Goal: Task Accomplishment & Management: Use online tool/utility

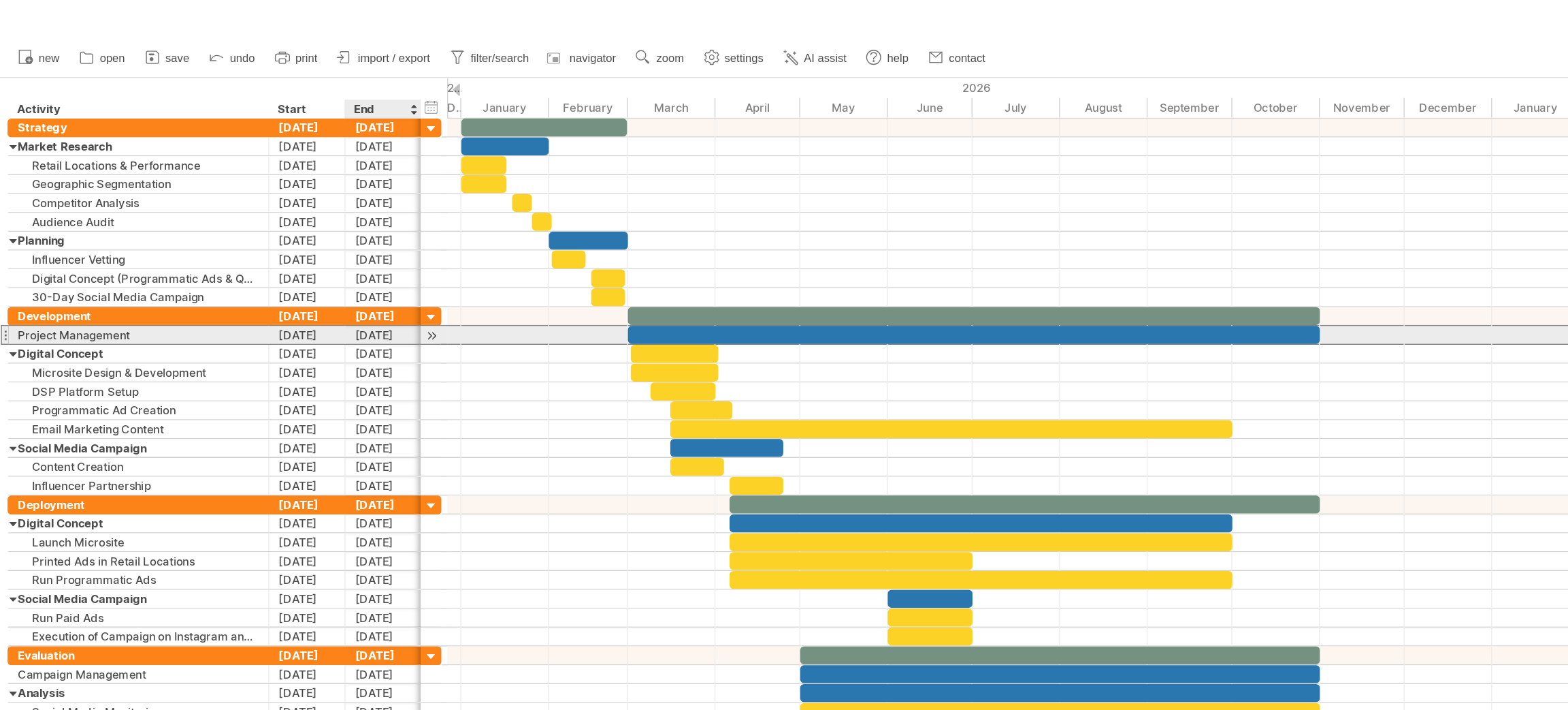
click at [274, 245] on div "[DATE]" at bounding box center [277, 243] width 56 height 13
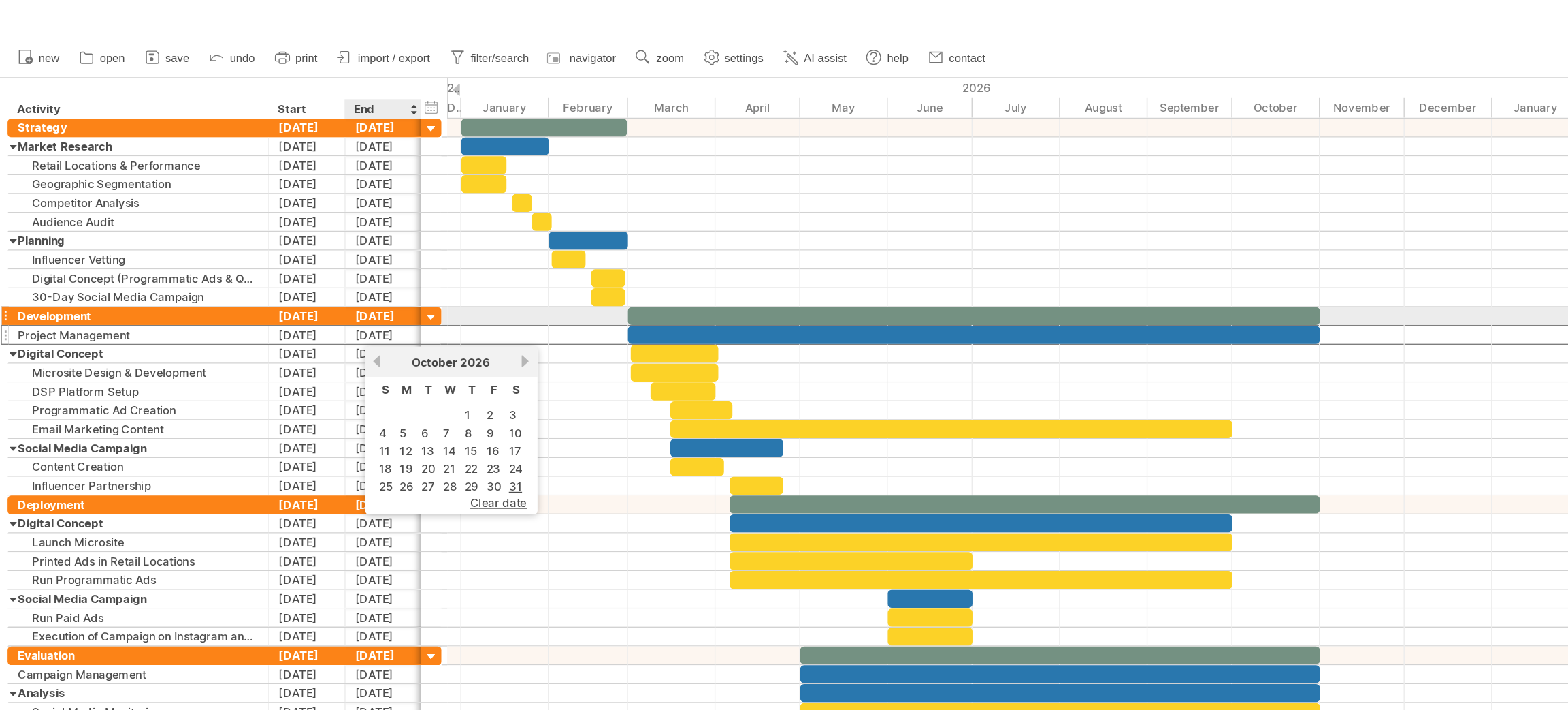
click at [284, 229] on div "[DATE]" at bounding box center [277, 229] width 56 height 13
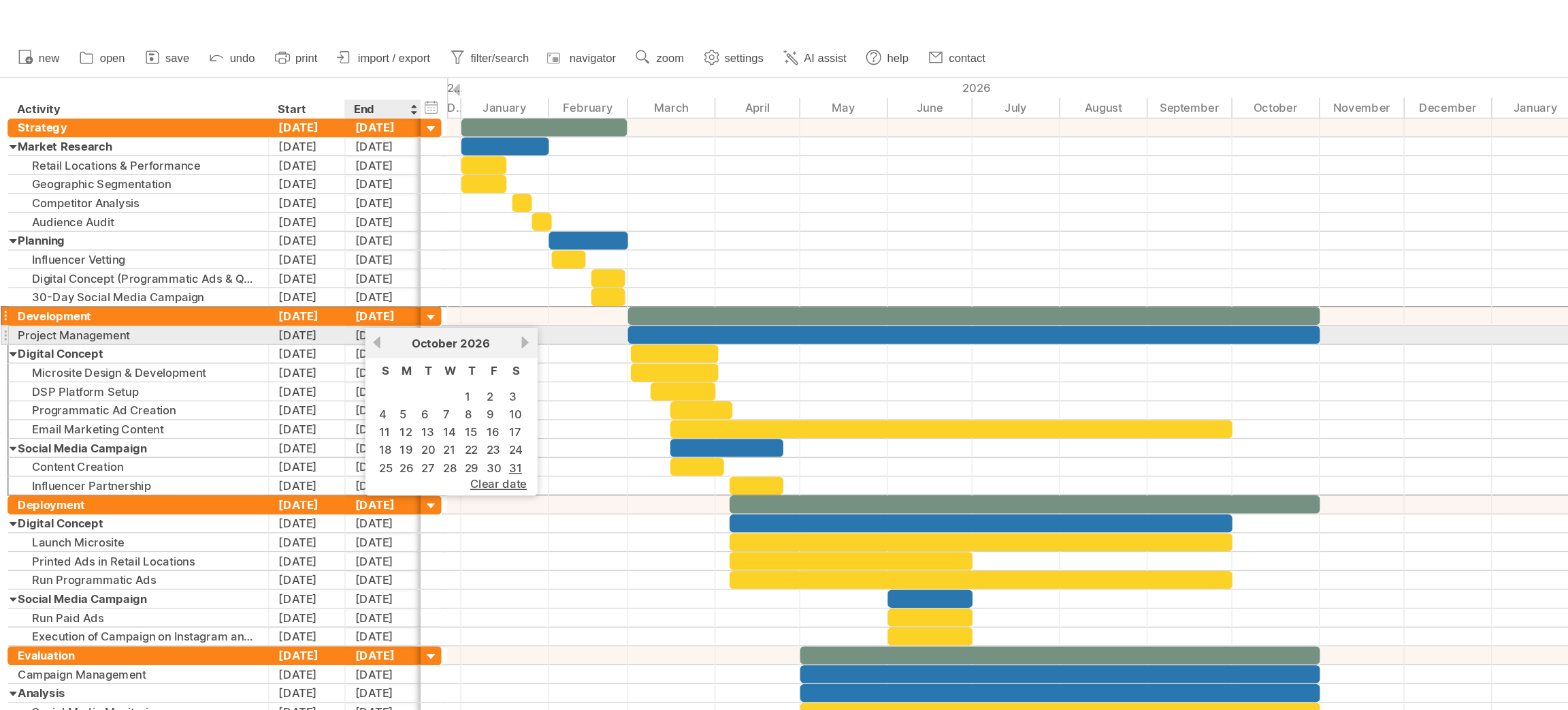
click at [273, 244] on link "previous" at bounding box center [272, 248] width 10 height 10
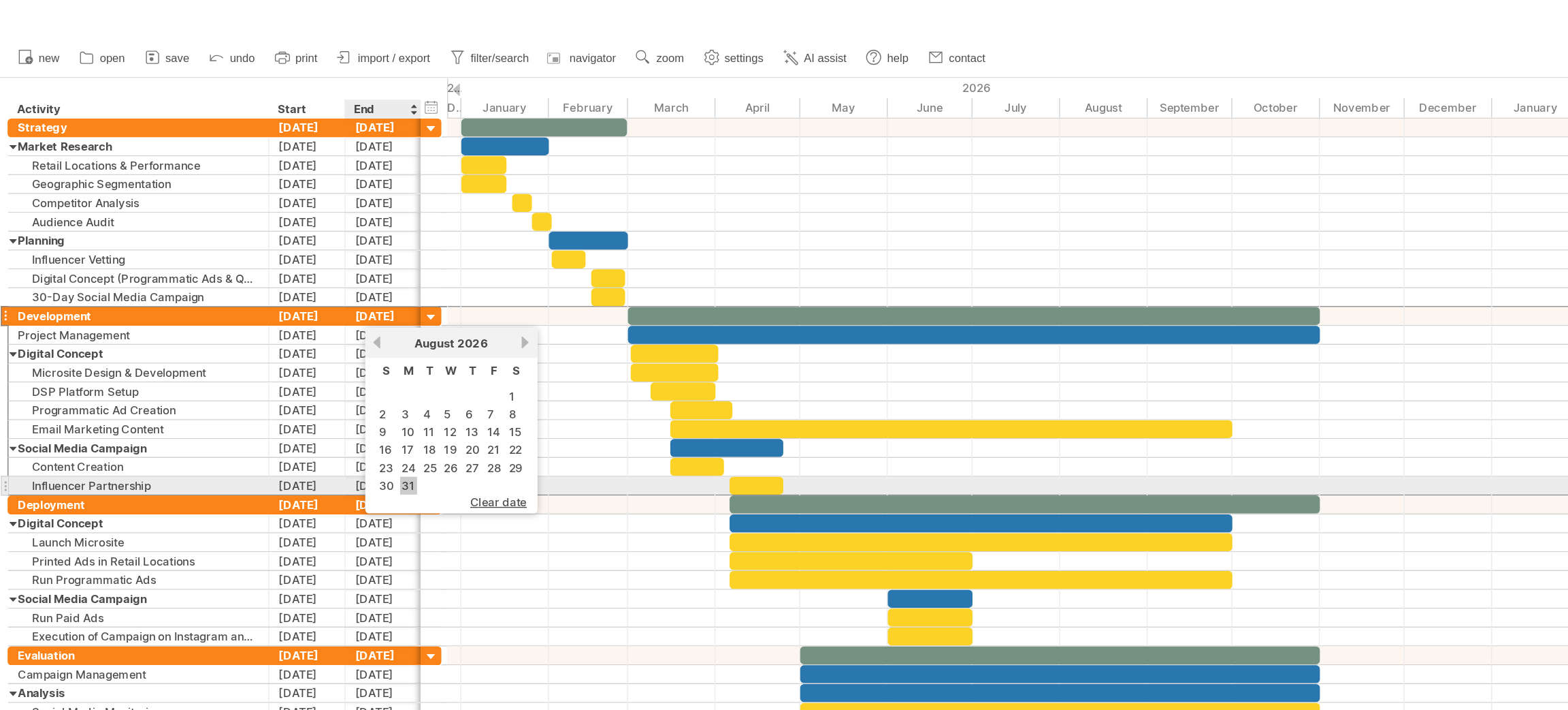
click at [292, 346] on link "31" at bounding box center [295, 352] width 12 height 13
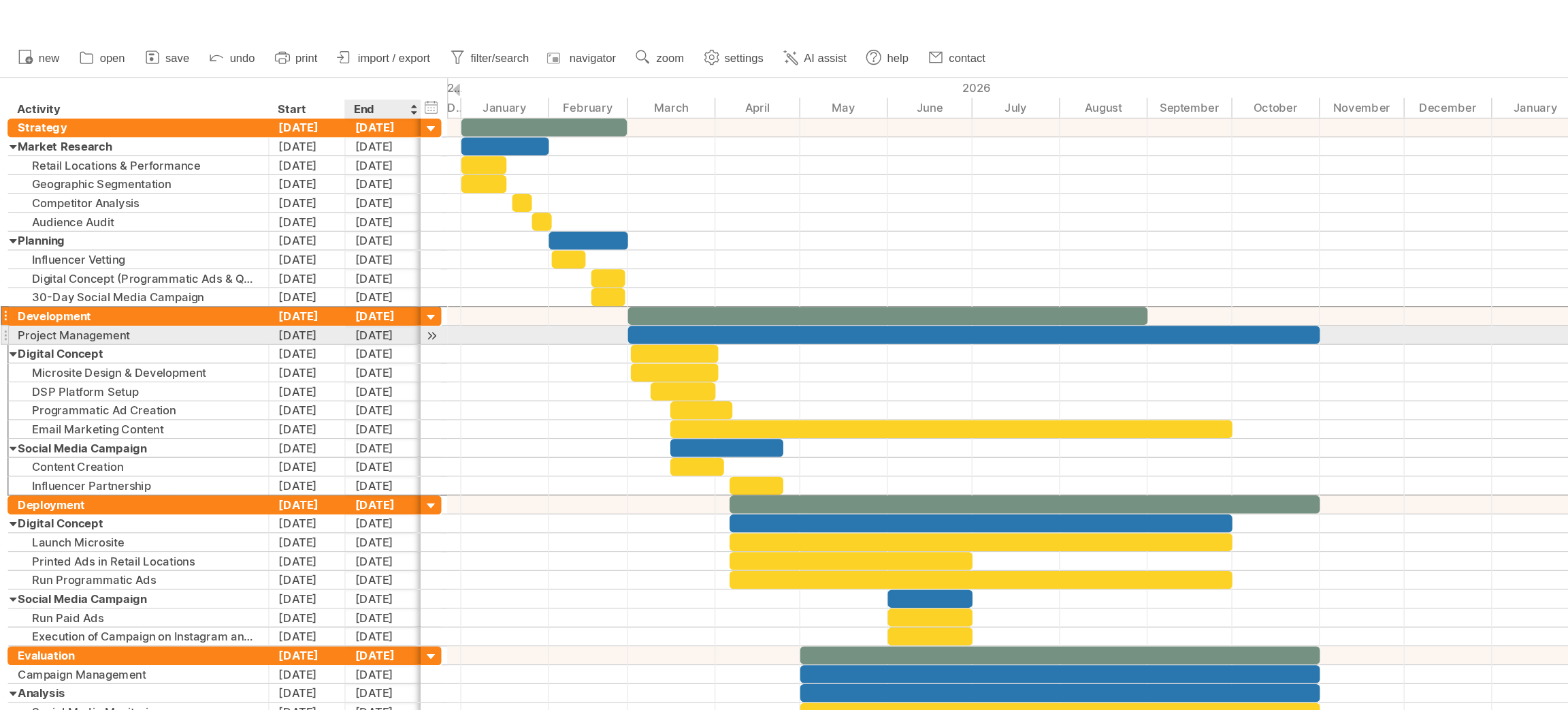
click at [282, 249] on div "[DATE]" at bounding box center [277, 243] width 56 height 13
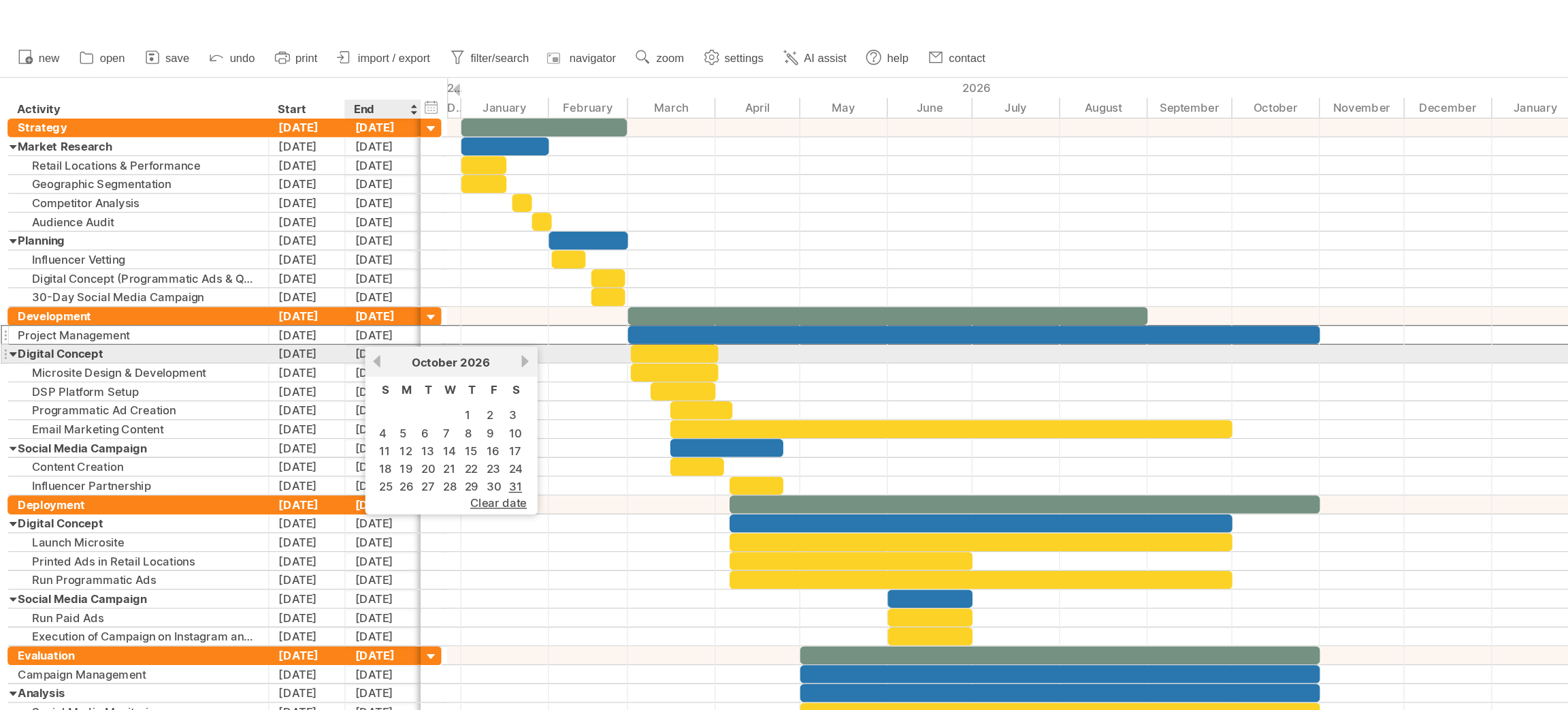
click at [271, 263] on link "previous" at bounding box center [272, 261] width 10 height 10
click at [273, 259] on link "previous" at bounding box center [272, 261] width 10 height 10
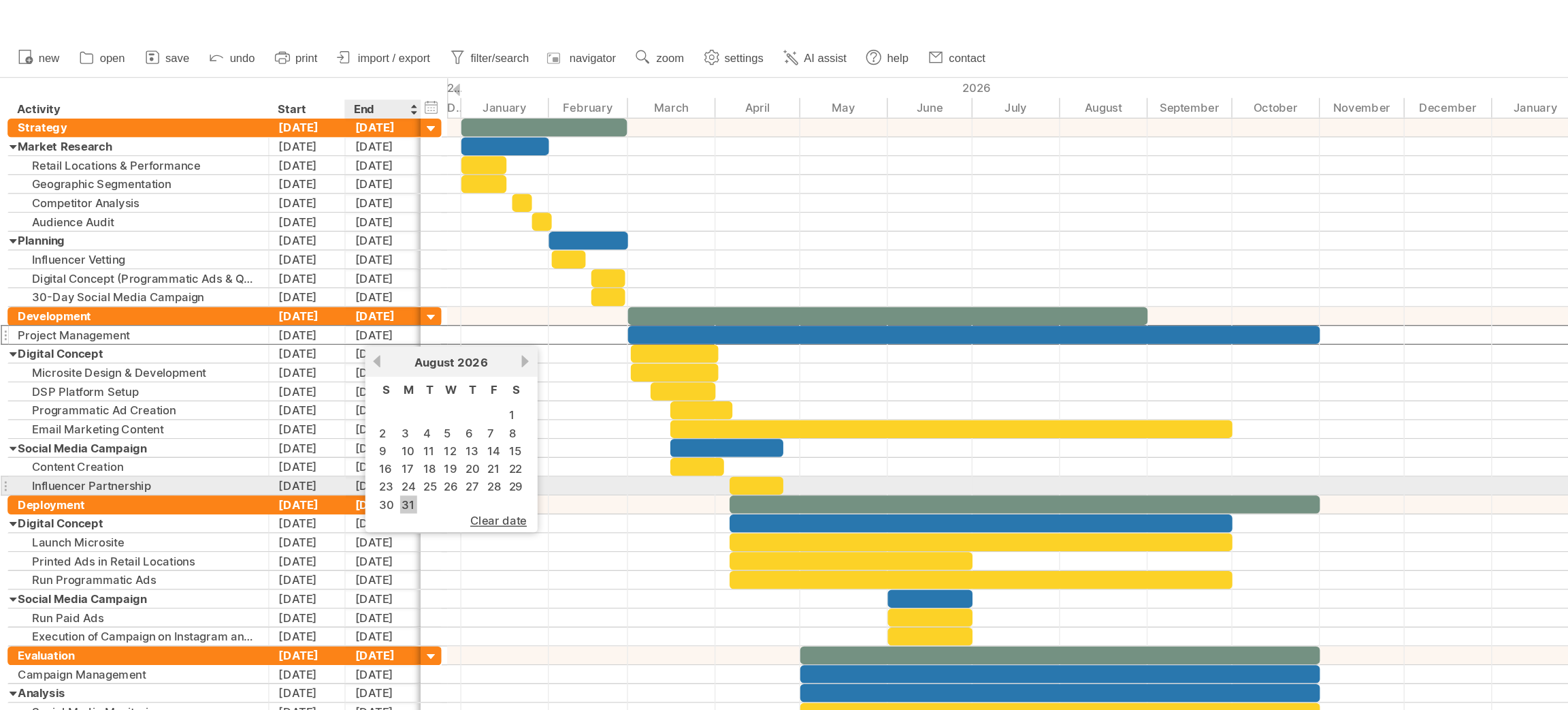
click at [294, 359] on link "31" at bounding box center [295, 366] width 12 height 13
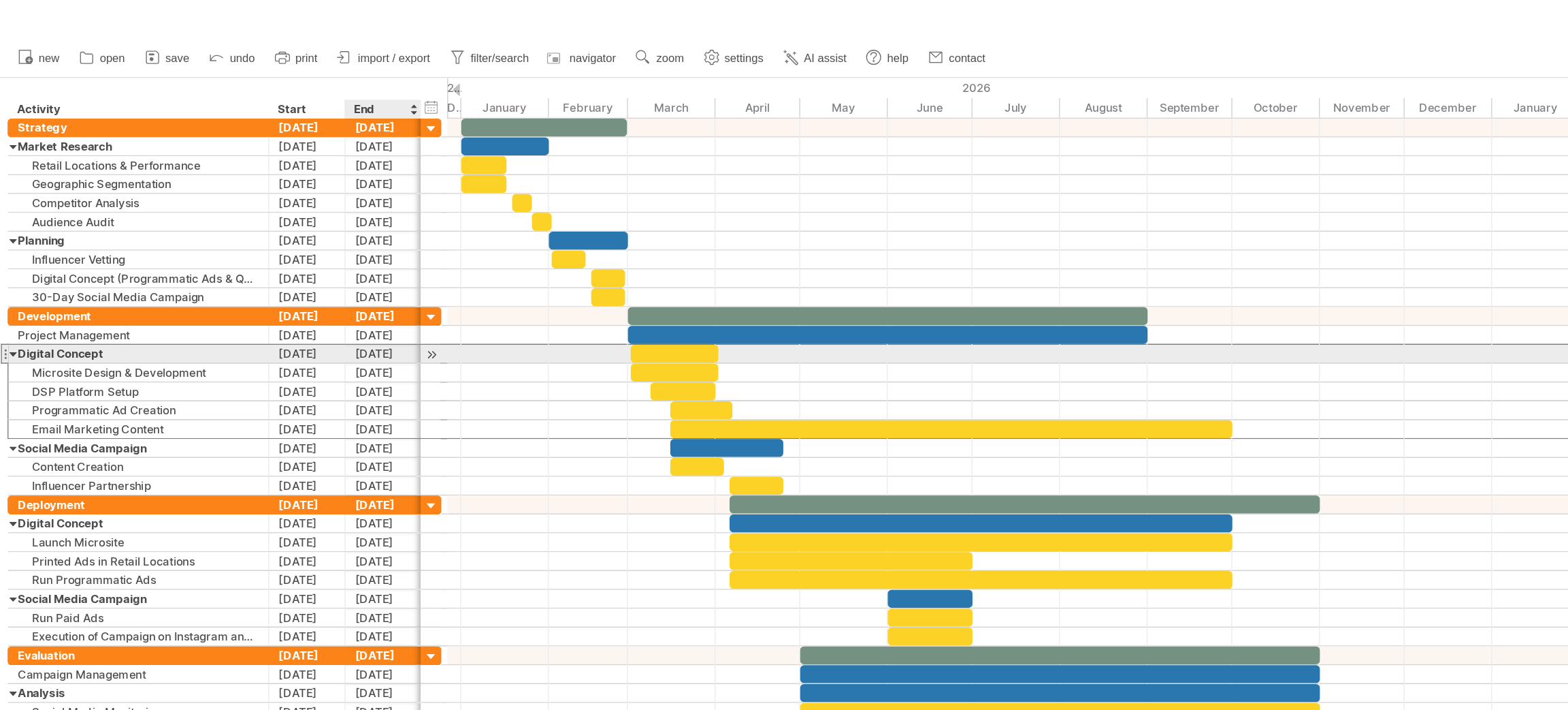
click at [262, 259] on div "[DATE]" at bounding box center [277, 256] width 56 height 13
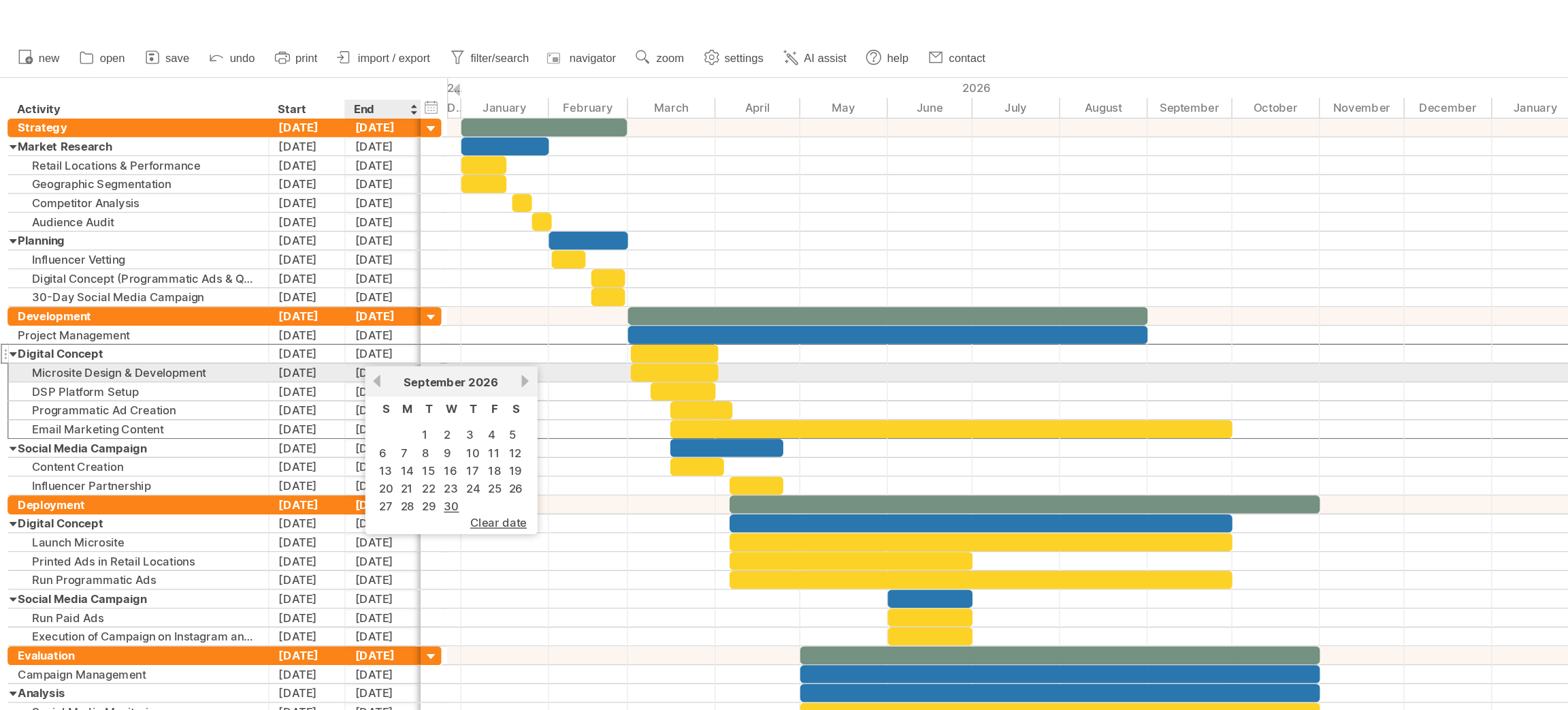
click at [272, 274] on link "previous" at bounding box center [272, 276] width 10 height 10
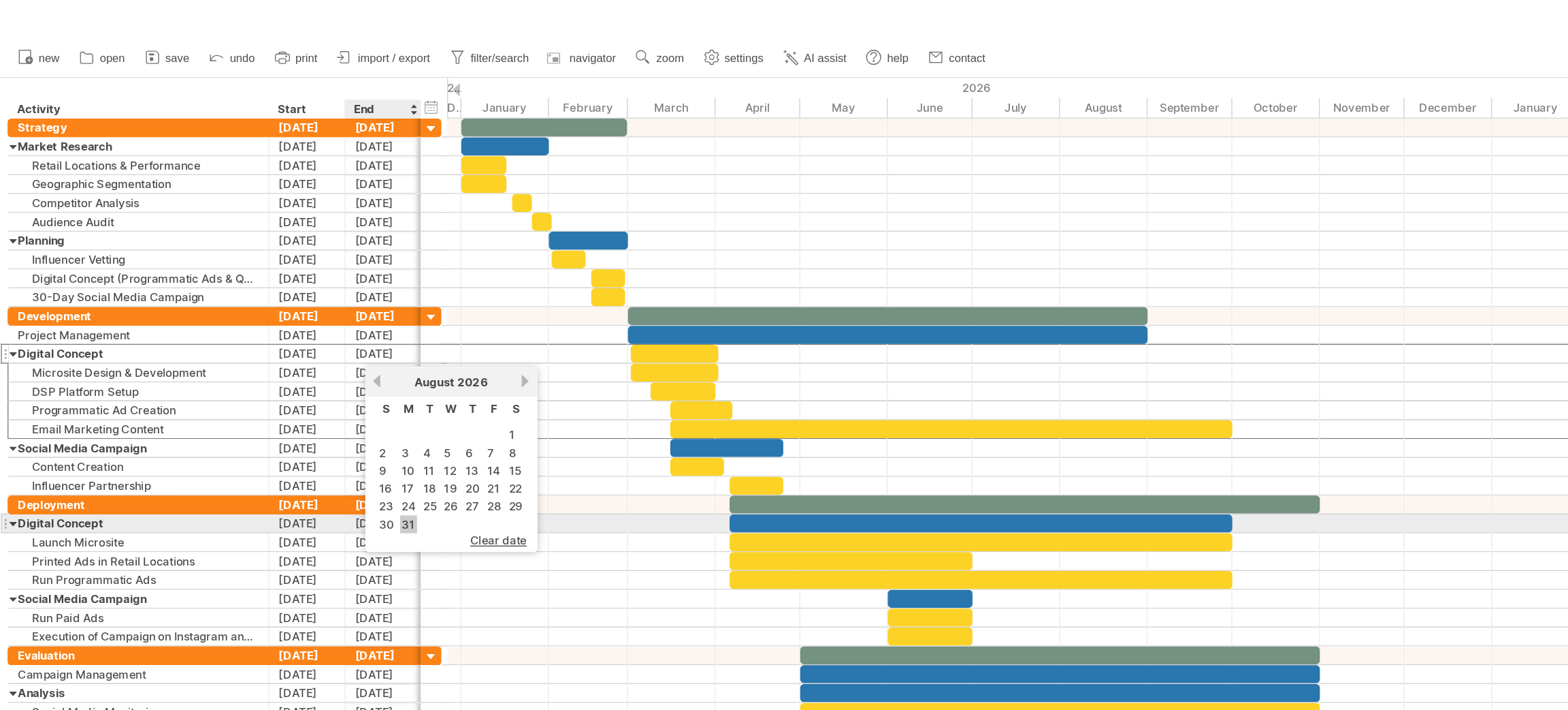
click at [297, 376] on link "31" at bounding box center [295, 380] width 12 height 13
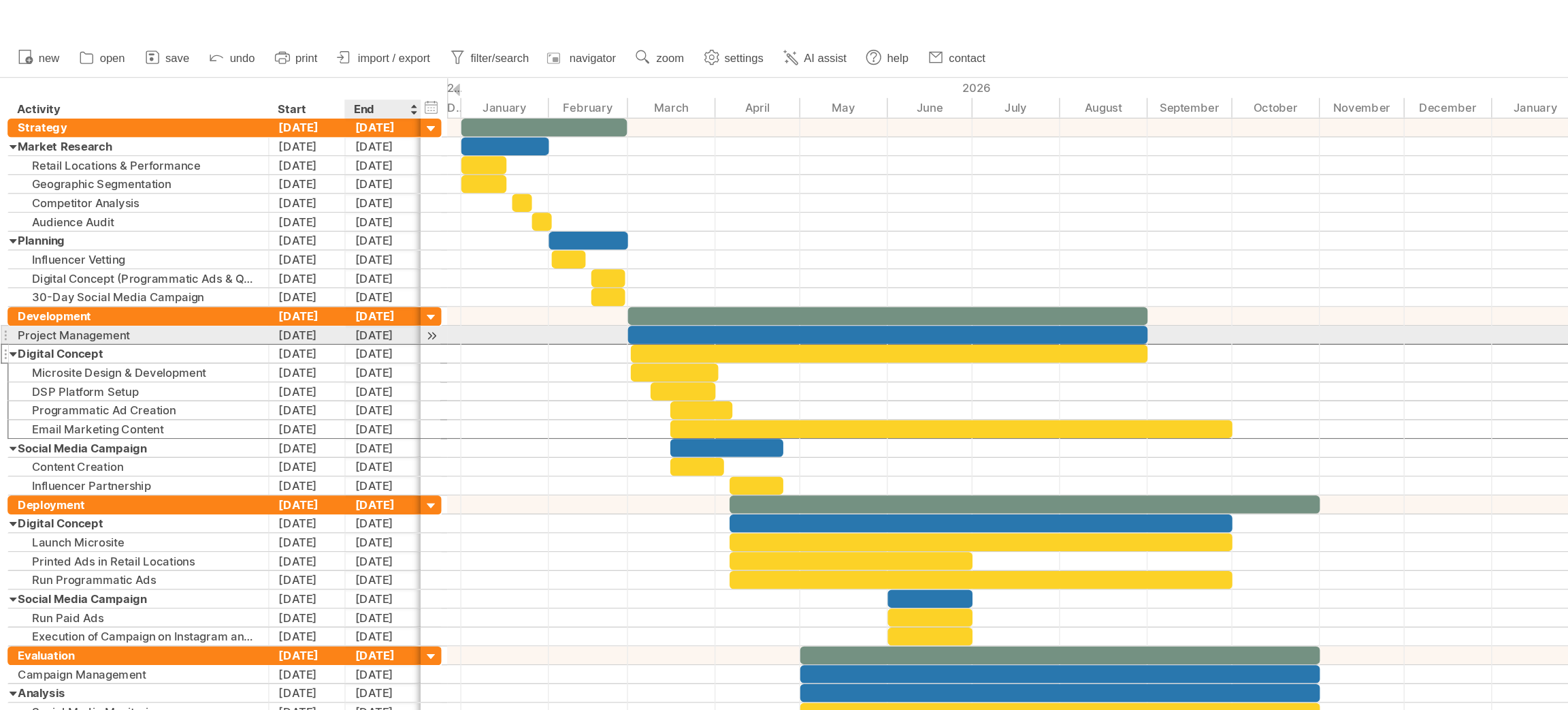
click at [275, 247] on div "[DATE]" at bounding box center [277, 243] width 56 height 13
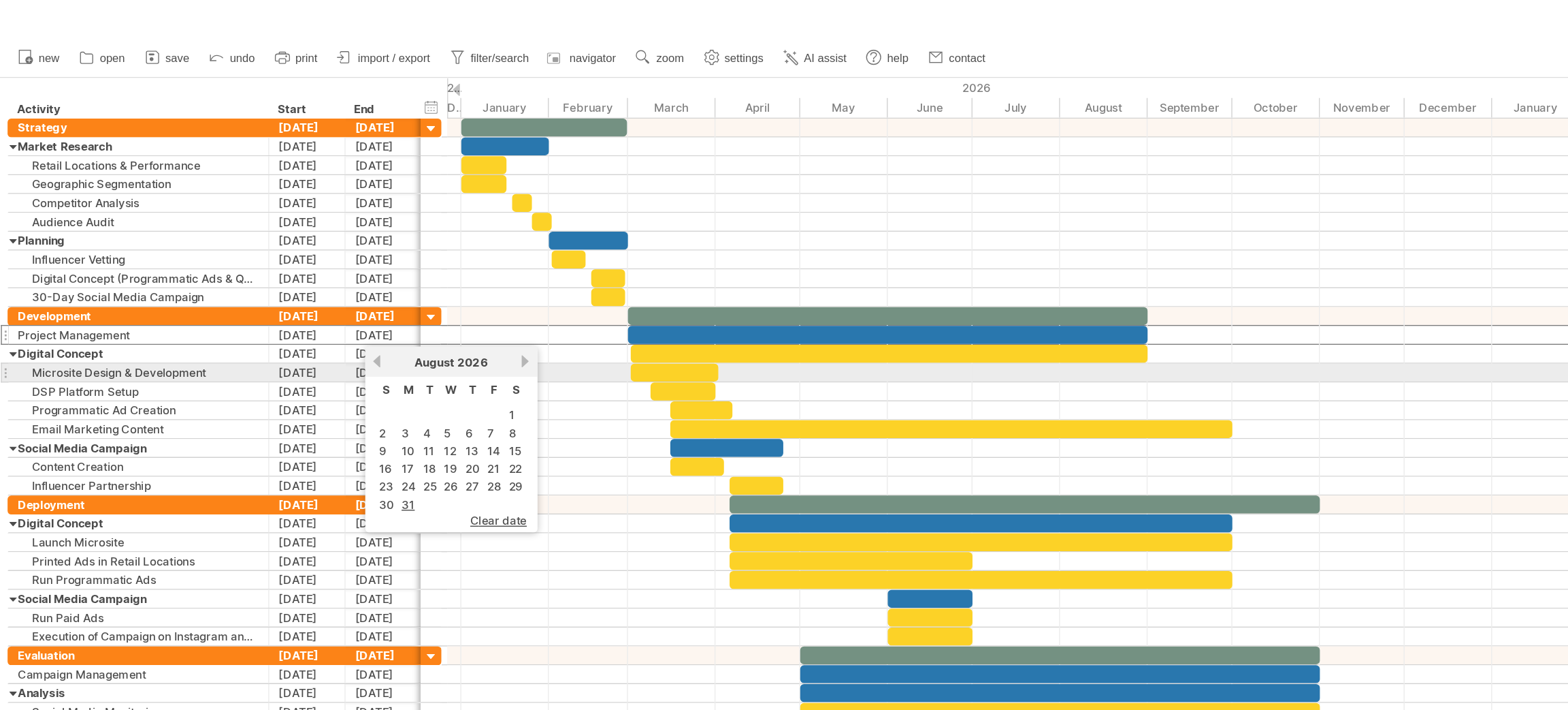
click at [371, 269] on div "previous next [DATE]" at bounding box center [326, 262] width 124 height 22
click at [375, 264] on link "next" at bounding box center [380, 261] width 10 height 10
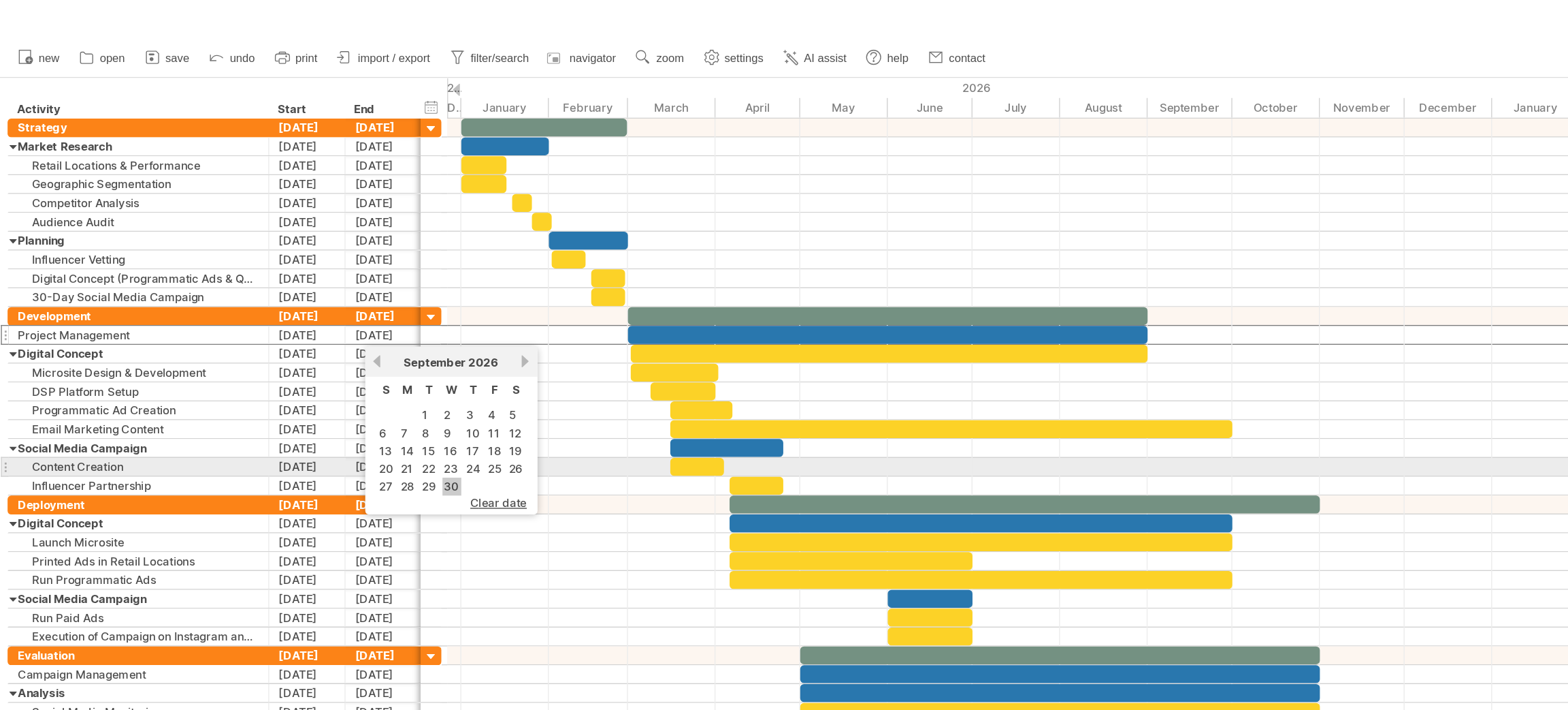
click at [320, 346] on link "30" at bounding box center [327, 353] width 13 height 13
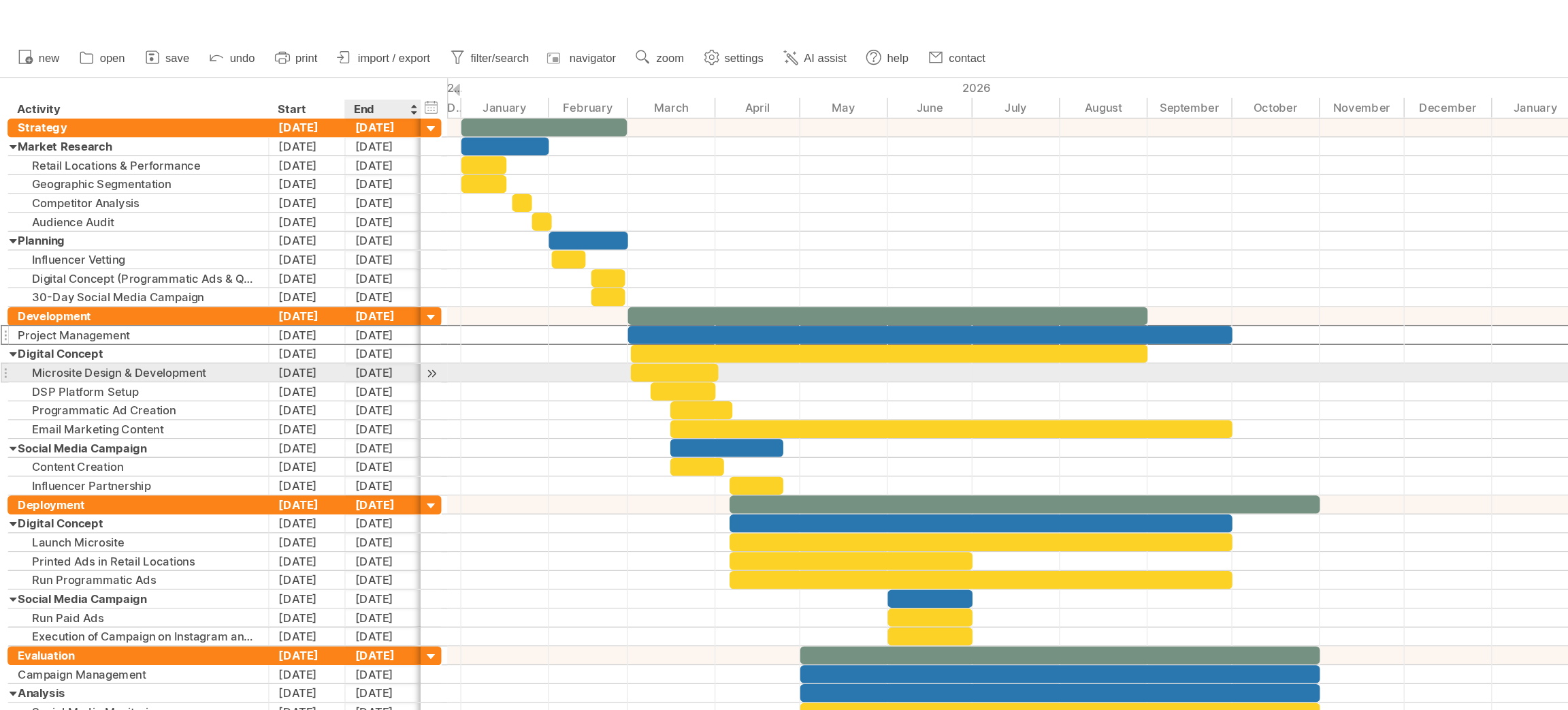
click at [270, 271] on div "[DATE]" at bounding box center [277, 271] width 56 height 13
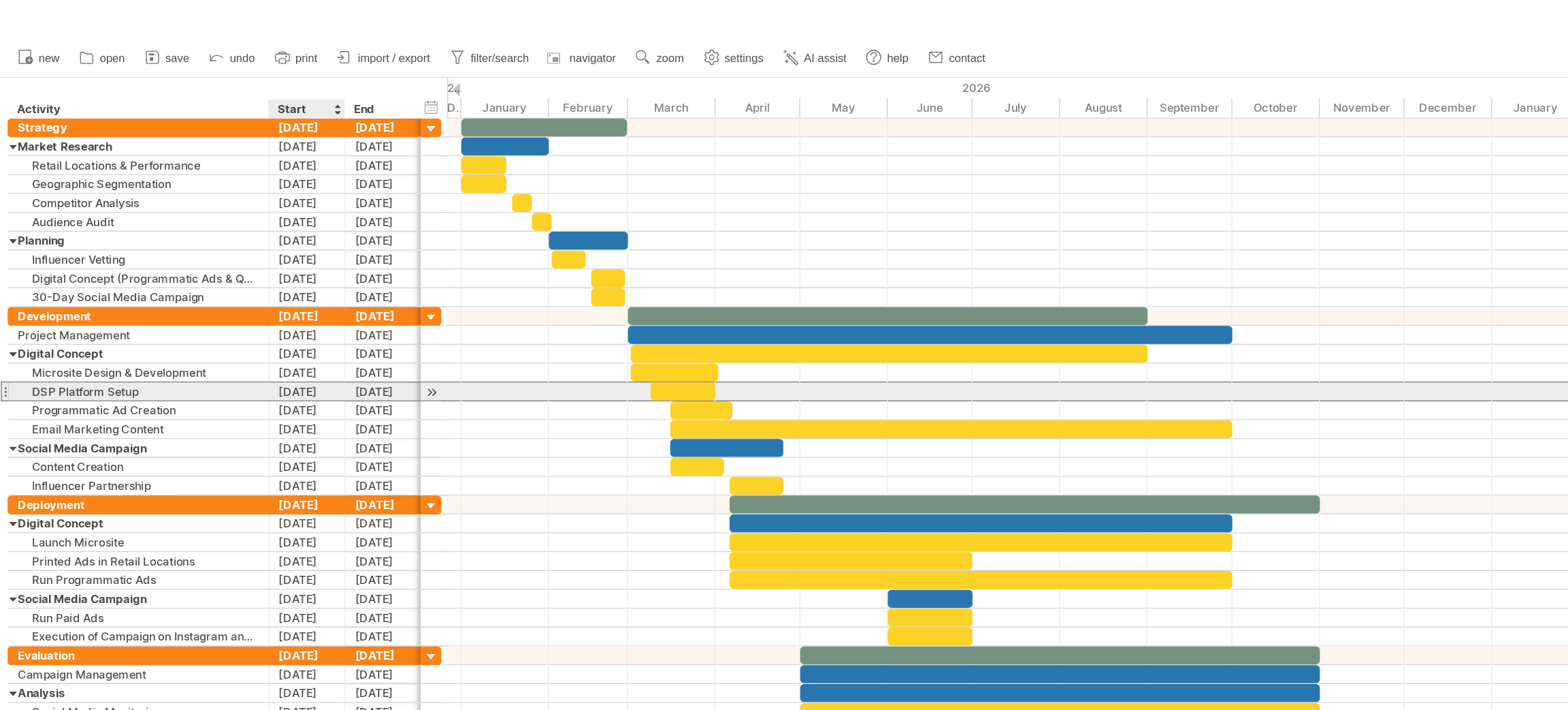
click at [229, 286] on div "[DATE]" at bounding box center [222, 284] width 56 height 13
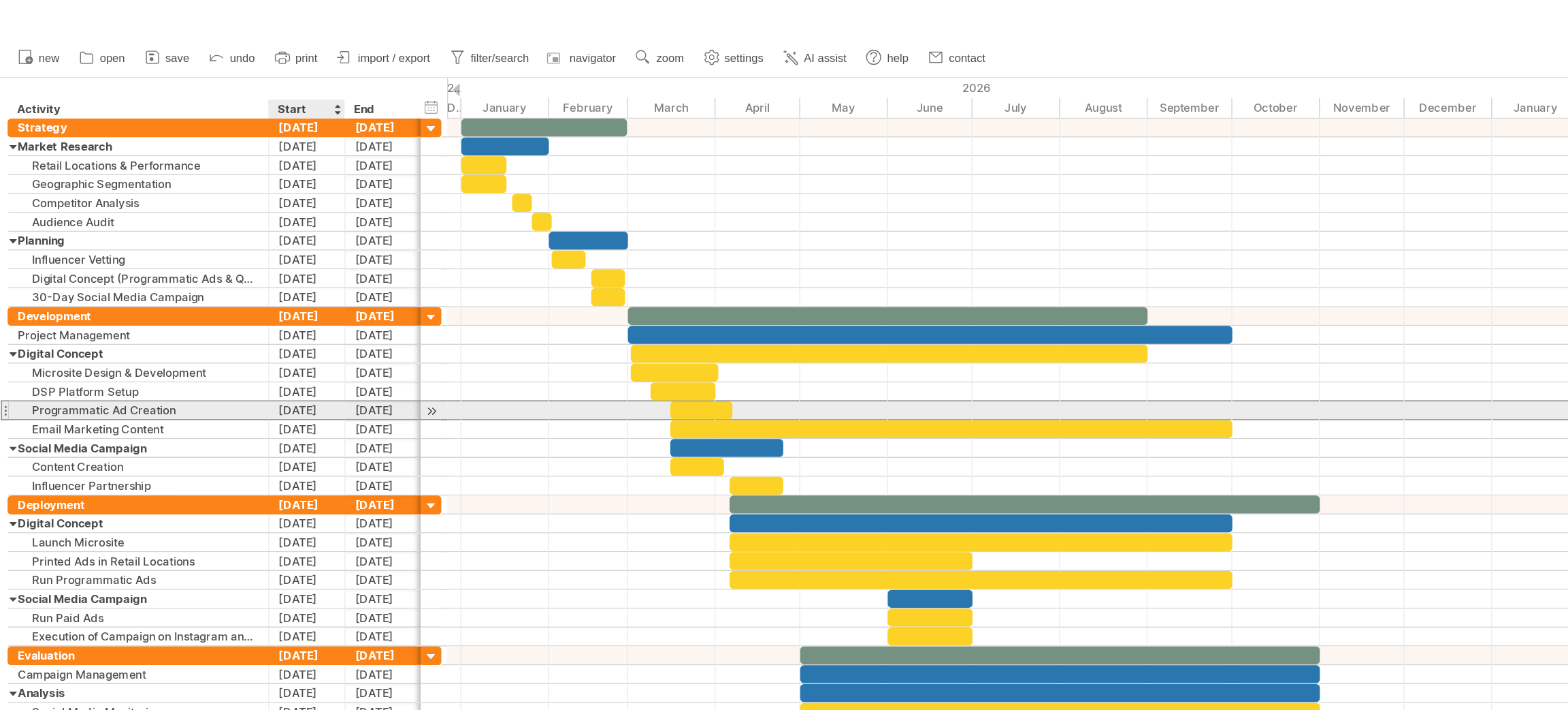
click at [200, 296] on div "[DATE]" at bounding box center [222, 297] width 56 height 13
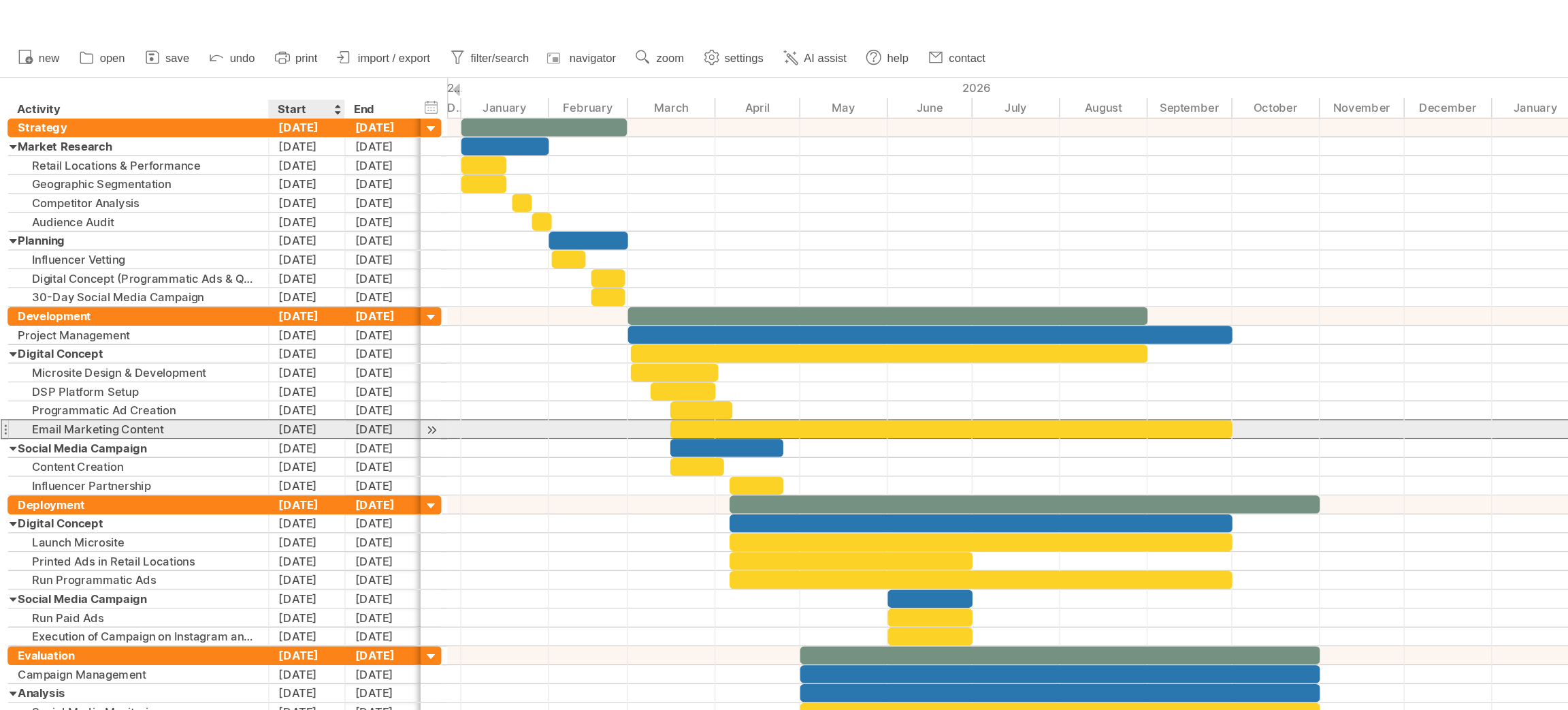
click at [199, 317] on div "[DATE]" at bounding box center [222, 311] width 56 height 13
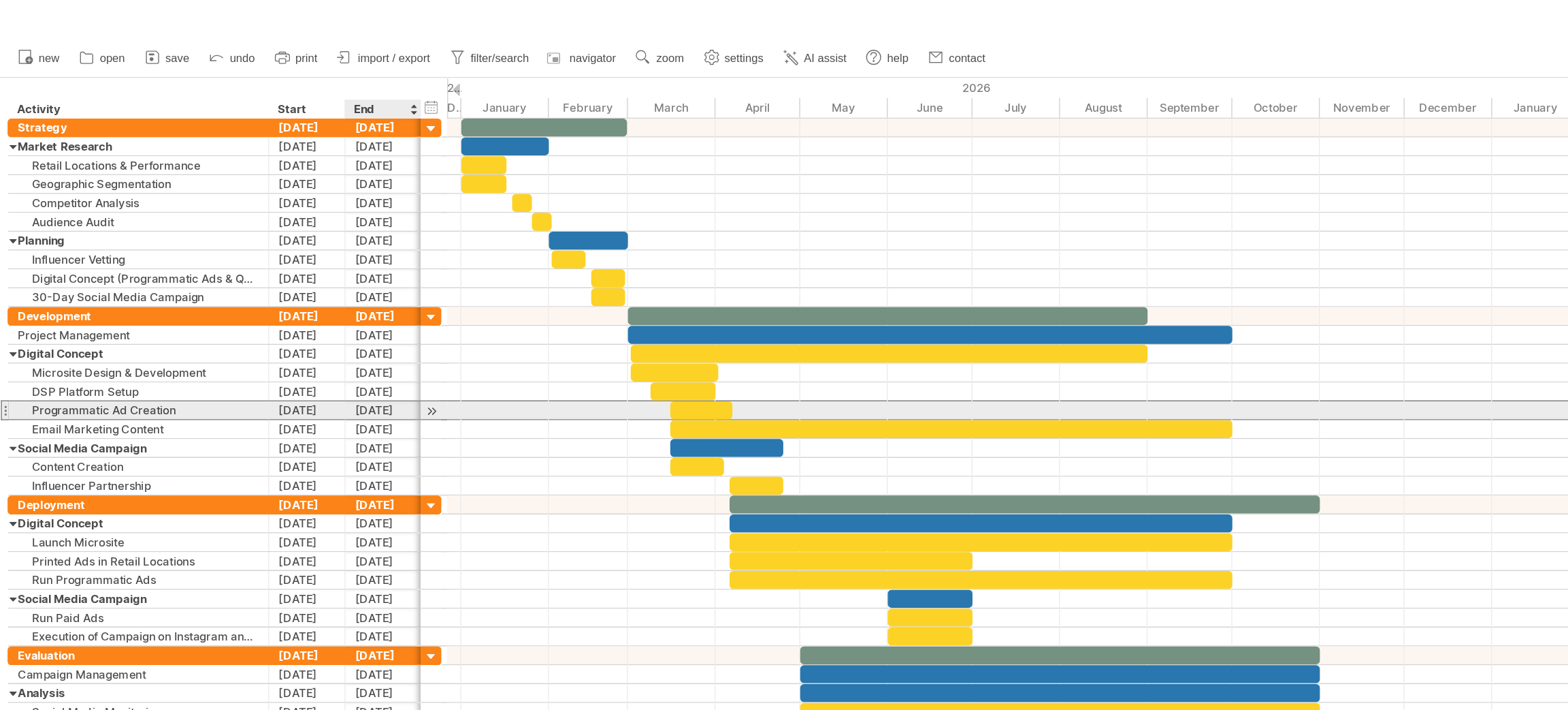
click at [262, 301] on div "[DATE]" at bounding box center [277, 297] width 56 height 13
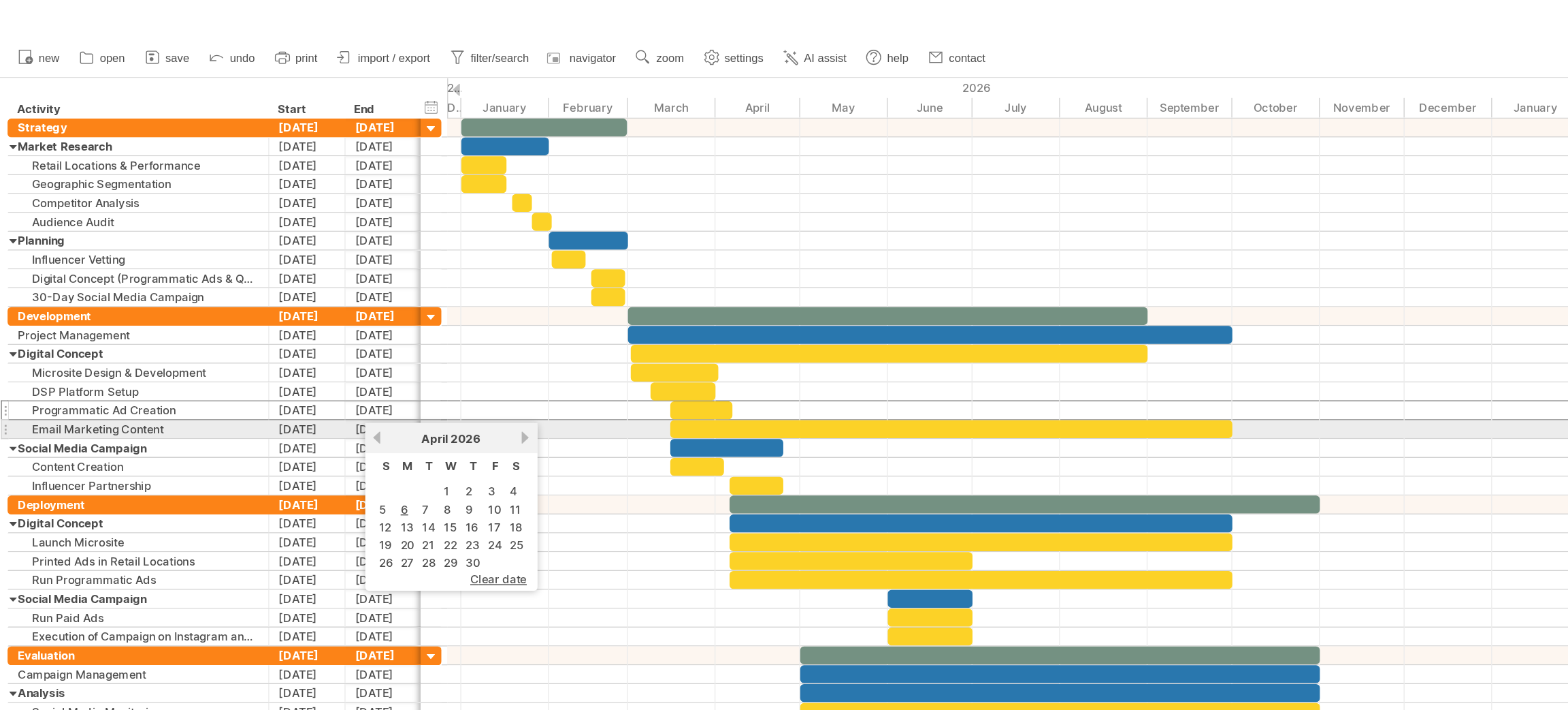
click at [376, 313] on link "next" at bounding box center [380, 317] width 10 height 10
click at [376, 315] on link "next" at bounding box center [380, 317] width 10 height 10
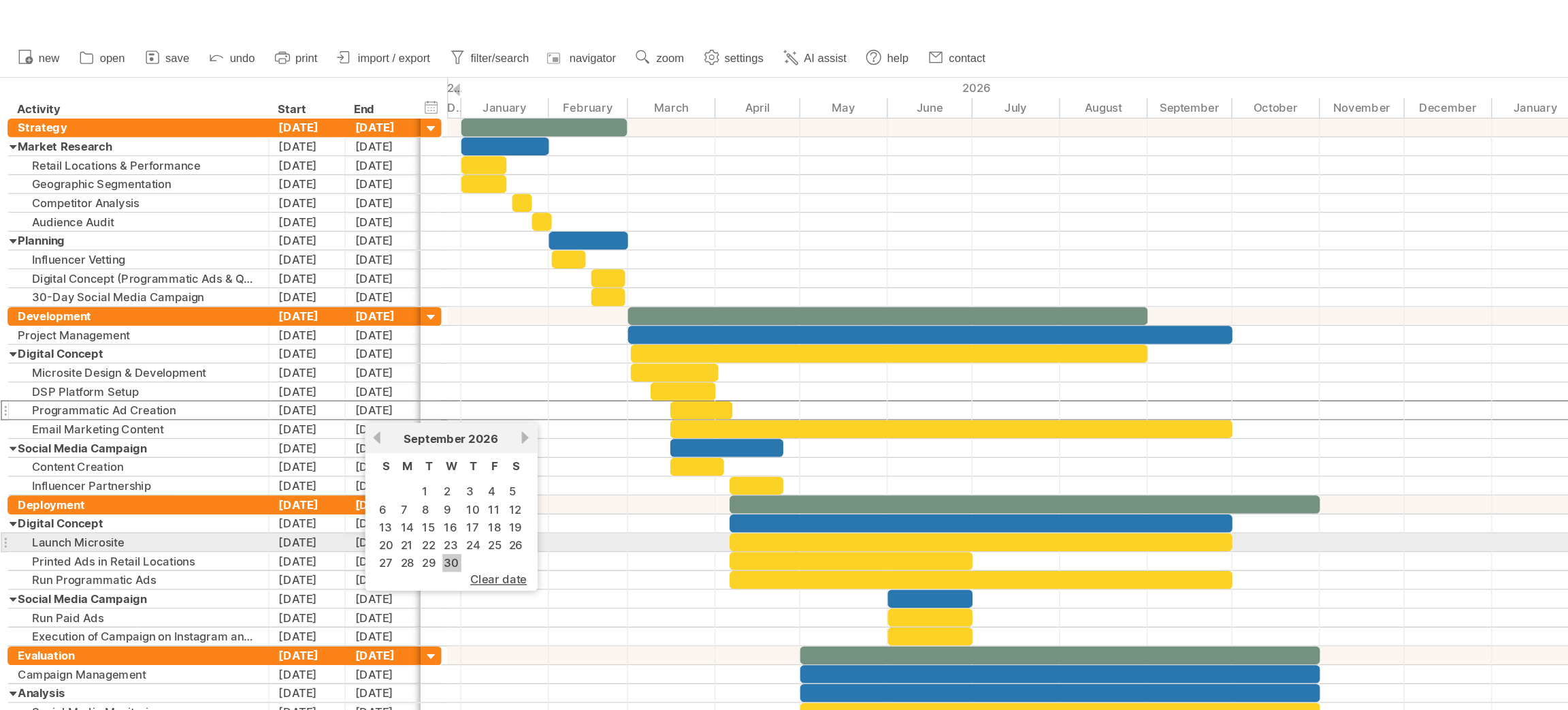
click at [320, 401] on link "30" at bounding box center [327, 407] width 13 height 13
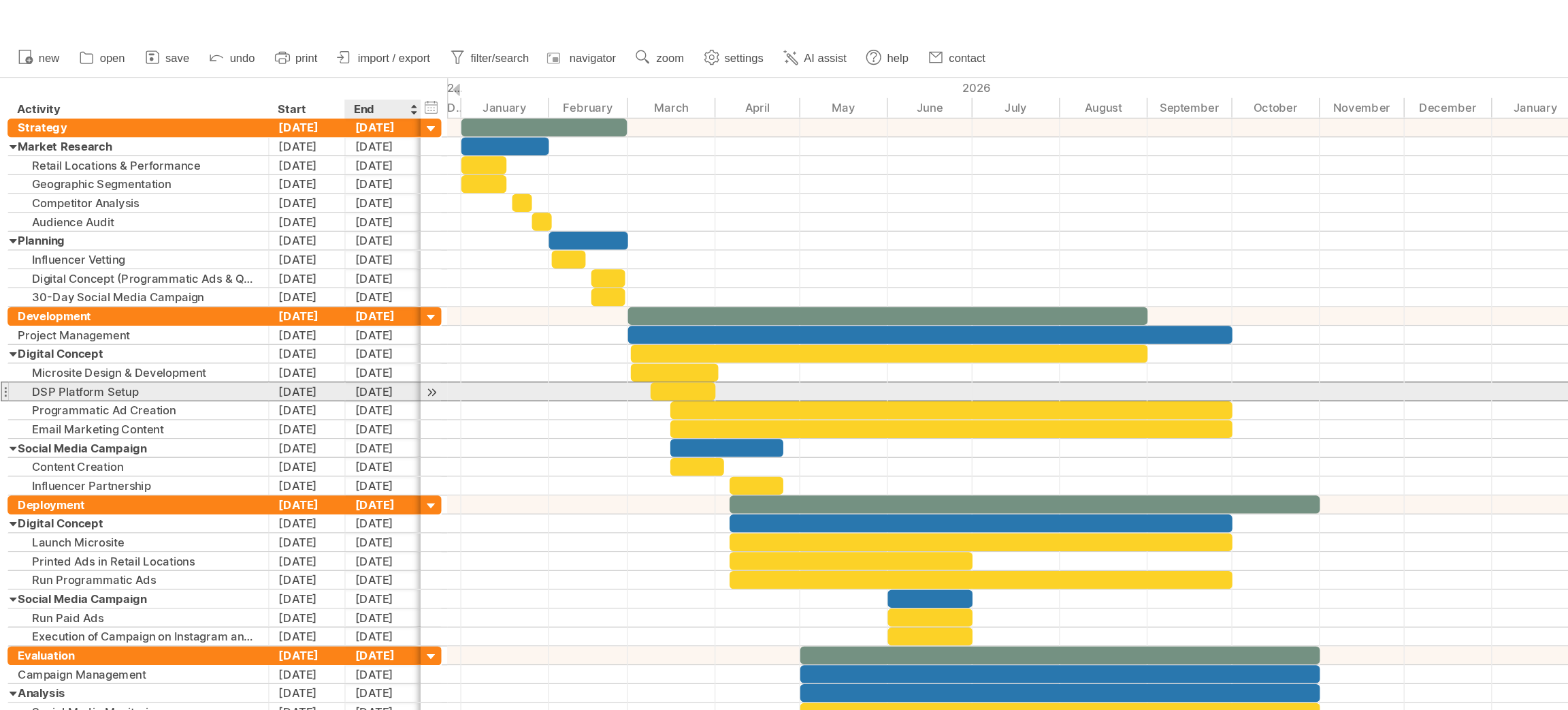
click at [256, 284] on div "[DATE]" at bounding box center [277, 284] width 56 height 13
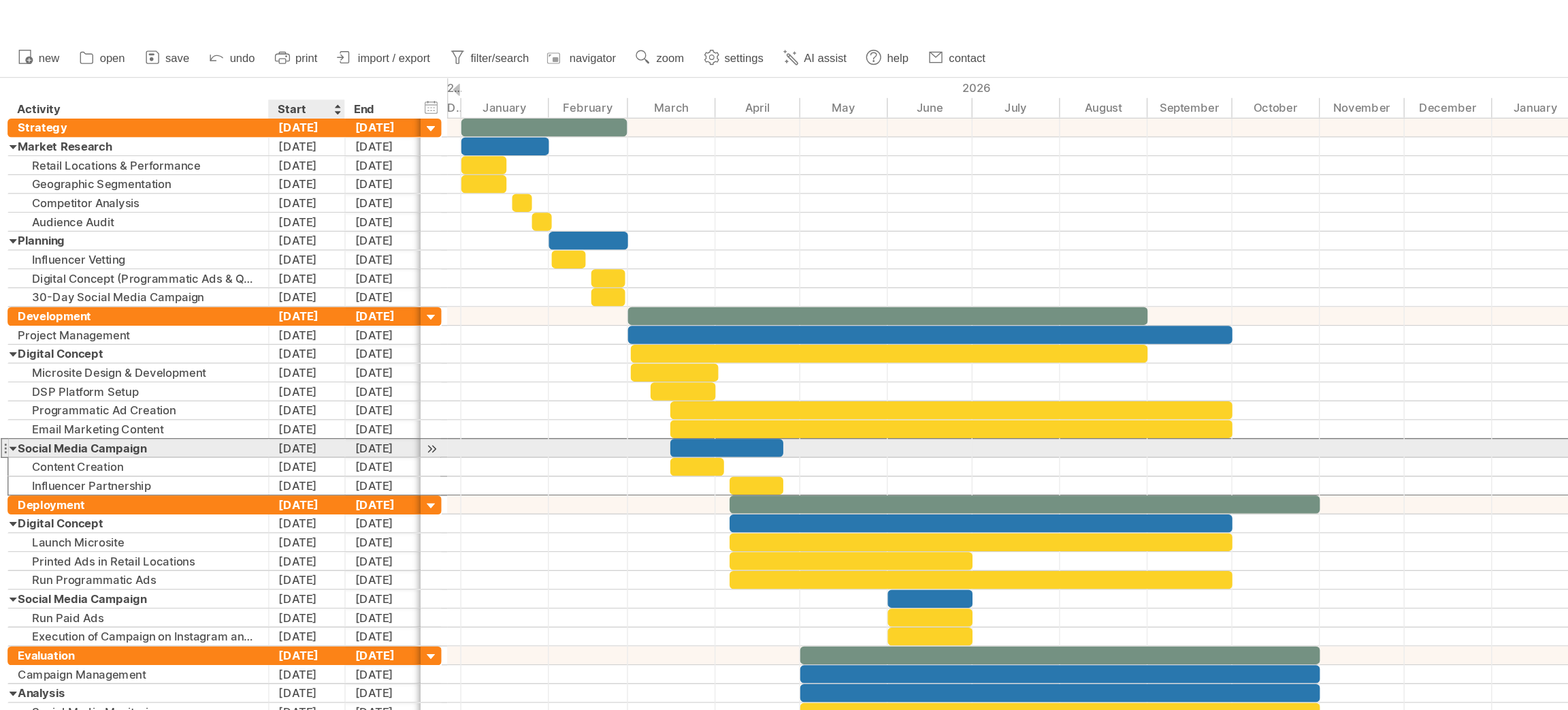
click at [207, 322] on div "[DATE]" at bounding box center [222, 324] width 56 height 13
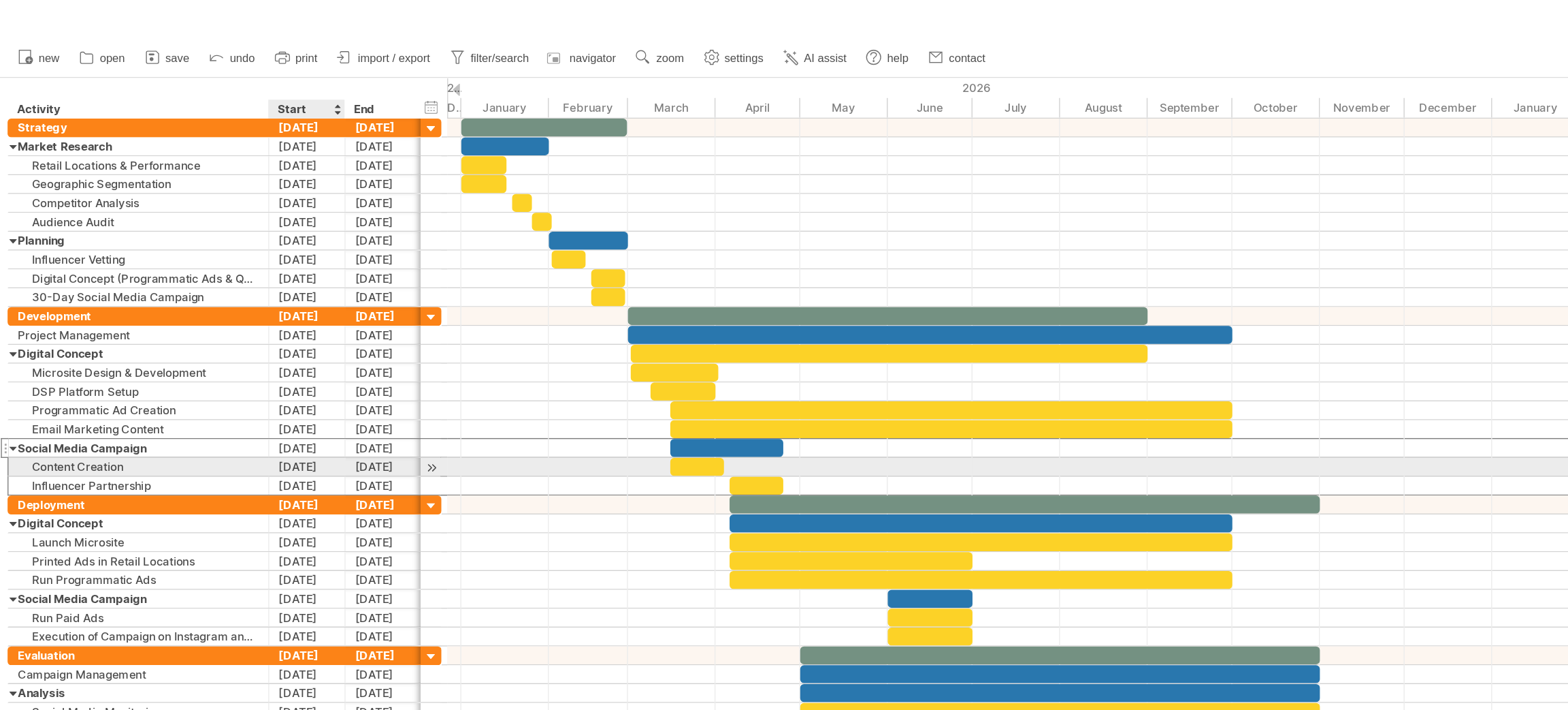
click at [204, 334] on div "[DATE]" at bounding box center [222, 338] width 56 height 13
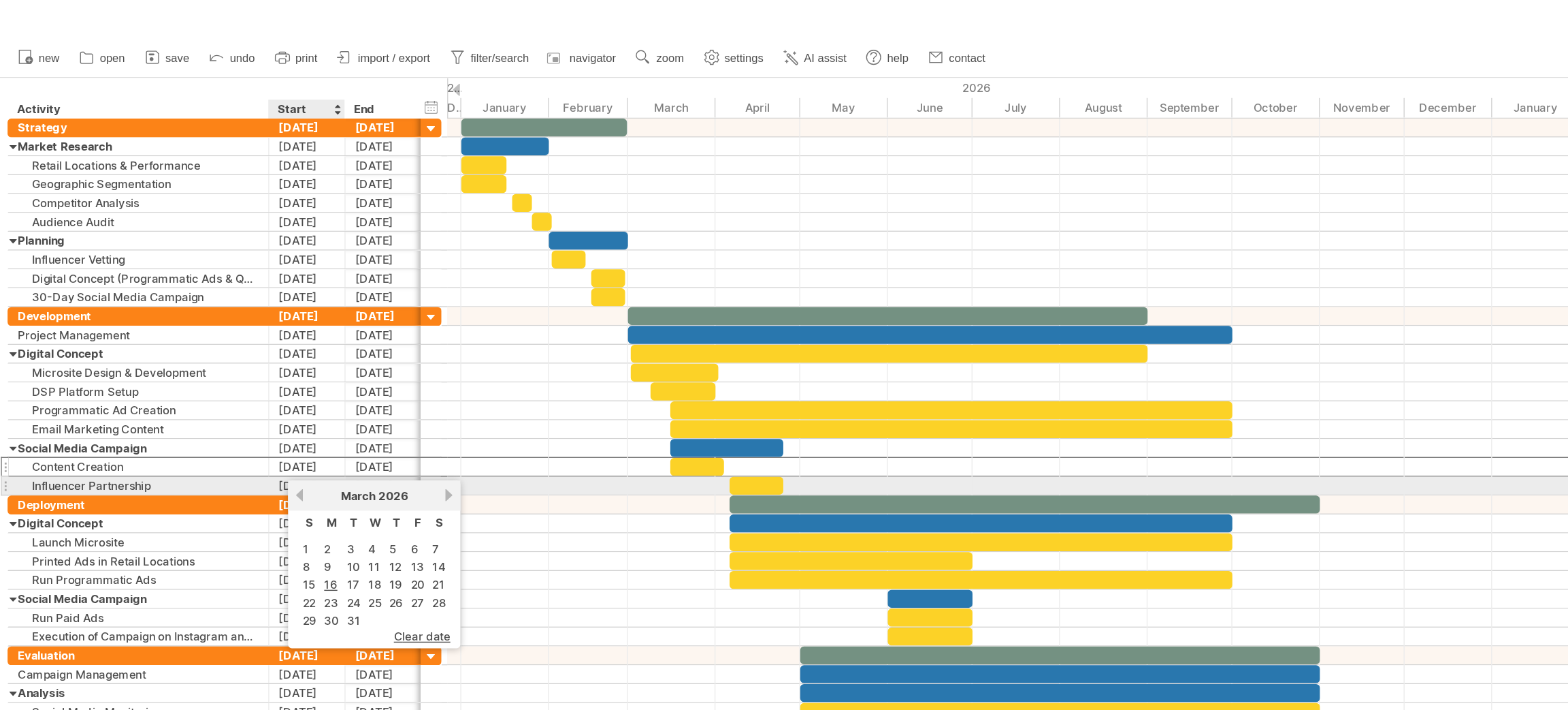
click at [200, 350] on div "[DATE]" at bounding box center [222, 352] width 56 height 13
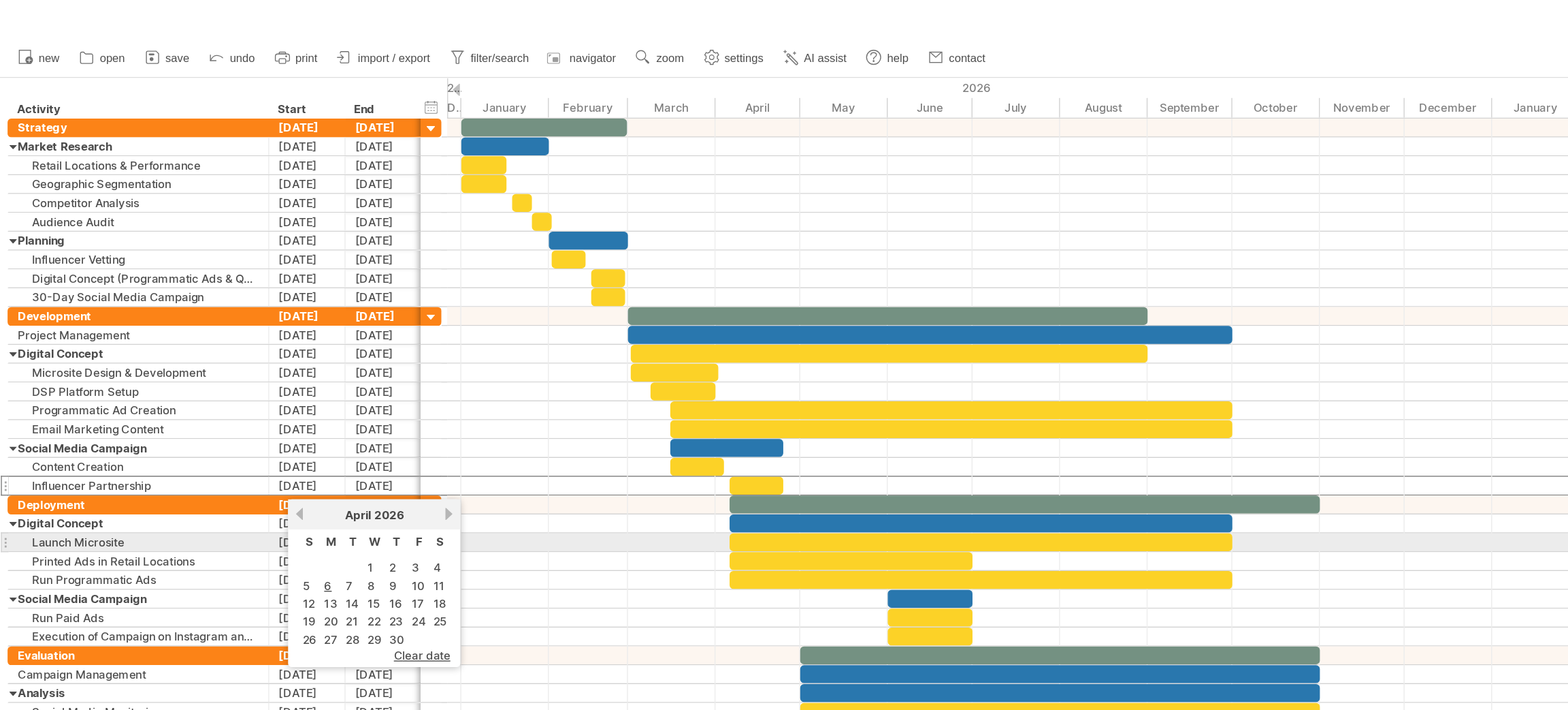
click at [355, 396] on div at bounding box center [945, 393] width 1245 height 13
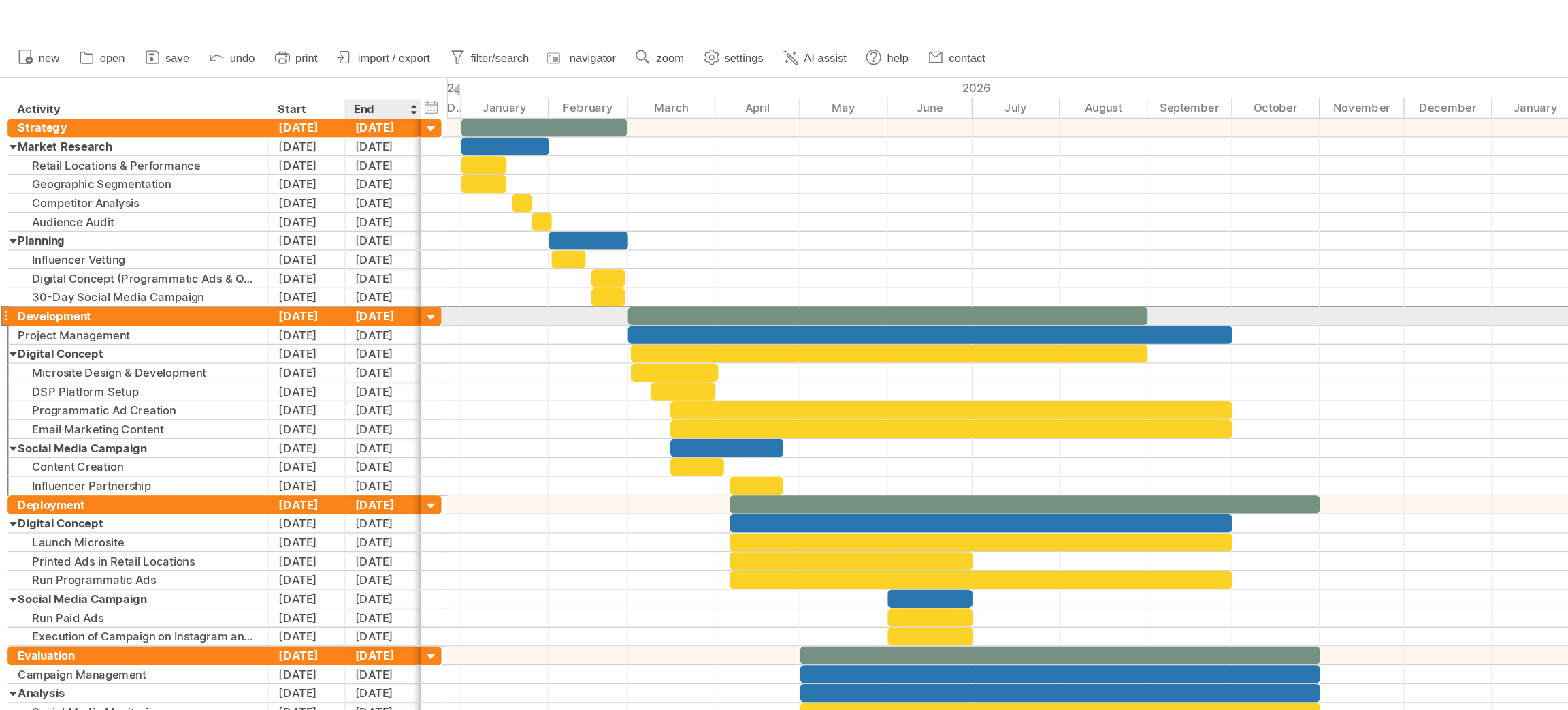
click at [273, 228] on div "[DATE]" at bounding box center [277, 229] width 56 height 13
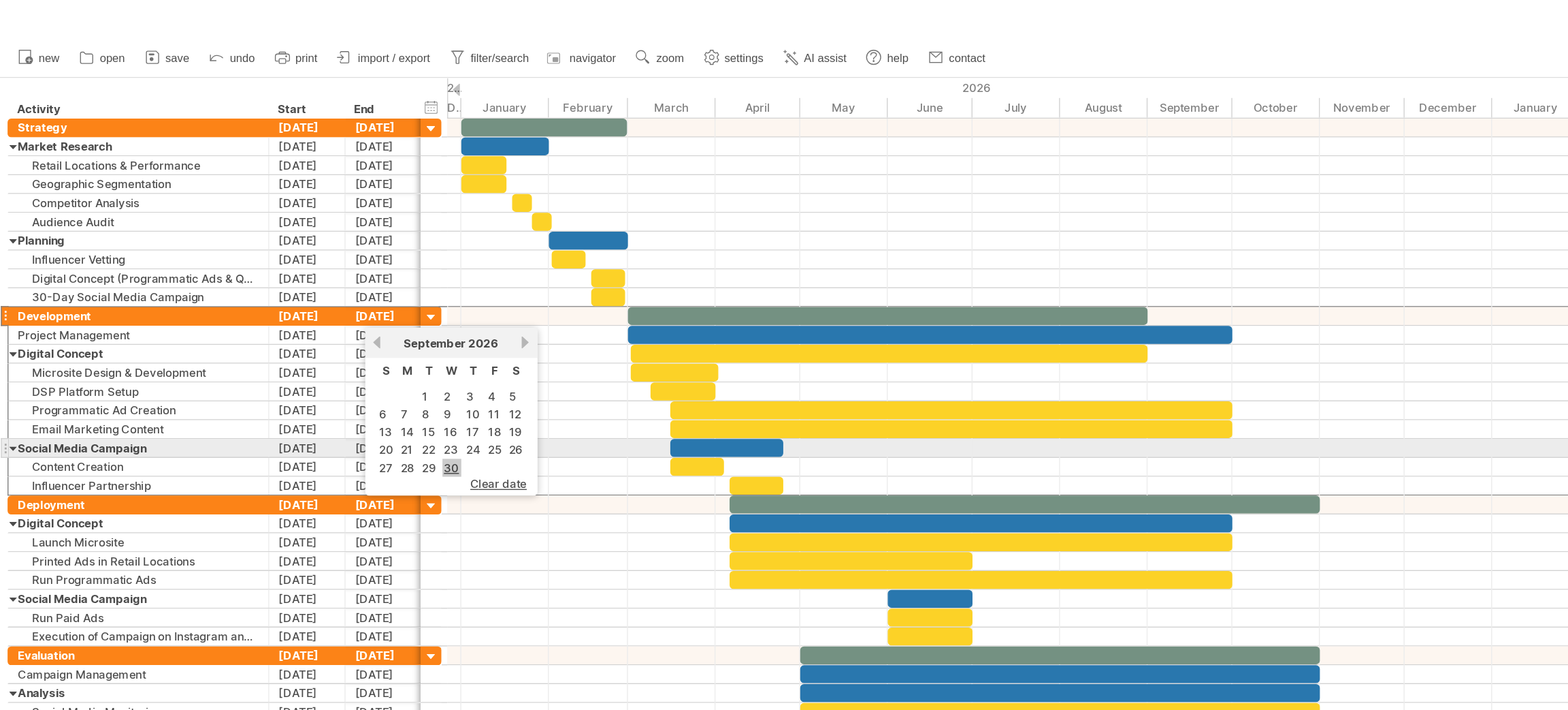
click at [324, 333] on link "30" at bounding box center [327, 339] width 13 height 13
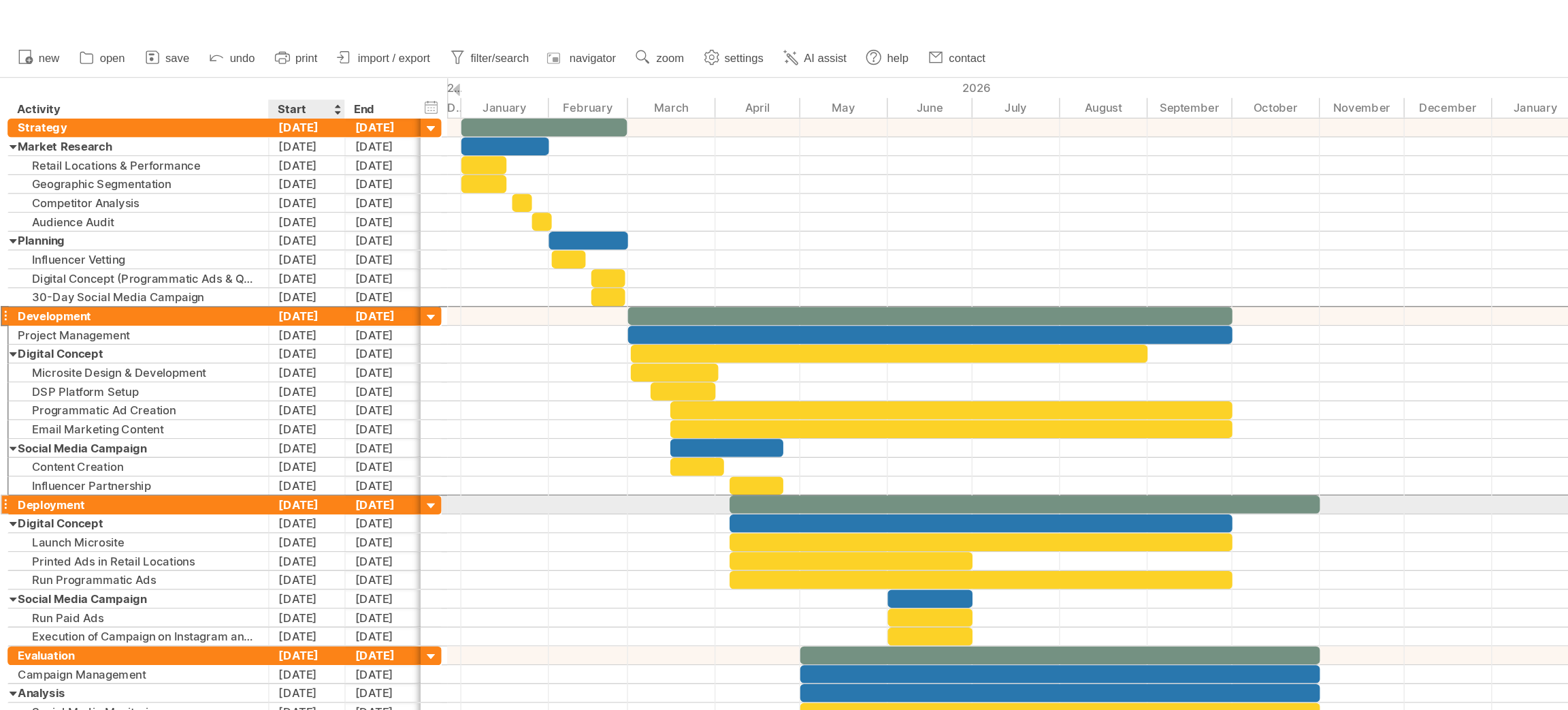
click at [226, 365] on div "[DATE]" at bounding box center [222, 366] width 56 height 13
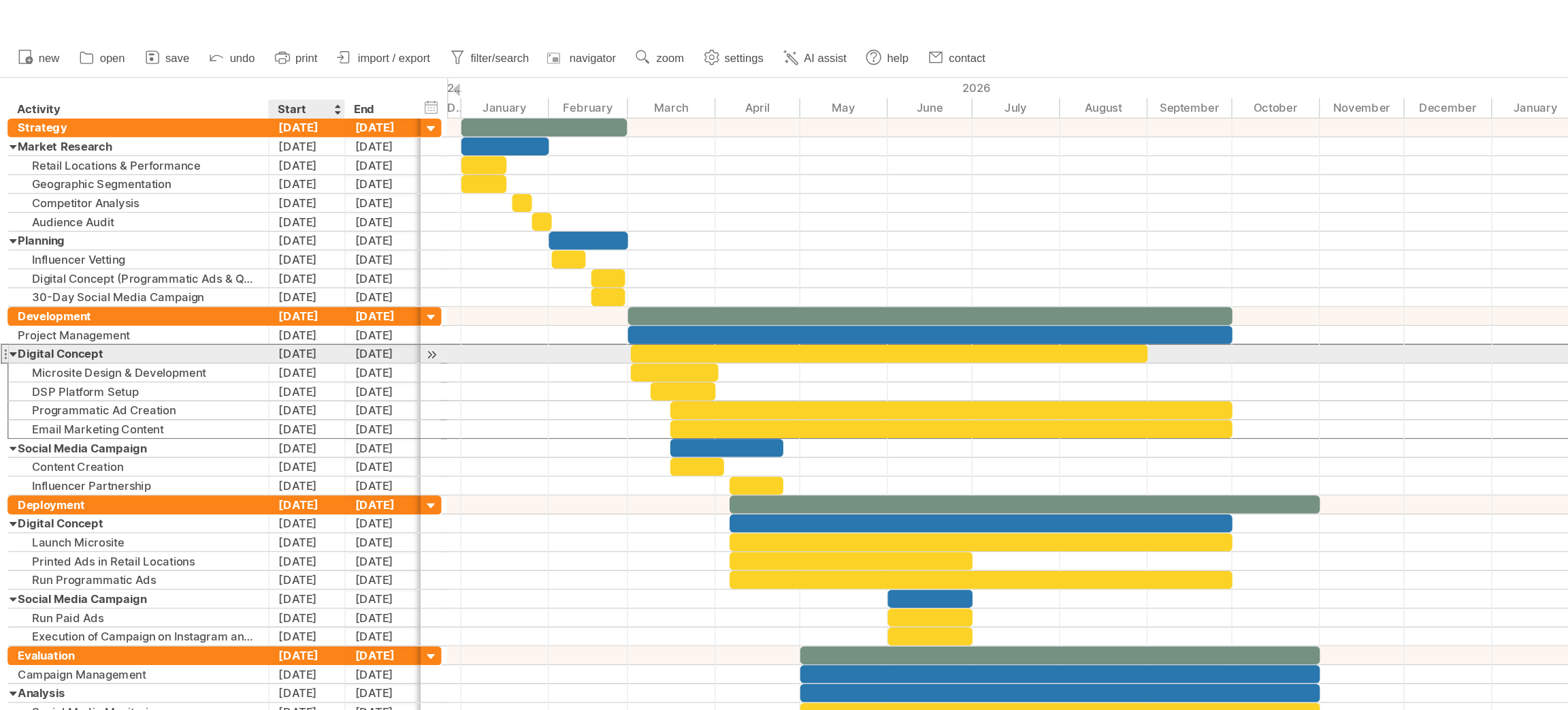
click at [233, 259] on div "[DATE]" at bounding box center [222, 256] width 56 height 13
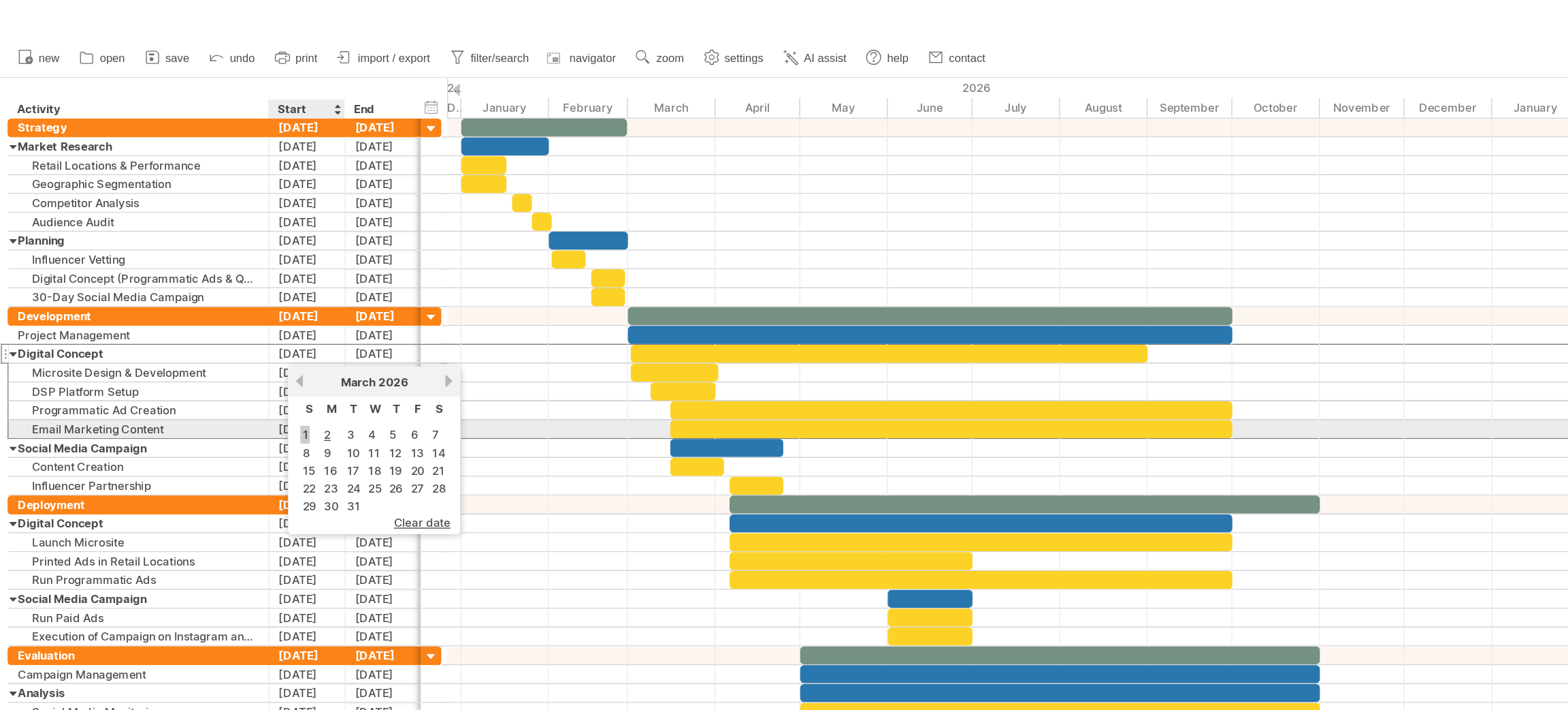
click at [220, 317] on link "1" at bounding box center [220, 315] width 7 height 13
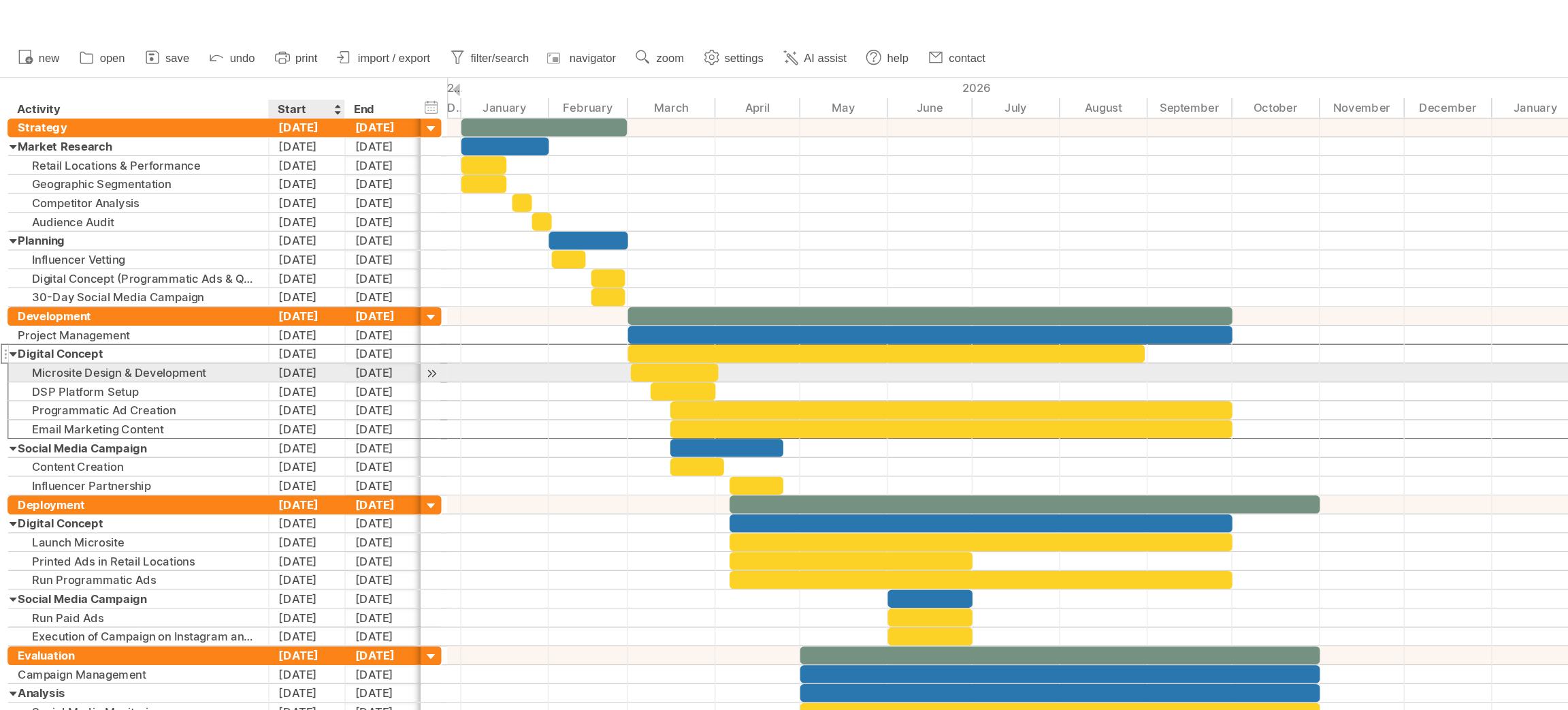
click at [222, 268] on div "[DATE]" at bounding box center [222, 271] width 56 height 13
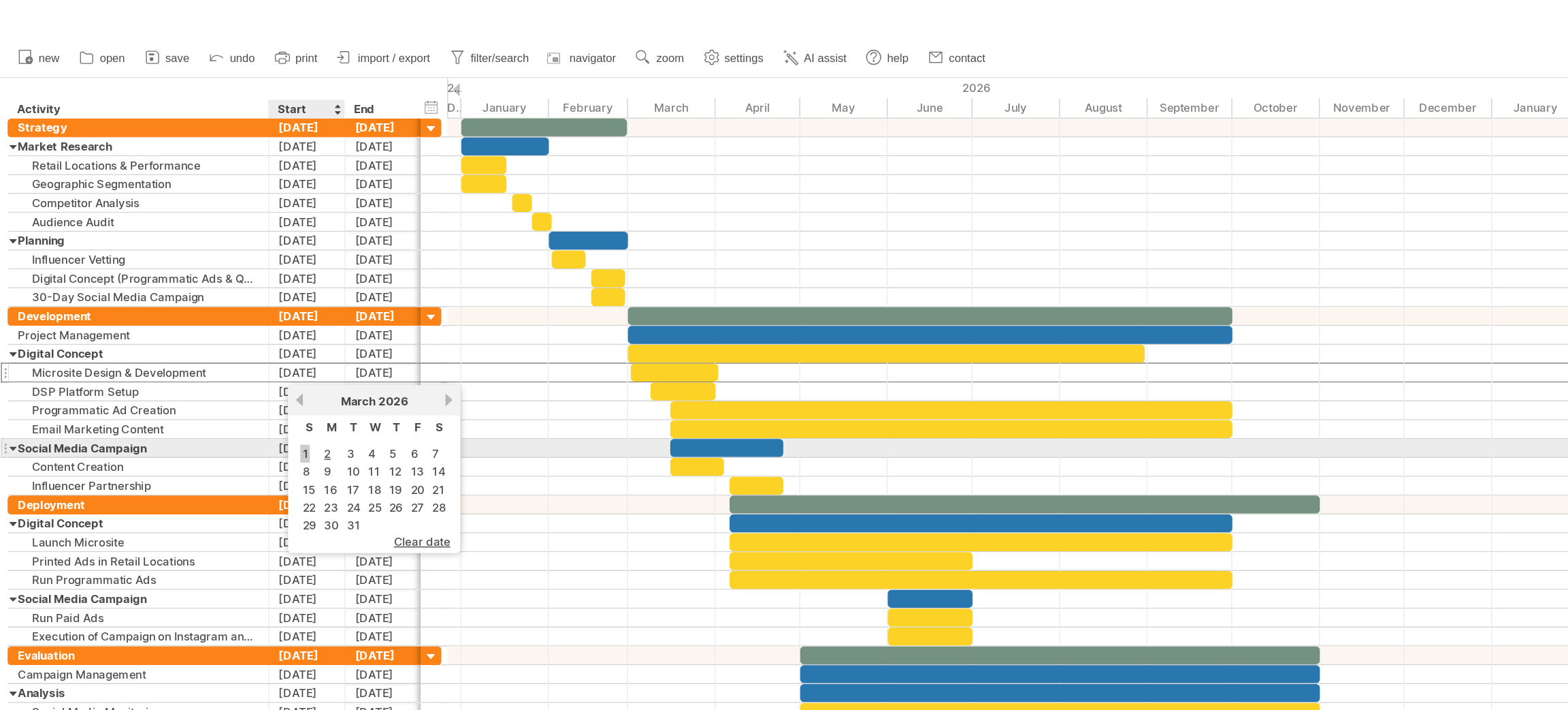
click at [222, 325] on link "1" at bounding box center [220, 329] width 7 height 13
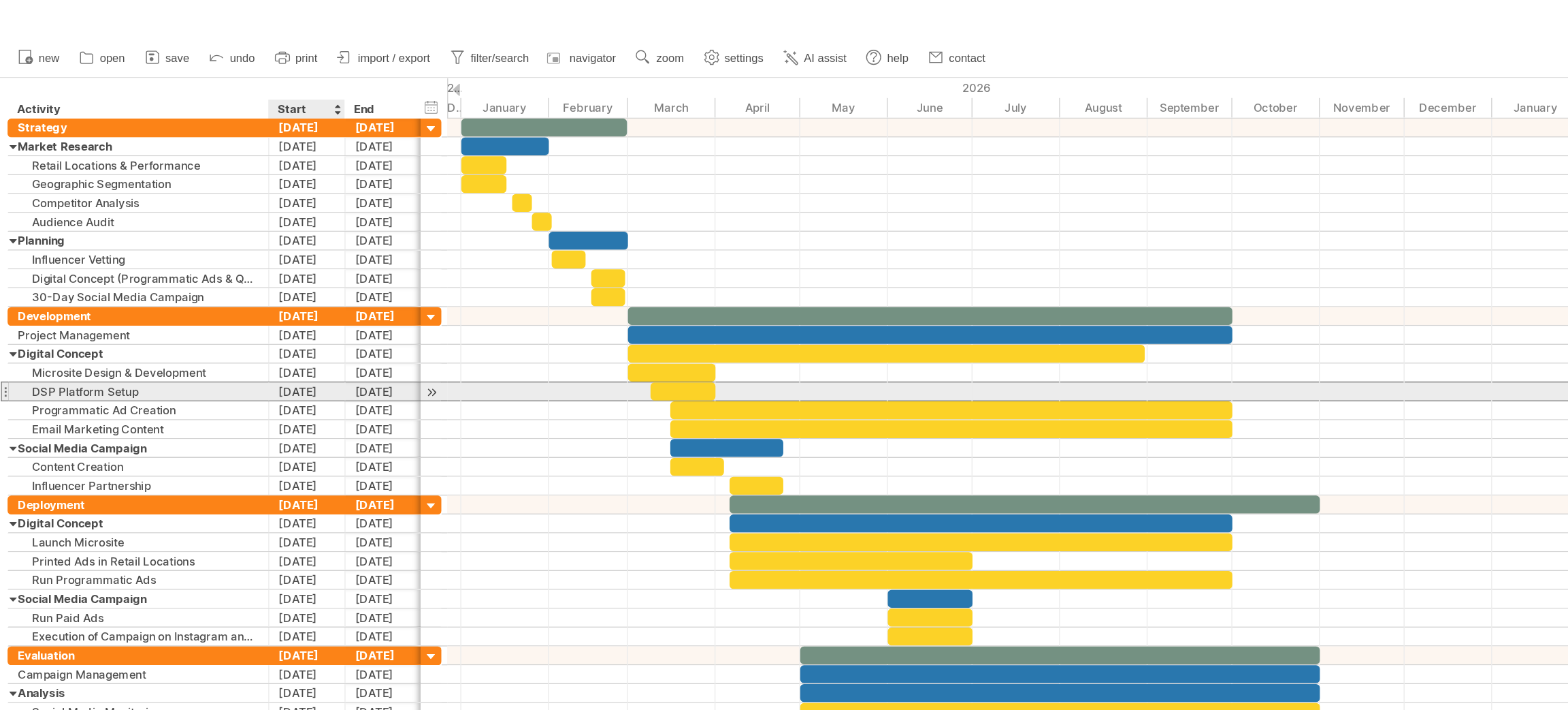
click at [224, 289] on div "[DATE]" at bounding box center [222, 284] width 56 height 13
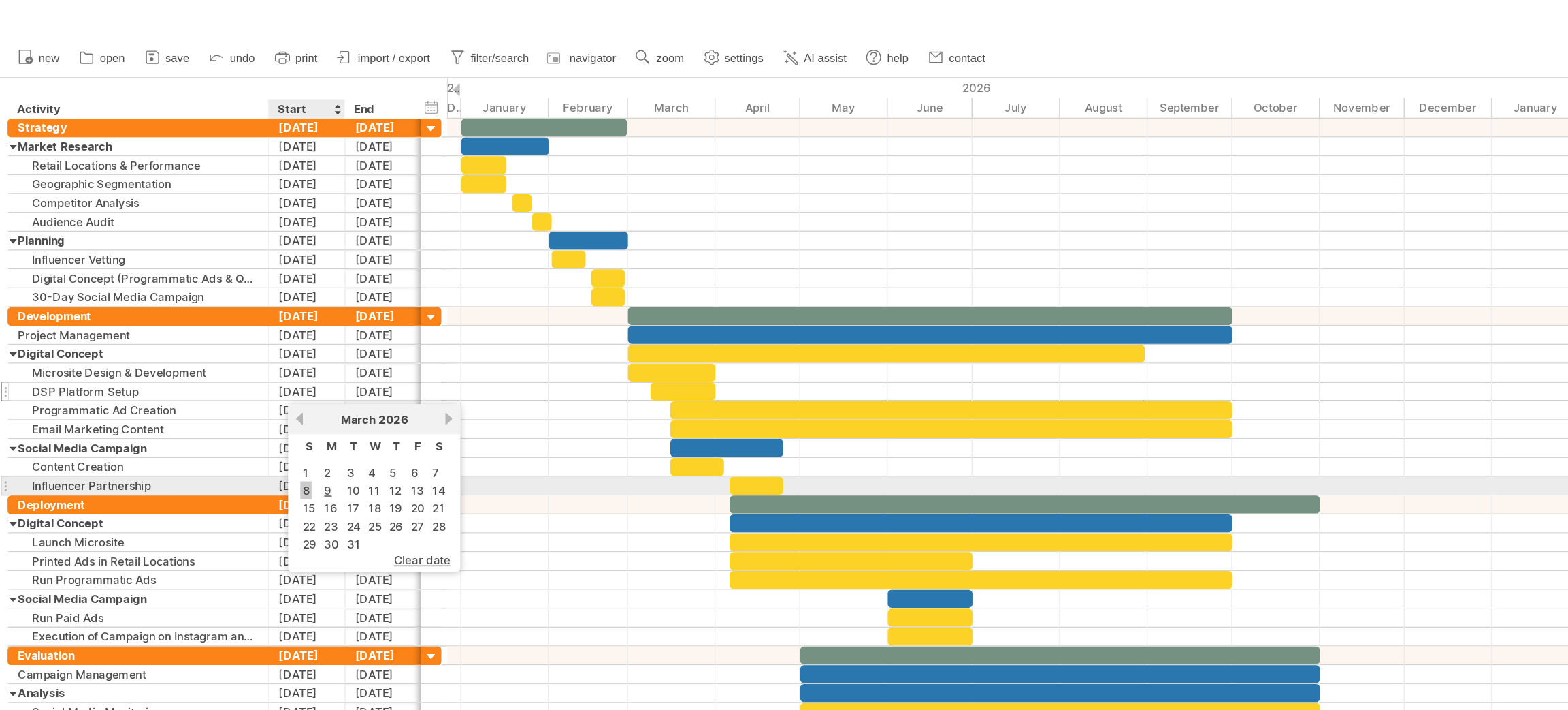
click at [219, 349] on link "8" at bounding box center [220, 355] width 8 height 13
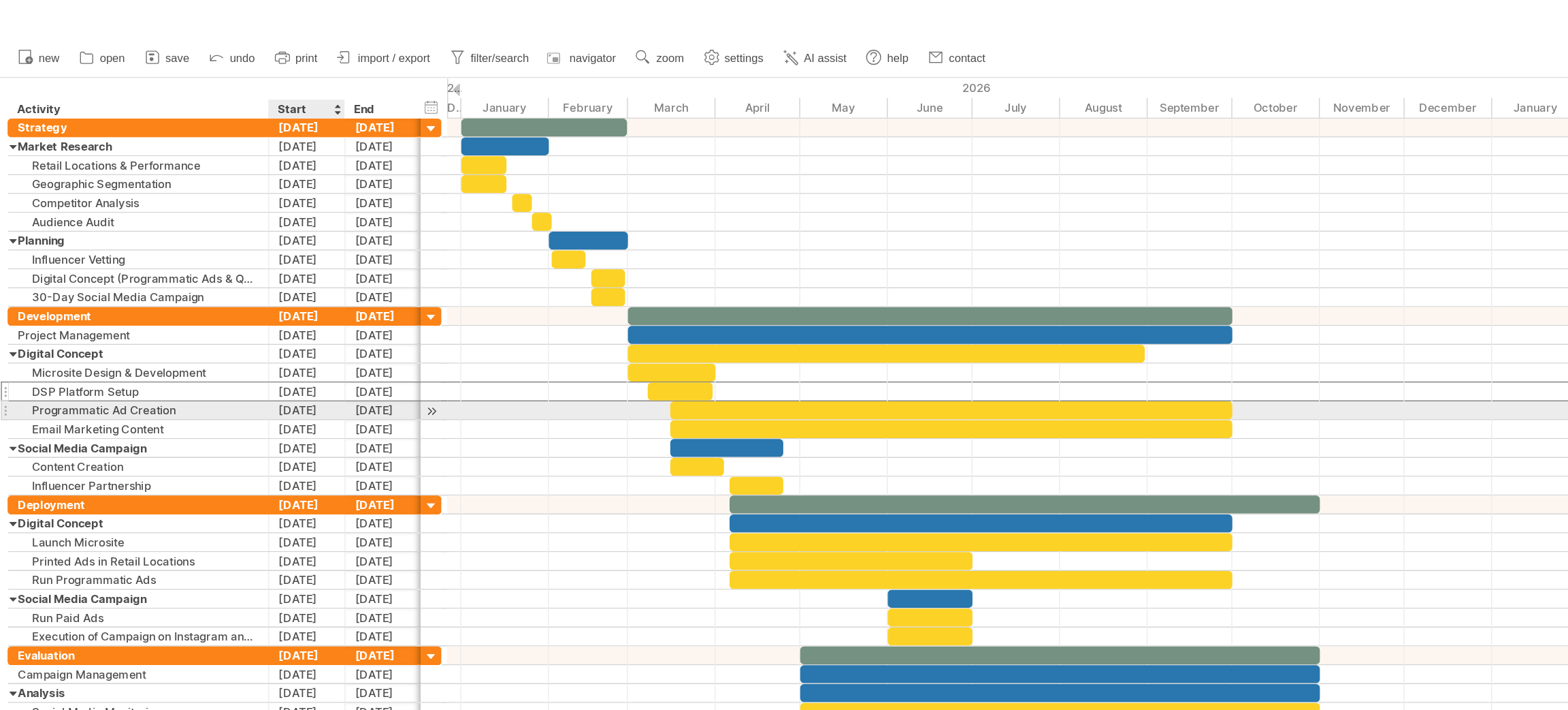
click at [220, 301] on div "[DATE]" at bounding box center [222, 297] width 56 height 13
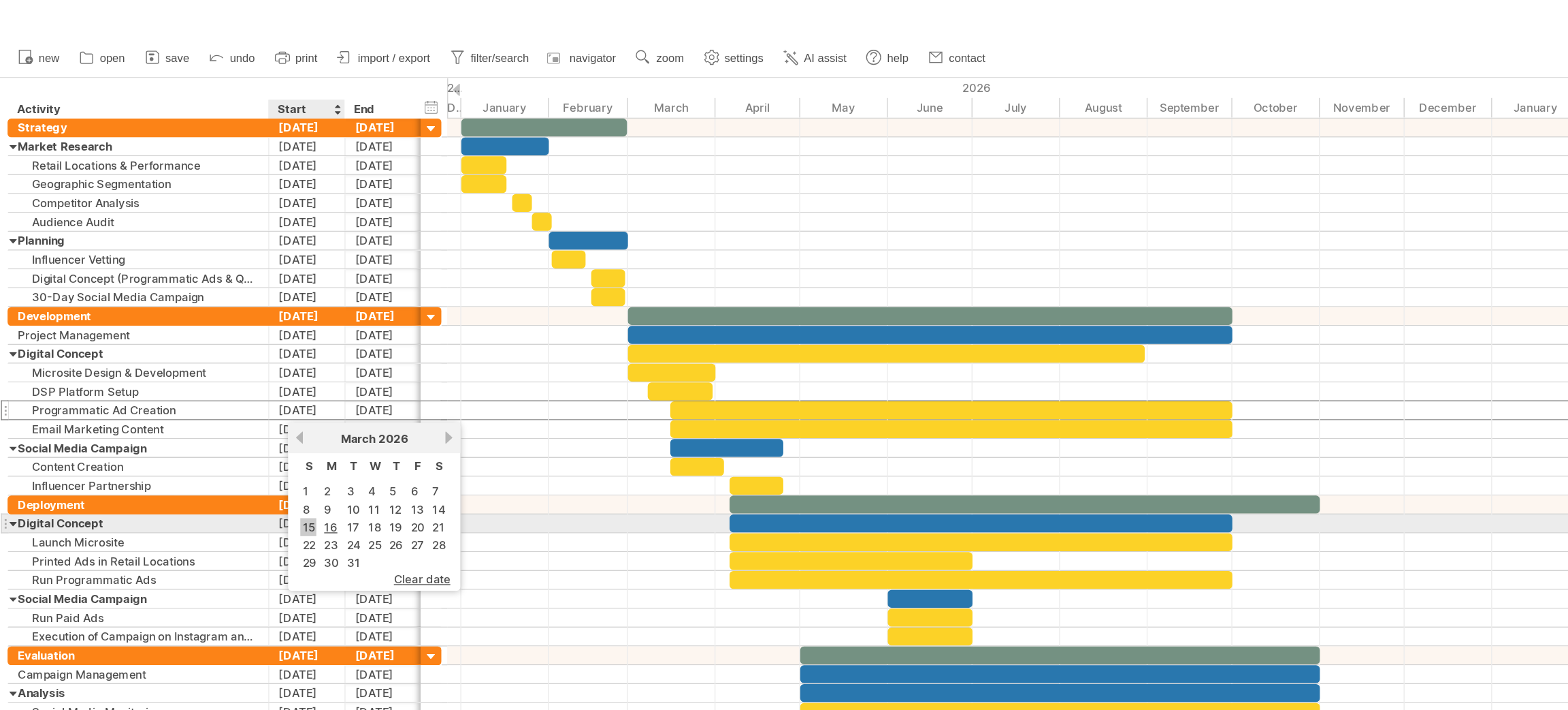
click at [221, 378] on link "15" at bounding box center [222, 382] width 11 height 13
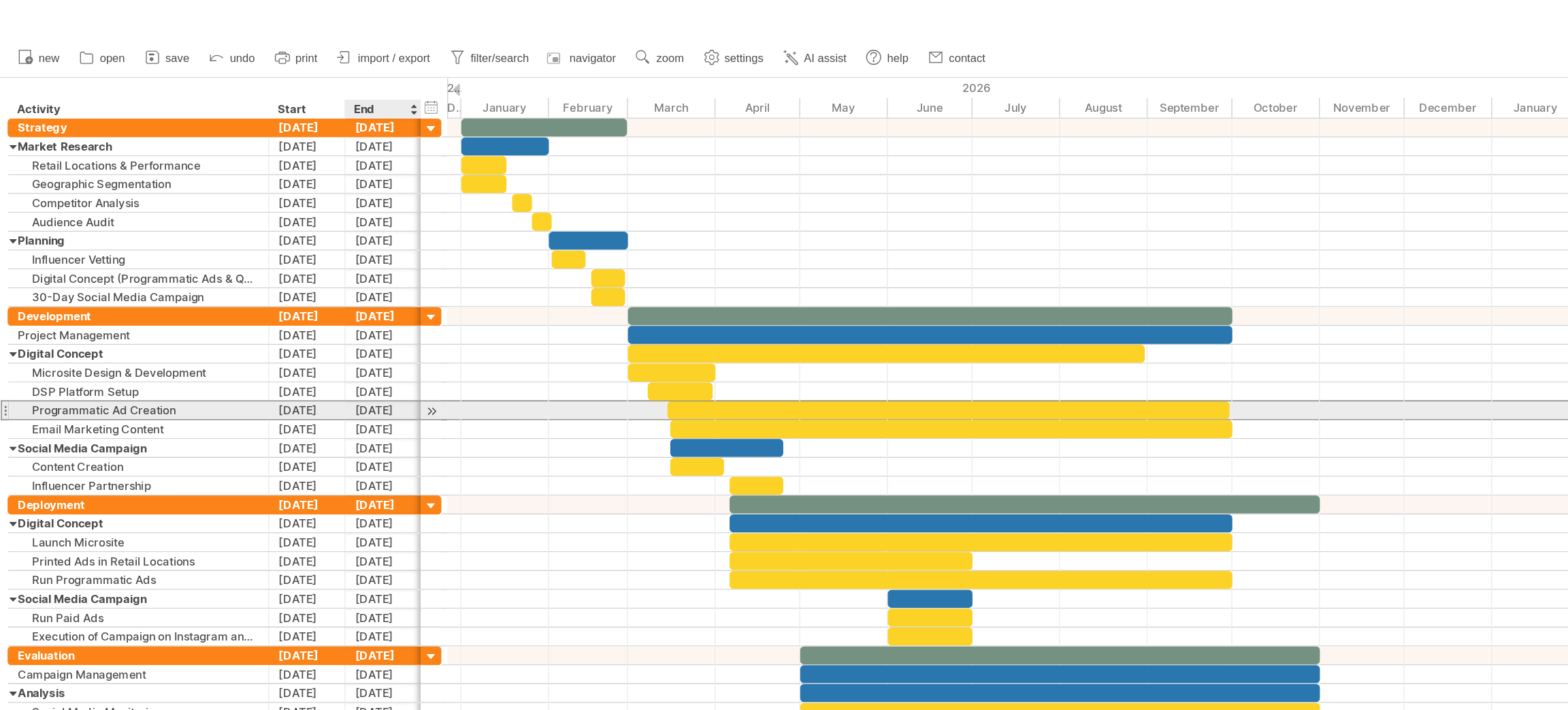
click at [258, 300] on div "[DATE]" at bounding box center [277, 297] width 56 height 13
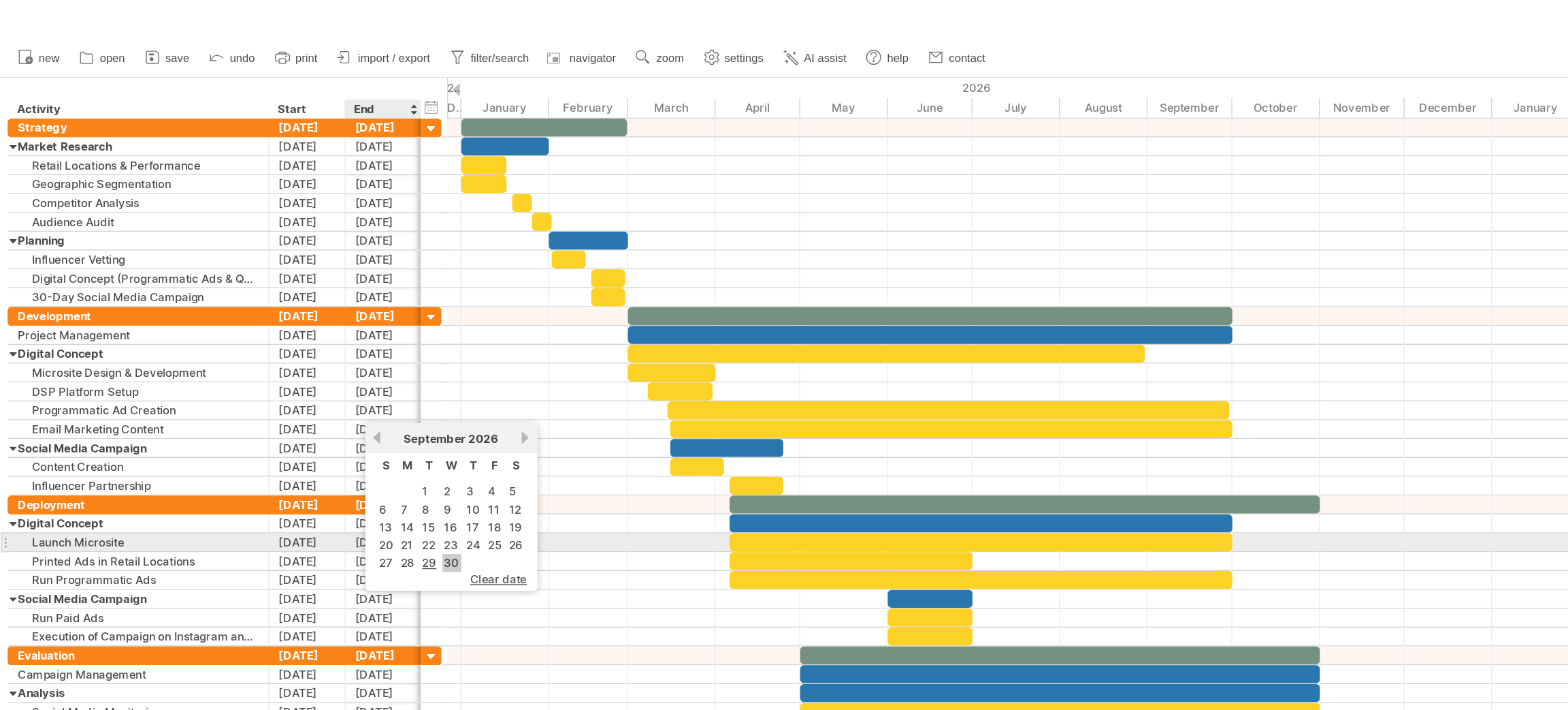
click at [320, 401] on link "30" at bounding box center [327, 407] width 13 height 13
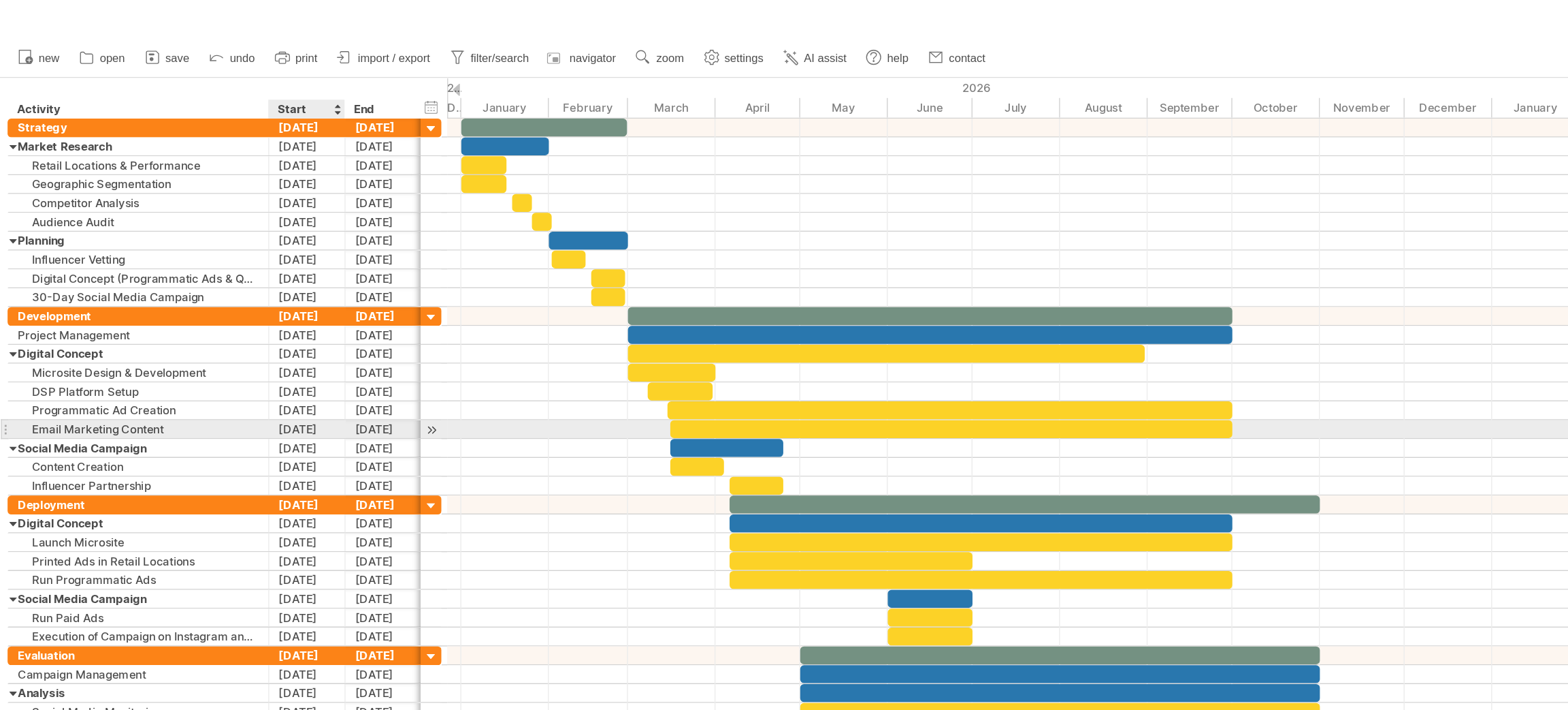
click at [218, 313] on div "[DATE]" at bounding box center [222, 311] width 56 height 13
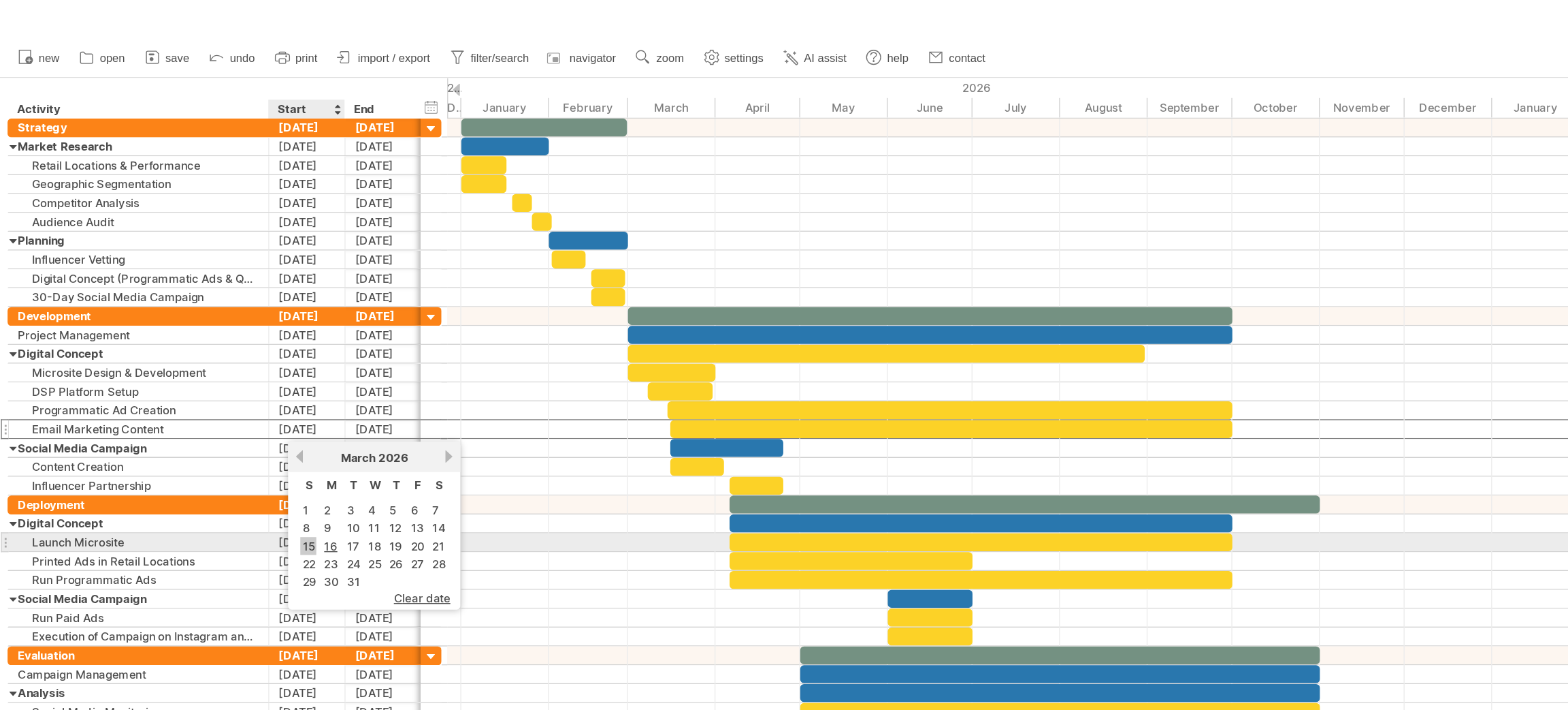
click at [224, 388] on link "15" at bounding box center [222, 395] width 11 height 13
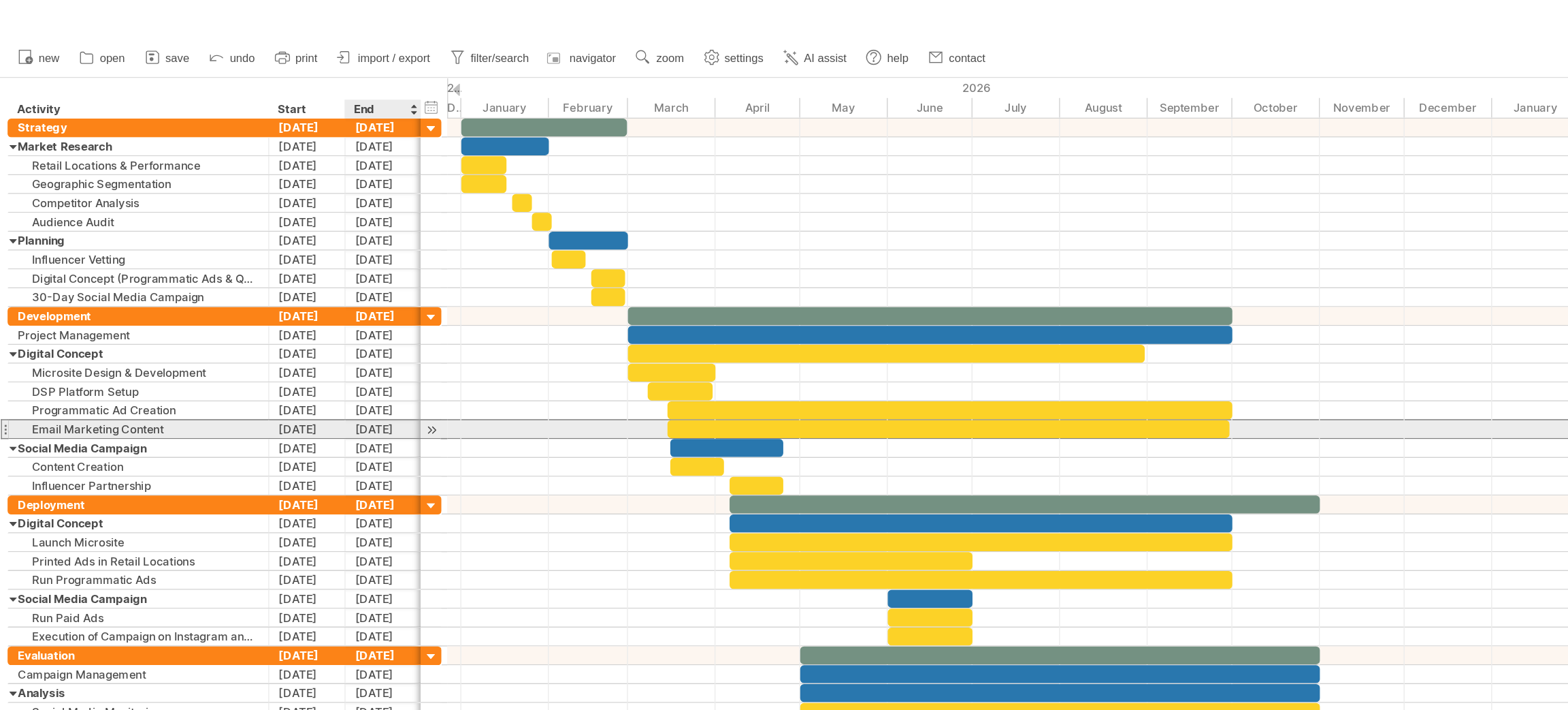
click at [259, 313] on div "[DATE]" at bounding box center [277, 311] width 56 height 13
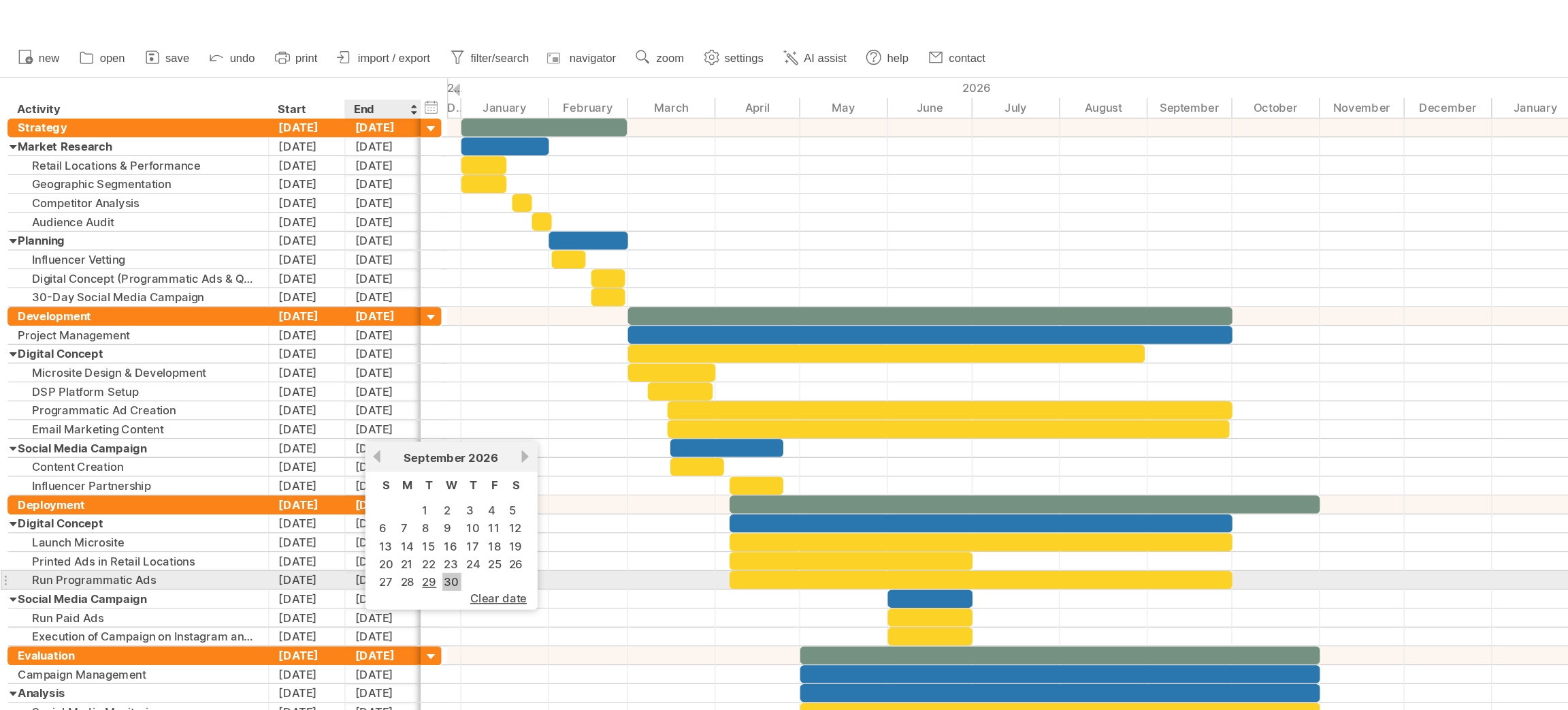
click at [320, 415] on link "30" at bounding box center [327, 421] width 13 height 13
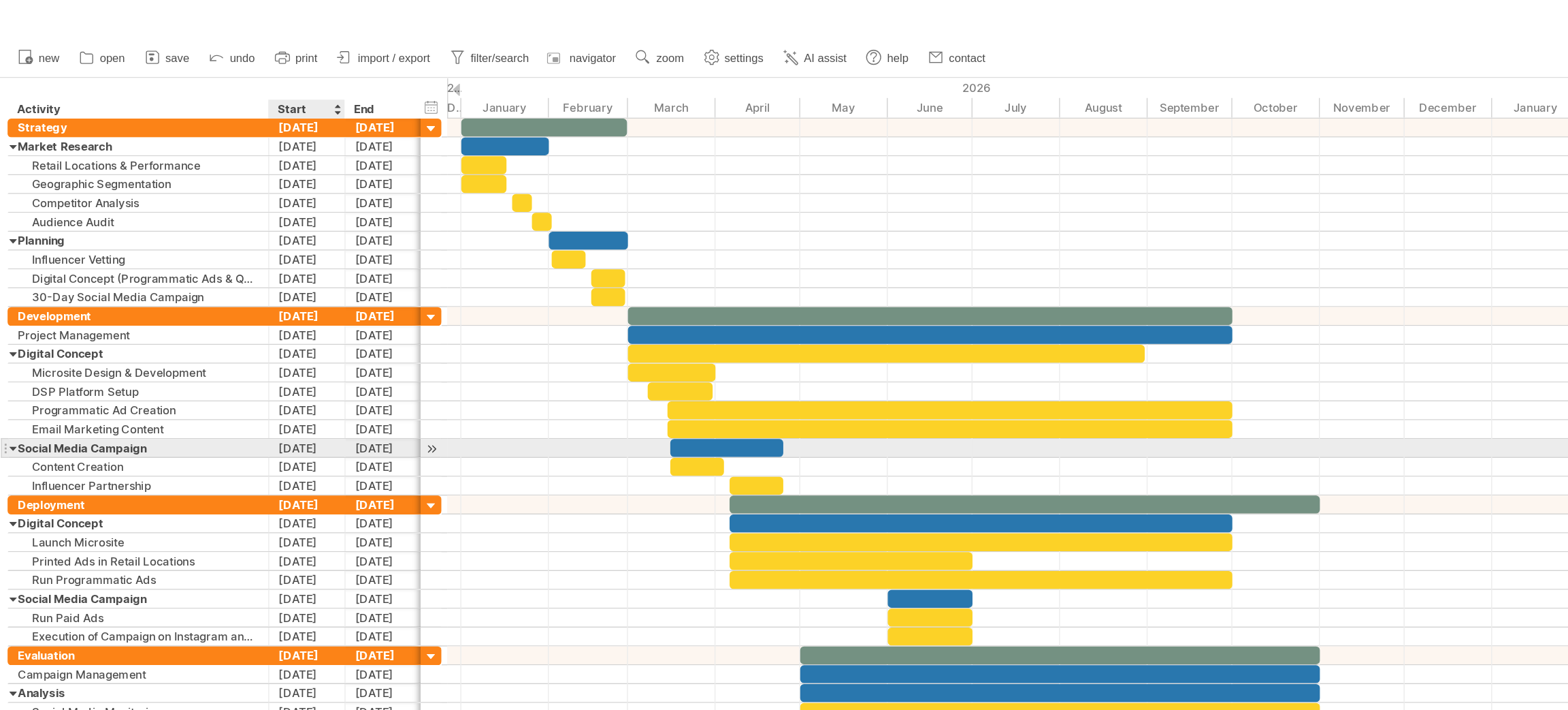
click at [218, 328] on div "[DATE]" at bounding box center [222, 324] width 56 height 13
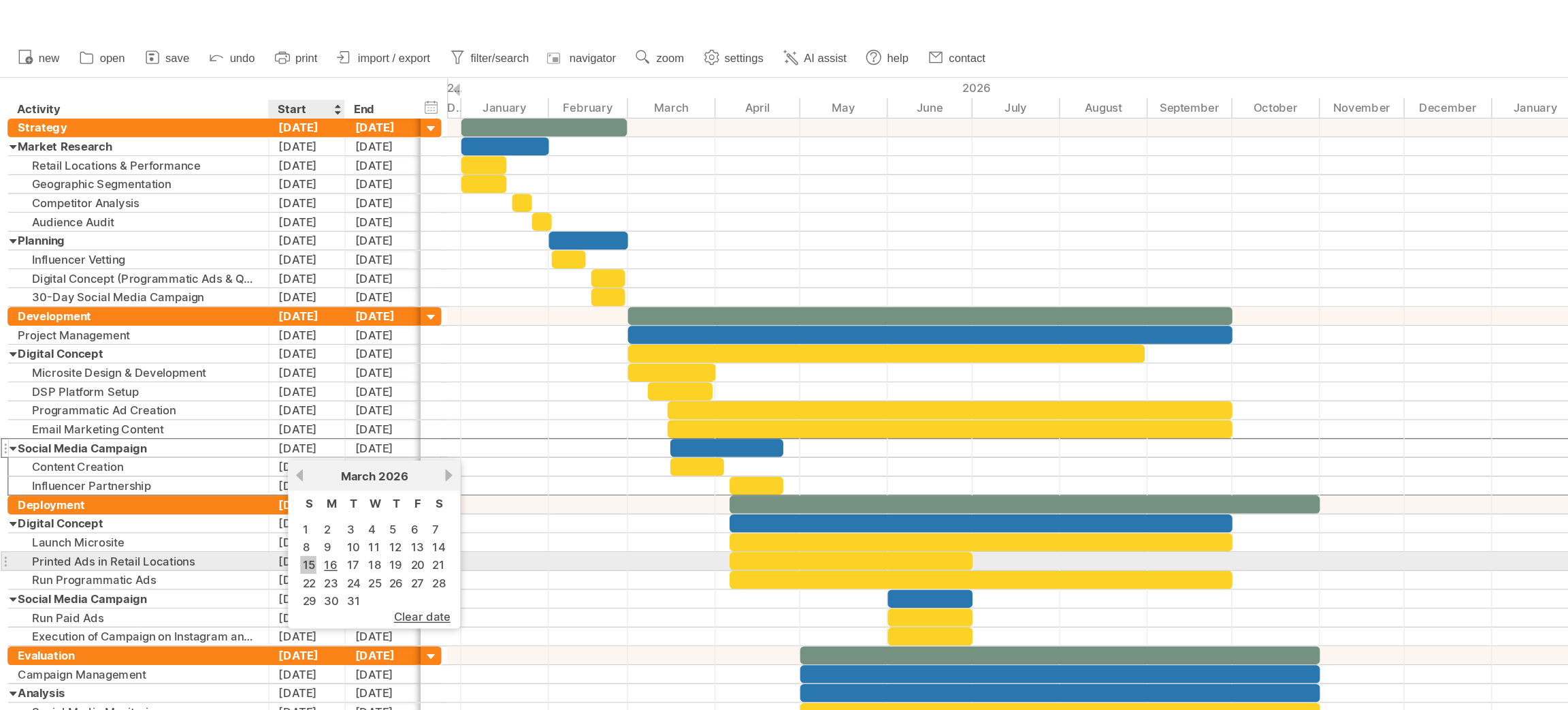
click at [220, 404] on link "15" at bounding box center [222, 409] width 11 height 13
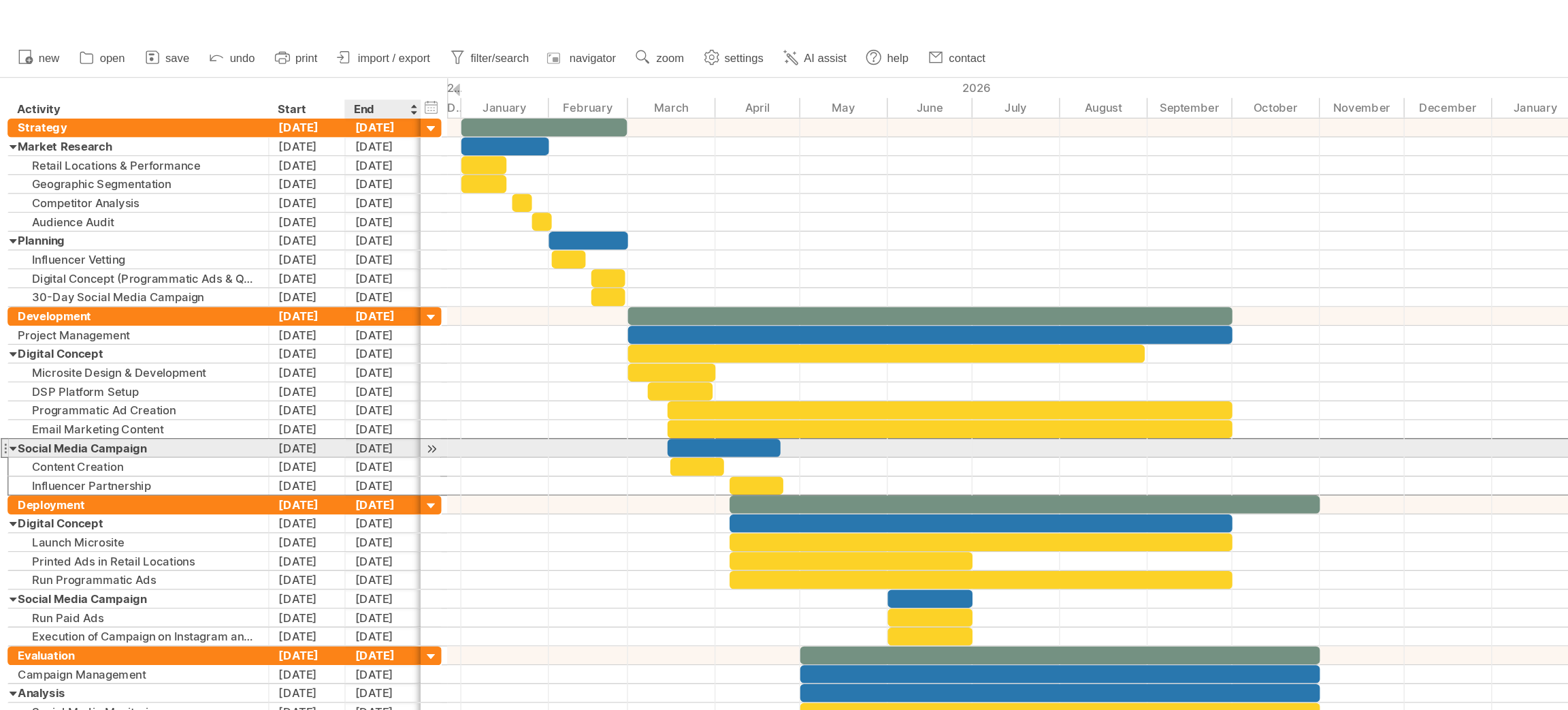
click at [263, 325] on div "[DATE]" at bounding box center [277, 324] width 56 height 13
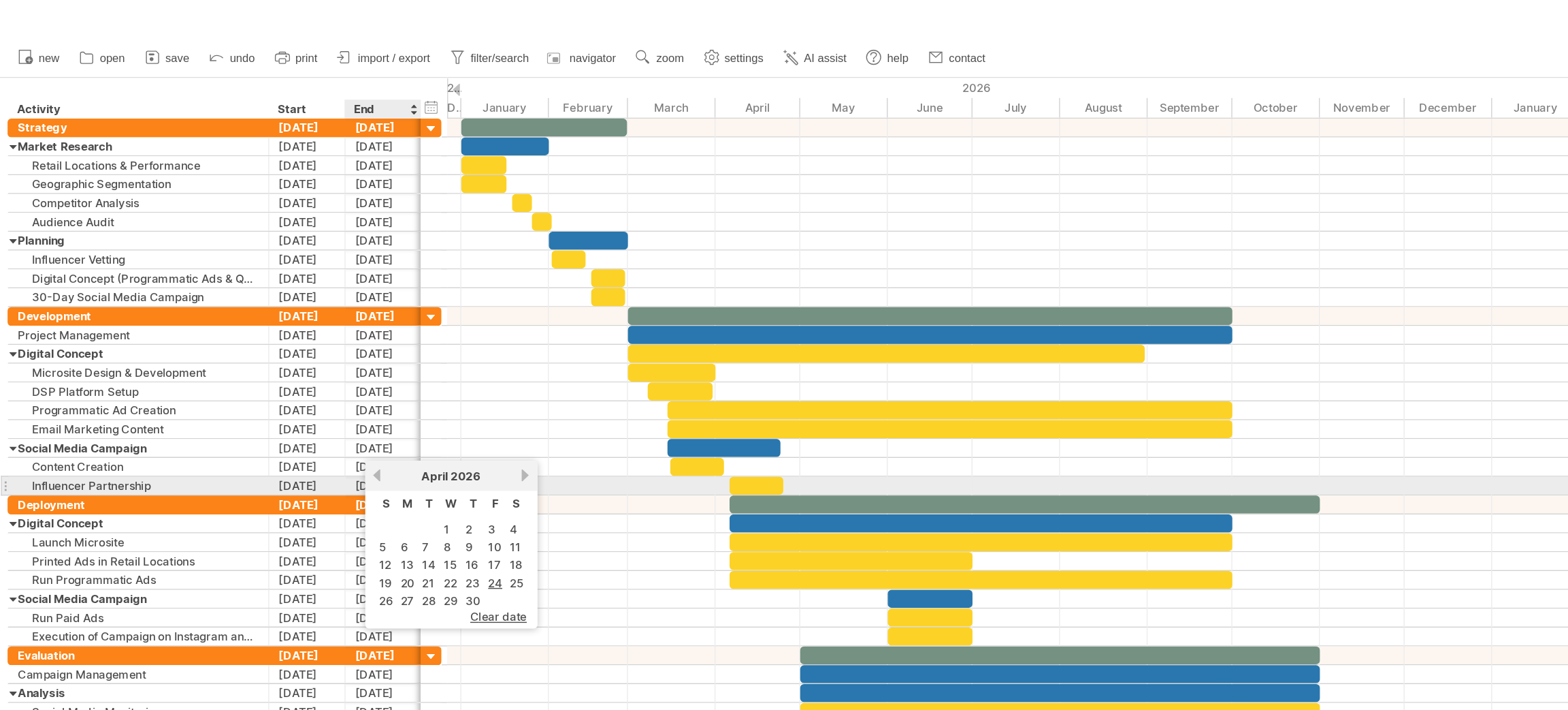
click at [275, 350] on div "previous next [DATE]" at bounding box center [326, 344] width 124 height 22
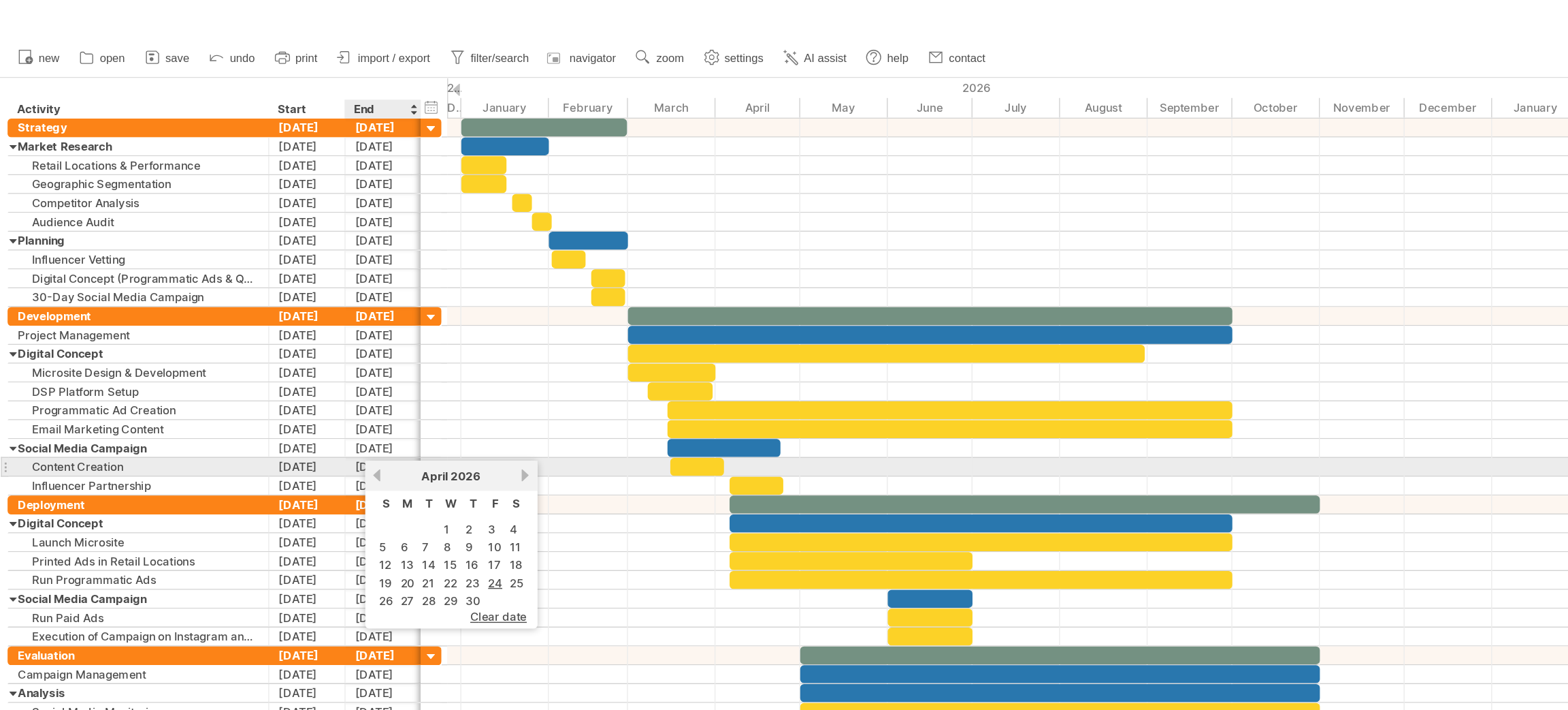
click at [275, 343] on link "previous" at bounding box center [272, 344] width 10 height 10
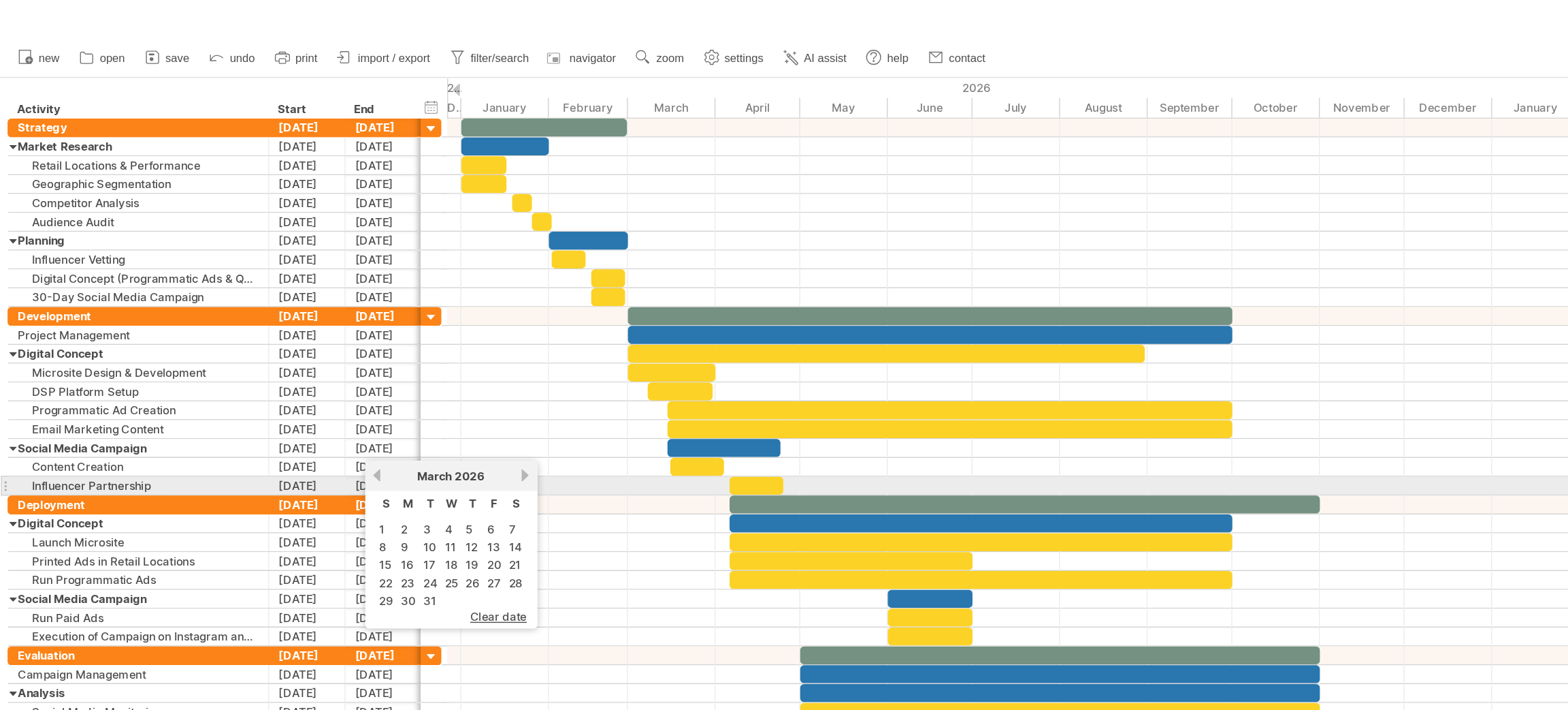
click at [375, 346] on link "next" at bounding box center [380, 344] width 10 height 10
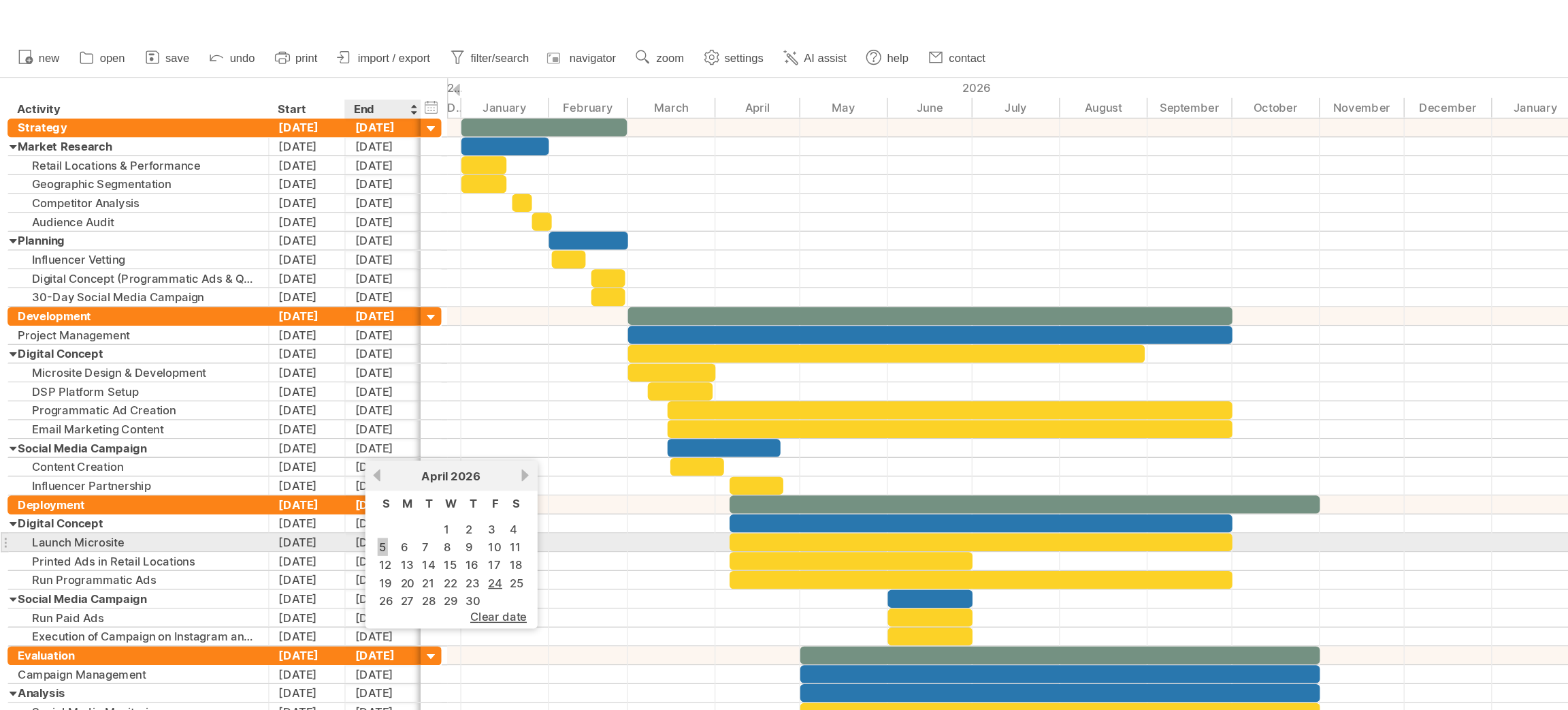
click at [273, 389] on link "5" at bounding box center [277, 396] width 8 height 13
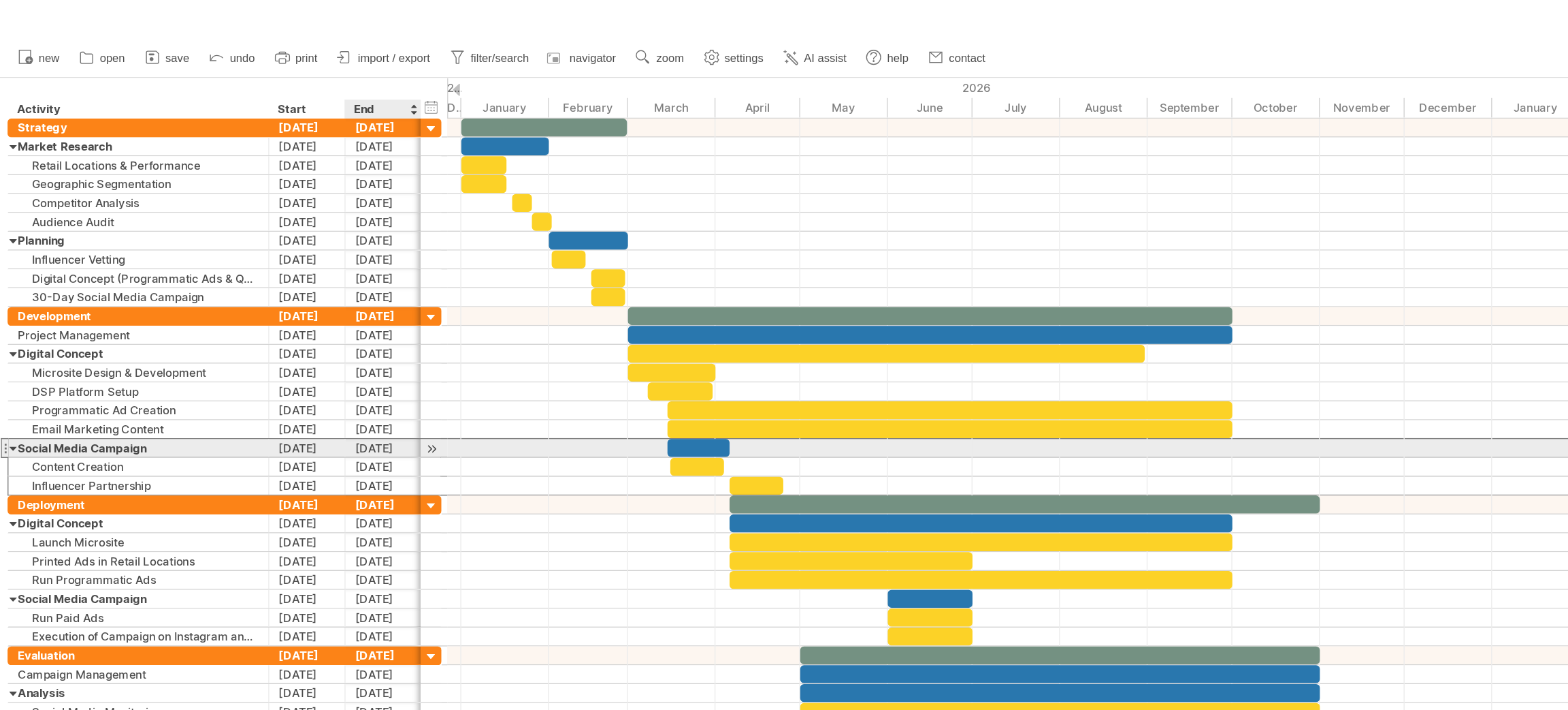
click at [270, 330] on div "[DATE]" at bounding box center [277, 324] width 56 height 13
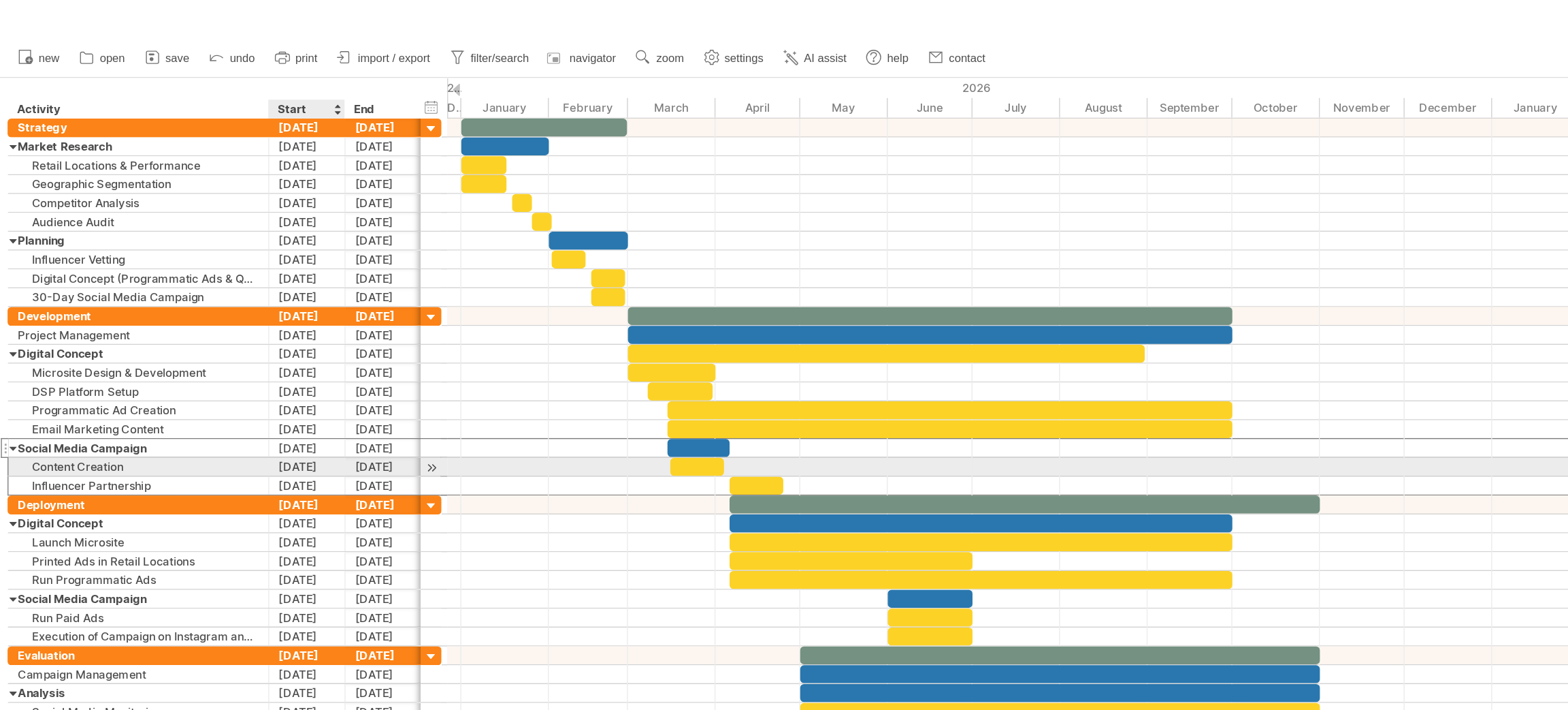
click at [207, 335] on div "[DATE]" at bounding box center [222, 338] width 56 height 13
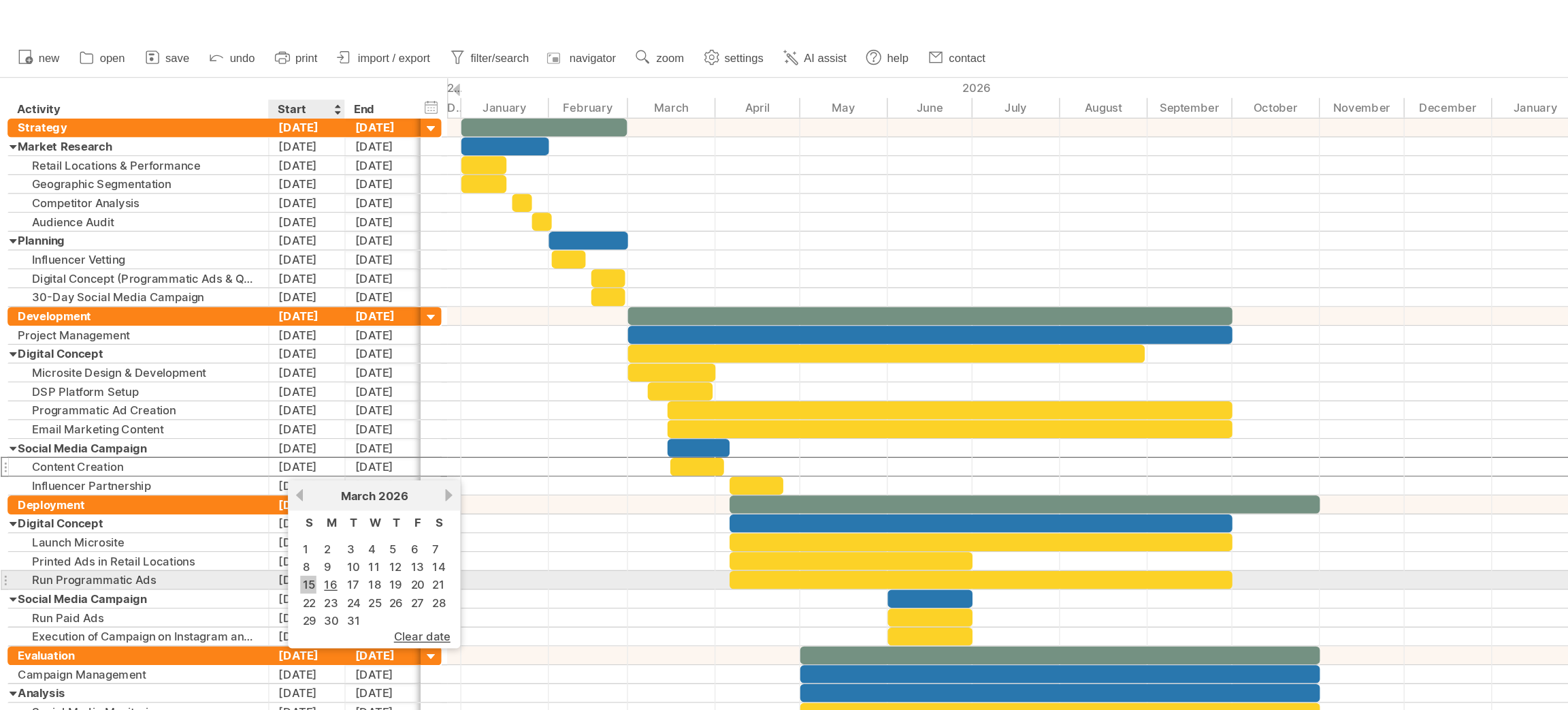
click at [220, 419] on link "15" at bounding box center [222, 423] width 11 height 13
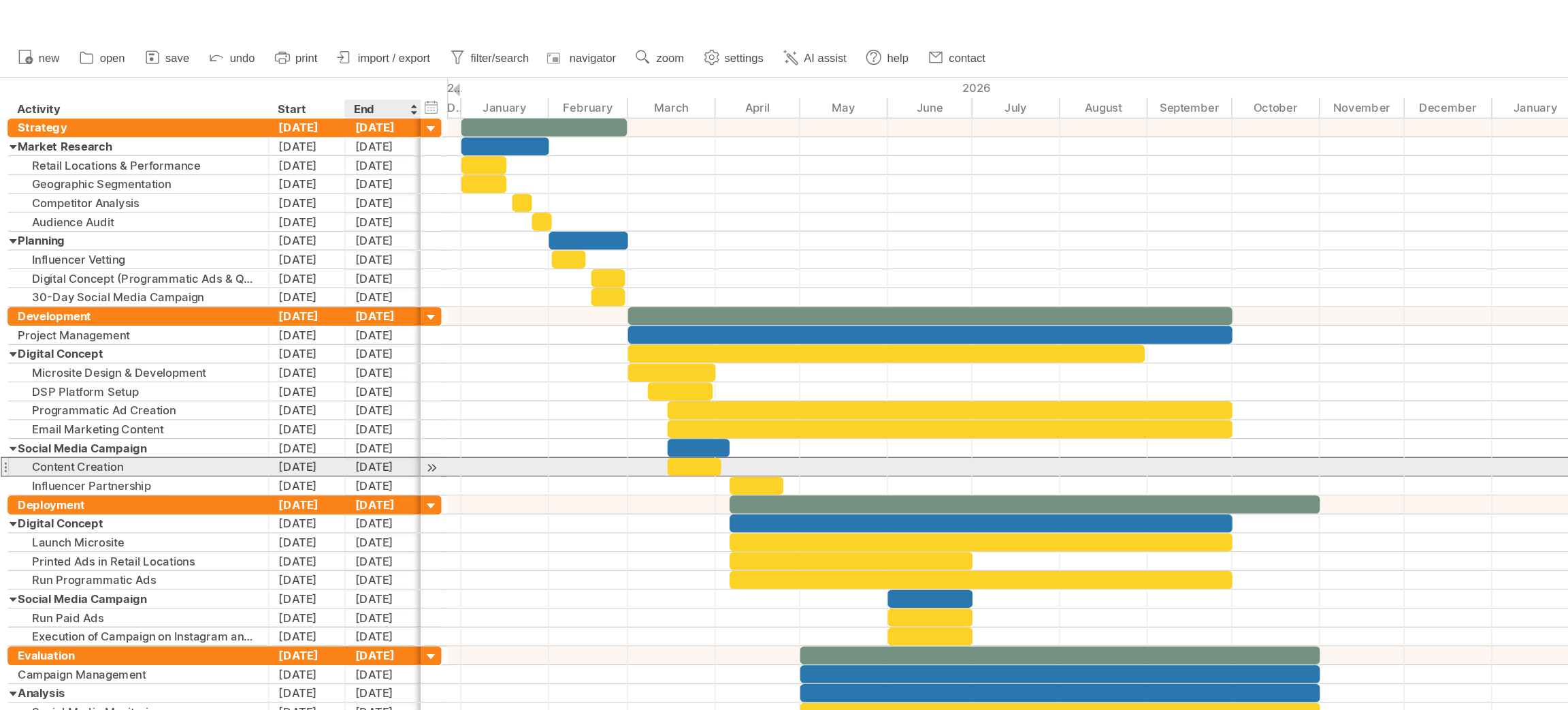
click at [266, 342] on div "[DATE]" at bounding box center [277, 338] width 56 height 13
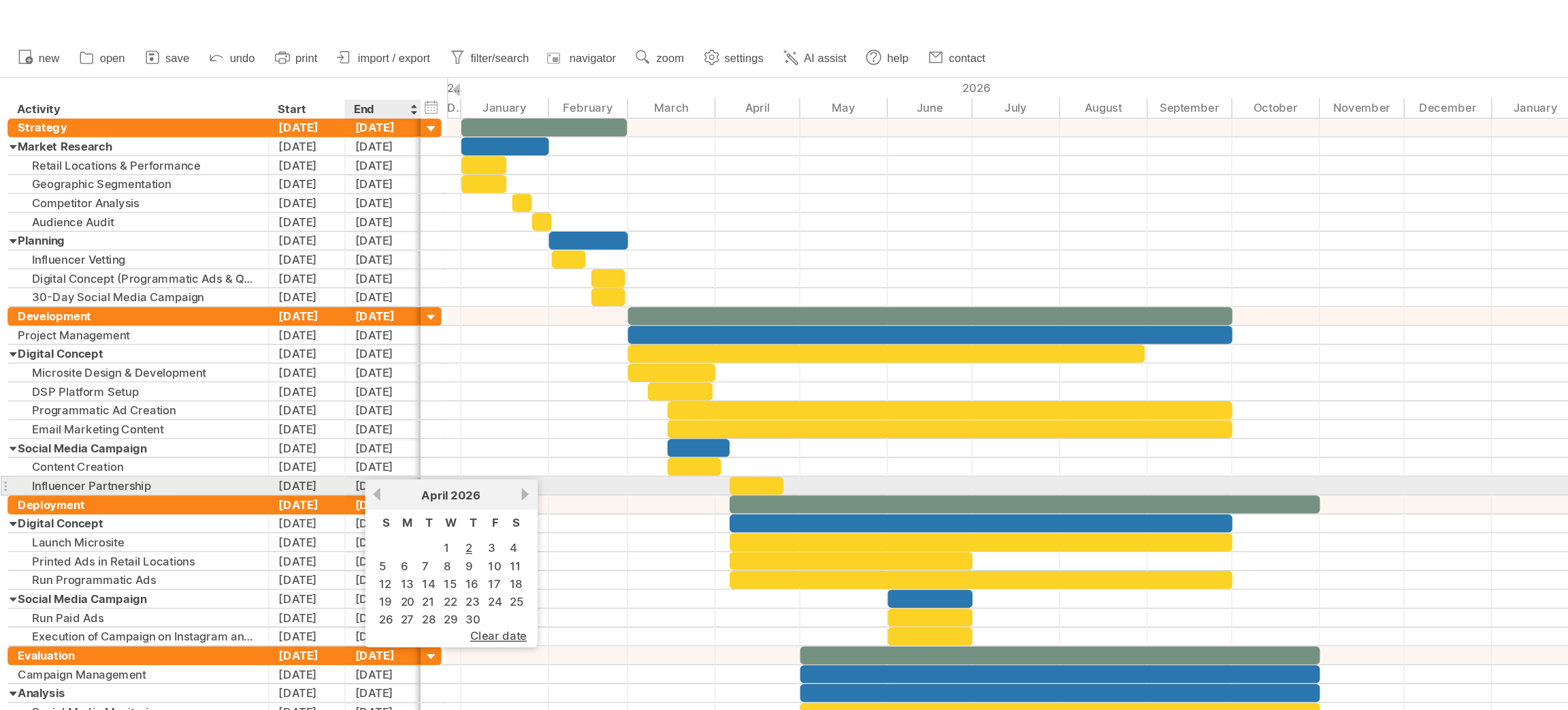
click at [269, 355] on link "previous" at bounding box center [272, 357] width 10 height 10
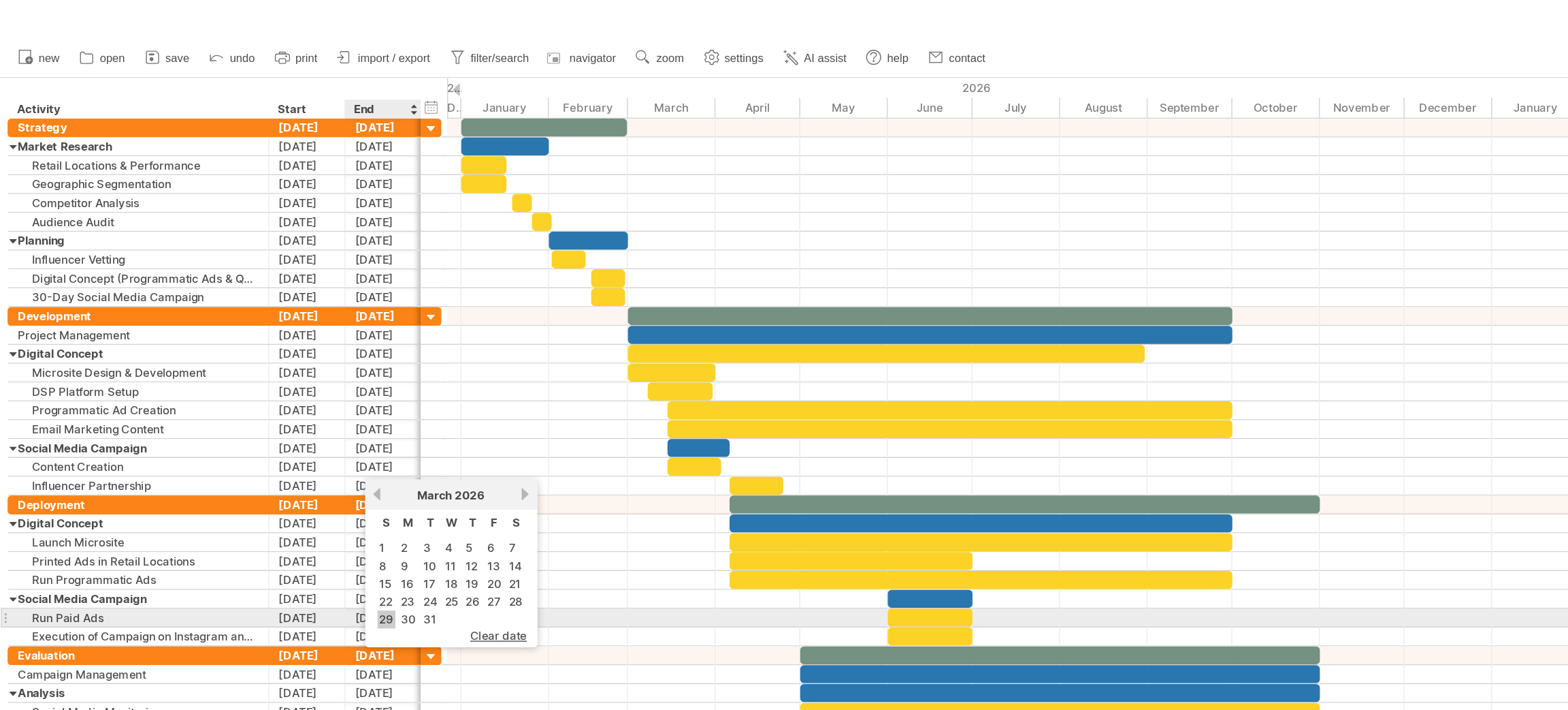
click at [273, 442] on link "29" at bounding box center [280, 449] width 13 height 13
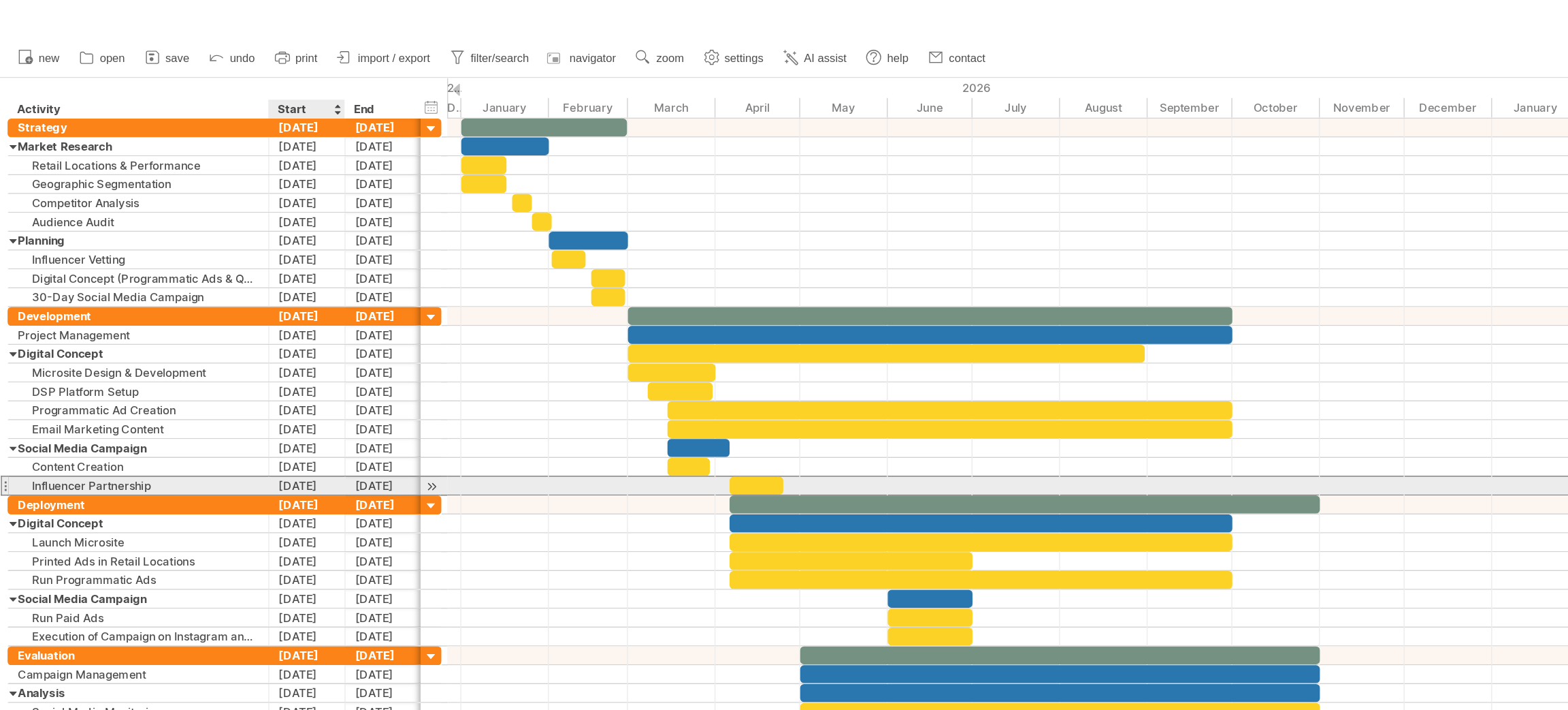
click at [232, 351] on div "[DATE]" at bounding box center [222, 352] width 56 height 13
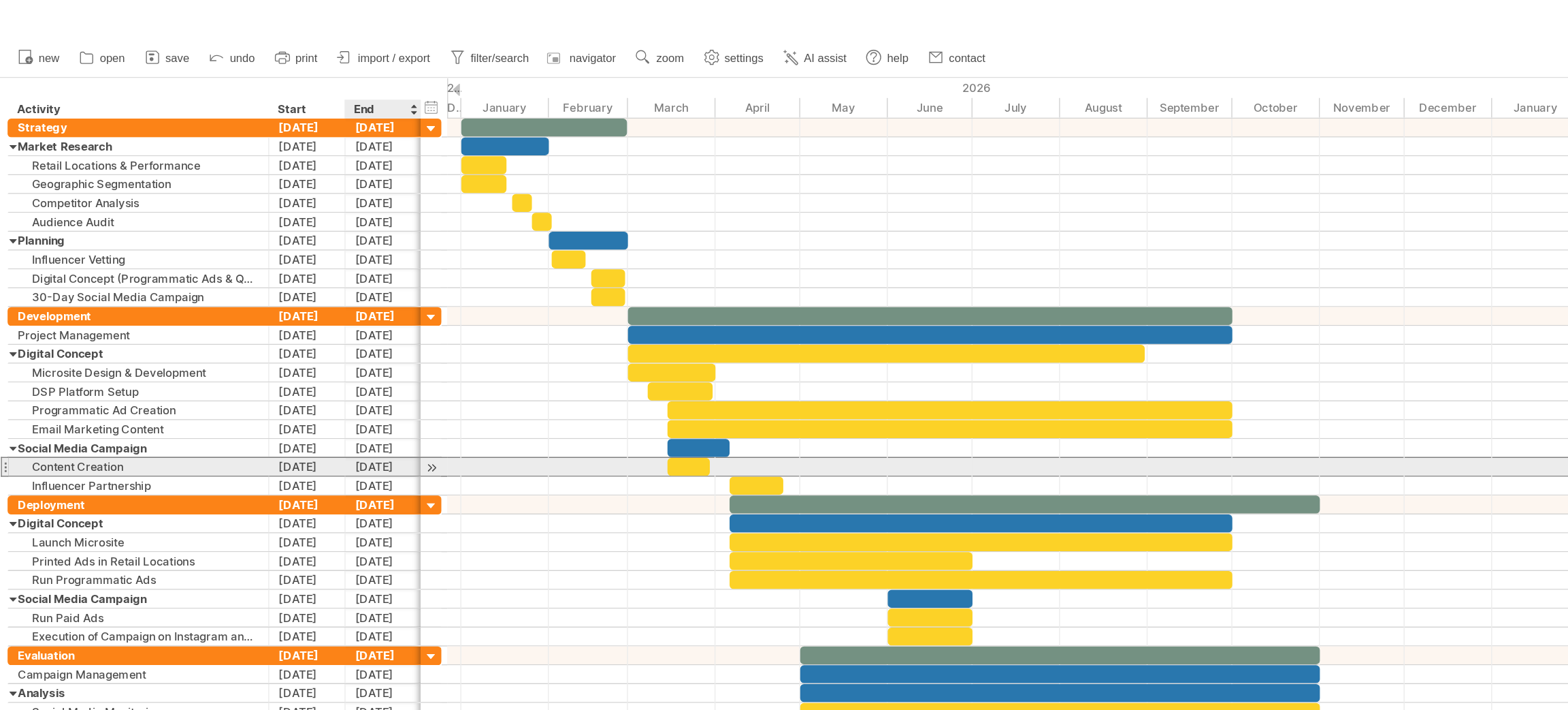
click at [267, 343] on div "[DATE]" at bounding box center [277, 338] width 56 height 13
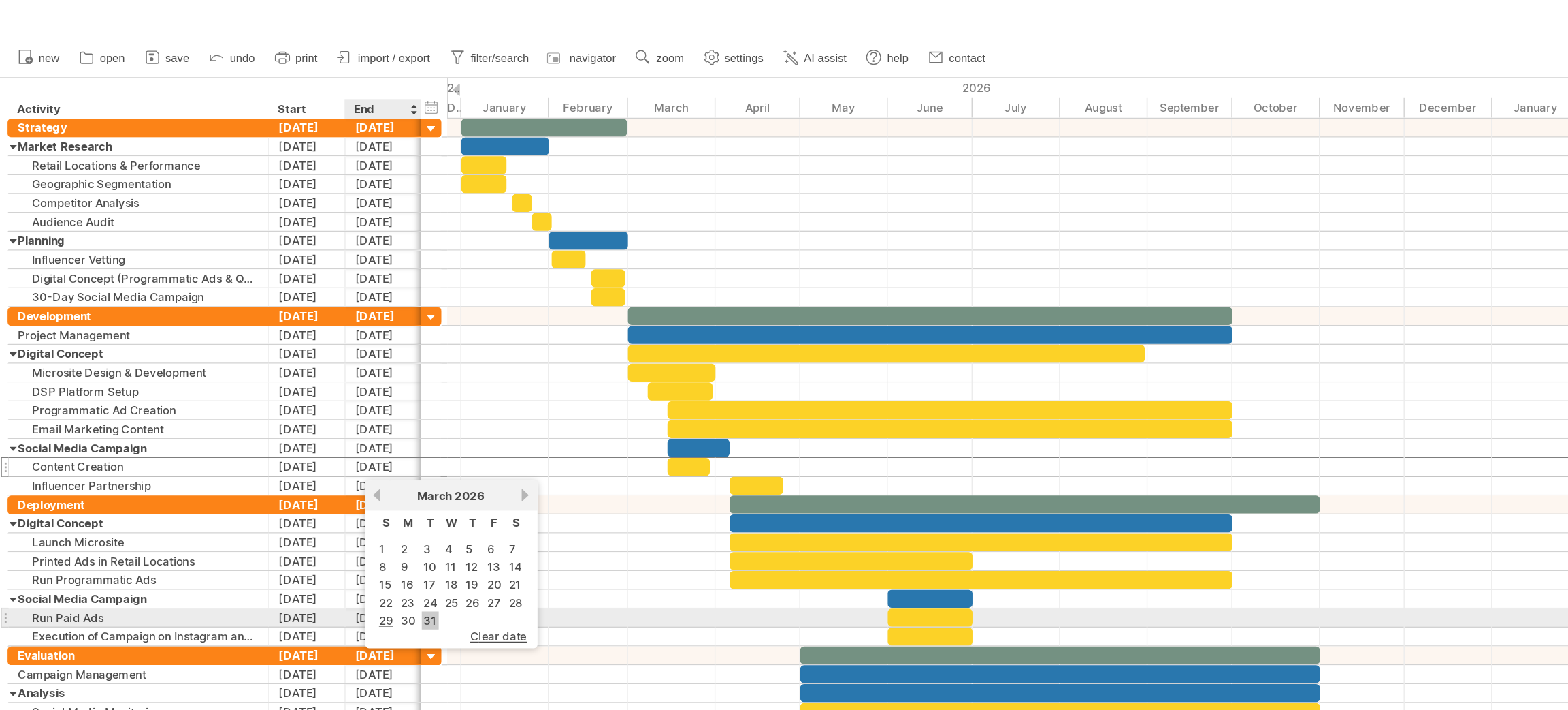
click at [309, 447] on link "31" at bounding box center [311, 450] width 12 height 13
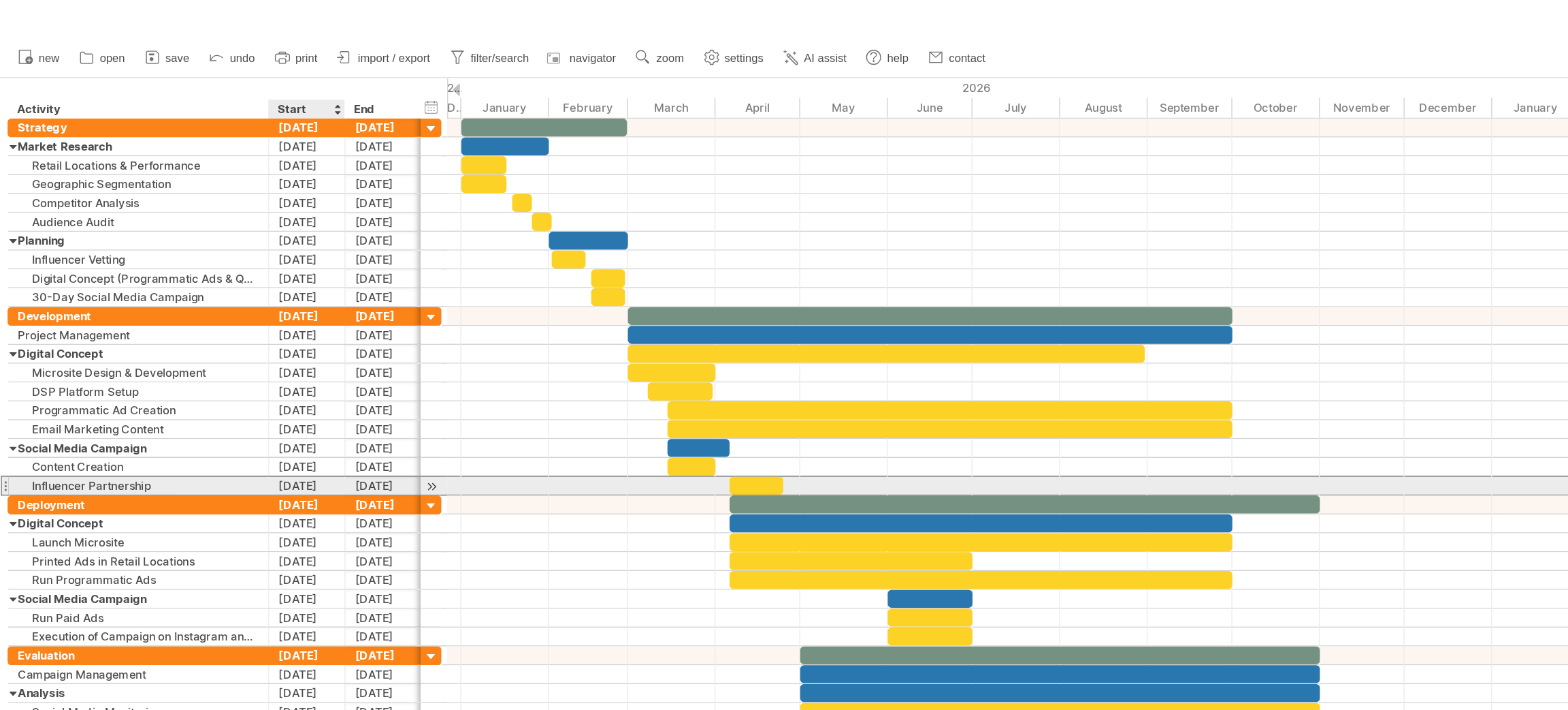
click at [209, 349] on div "[DATE]" at bounding box center [222, 352] width 56 height 13
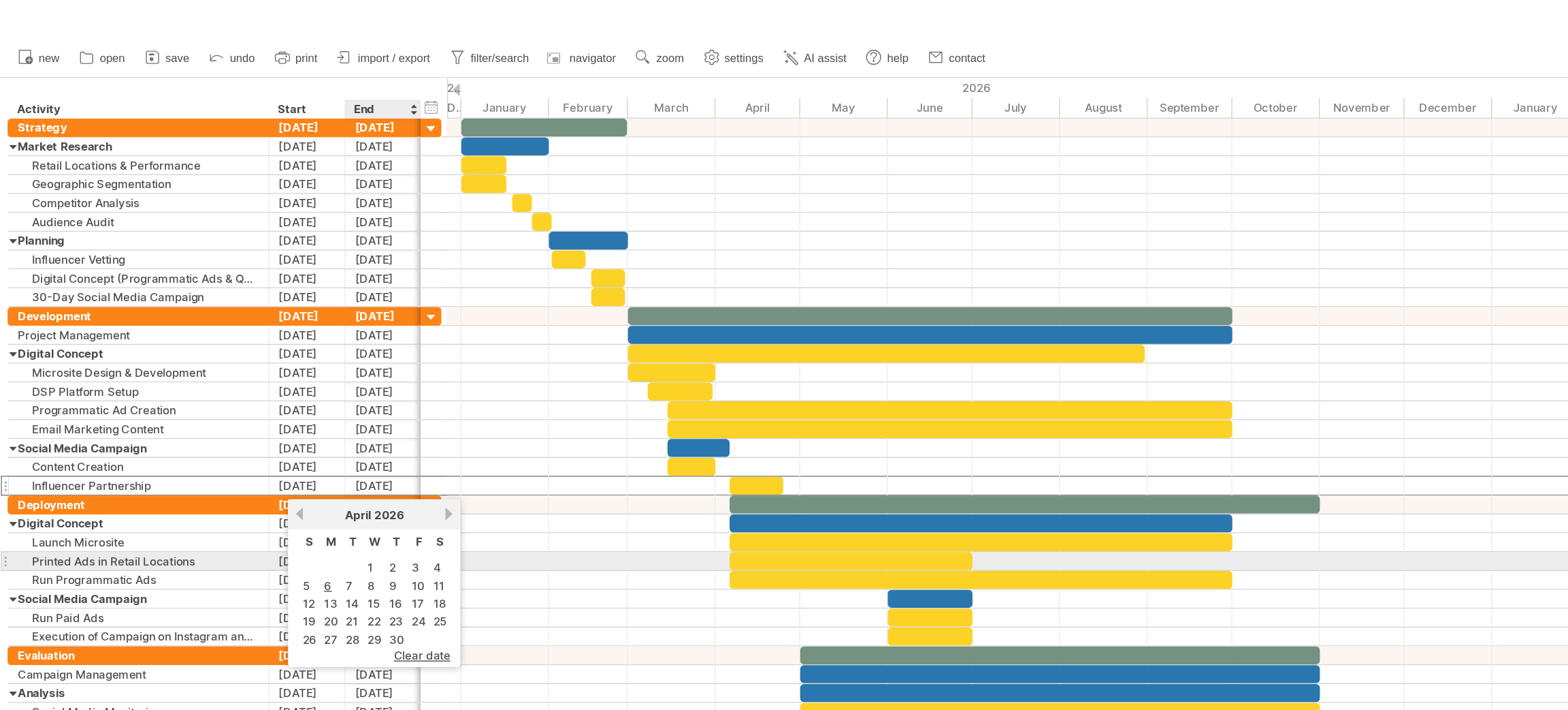
click at [264, 406] on td "1" at bounding box center [270, 411] width 14 height 11
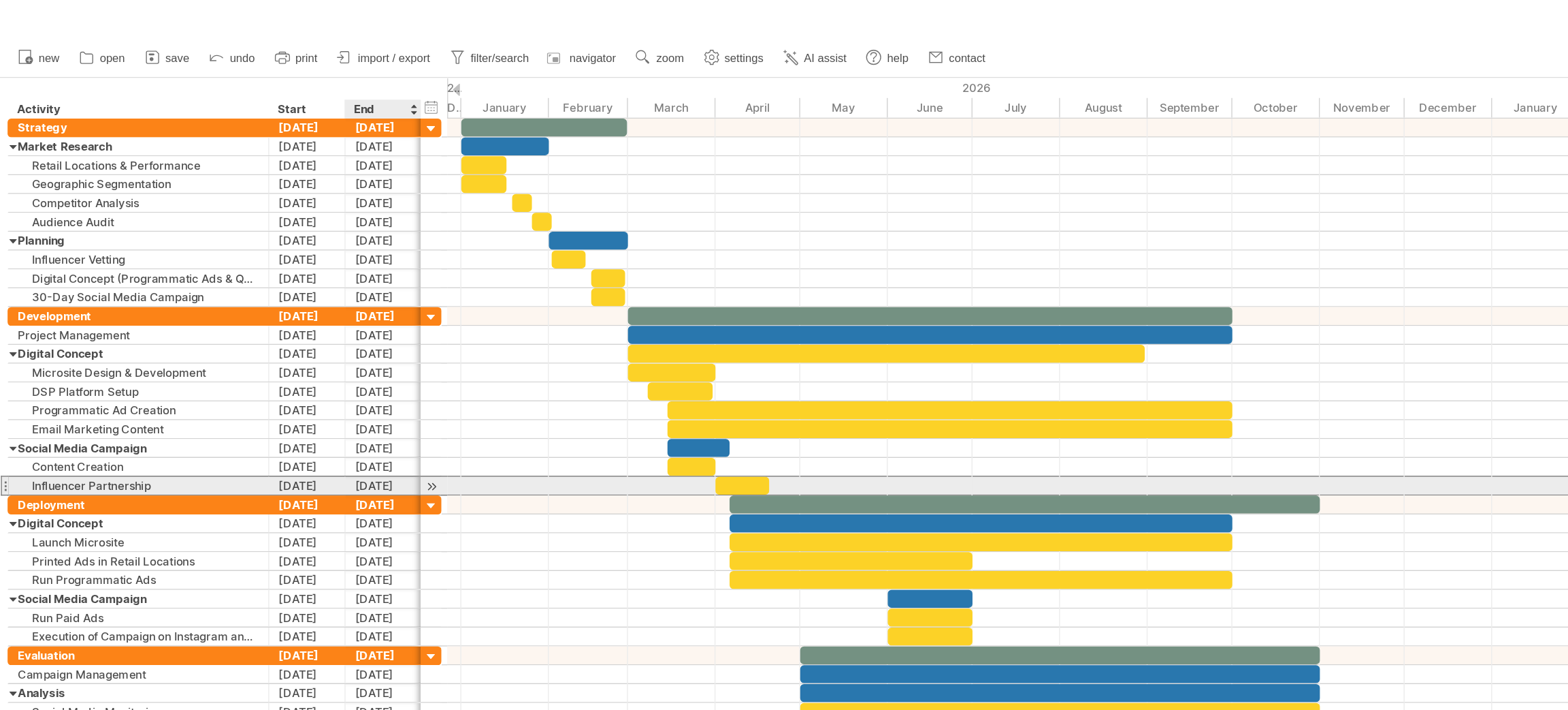
click at [258, 358] on div "[DATE]" at bounding box center [277, 352] width 56 height 13
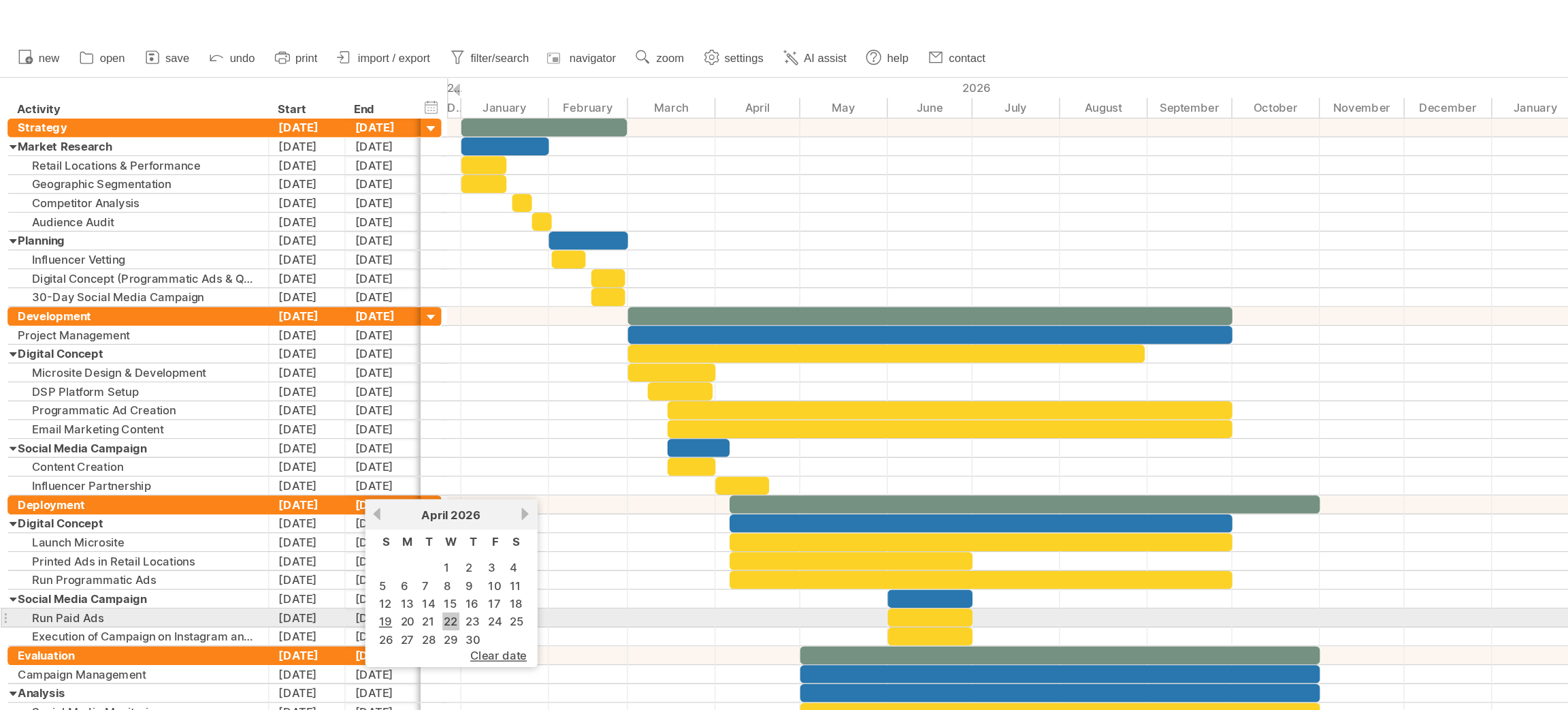
click at [325, 443] on link "22" at bounding box center [326, 450] width 12 height 13
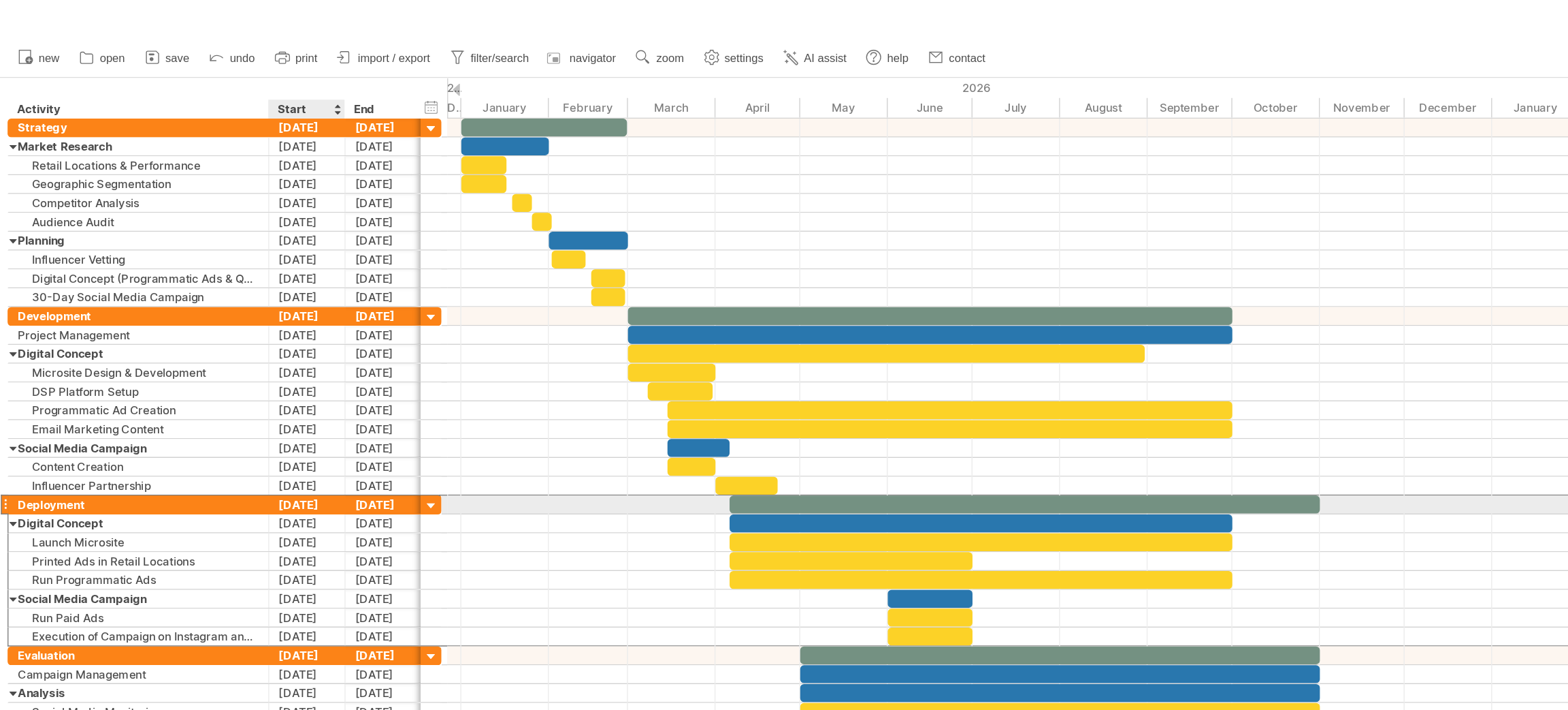
click at [225, 367] on div "[DATE]" at bounding box center [222, 366] width 56 height 13
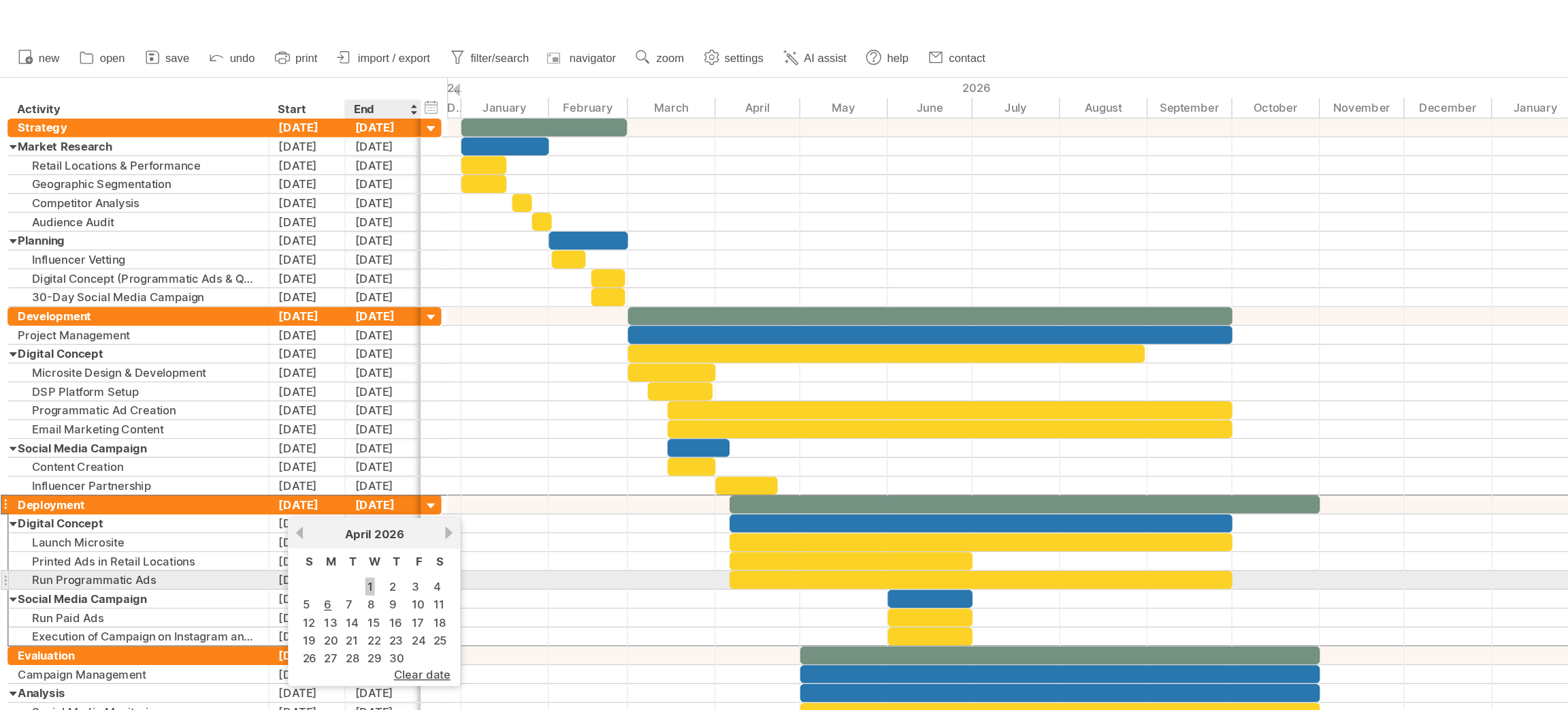
click at [264, 423] on link "1" at bounding box center [267, 425] width 7 height 13
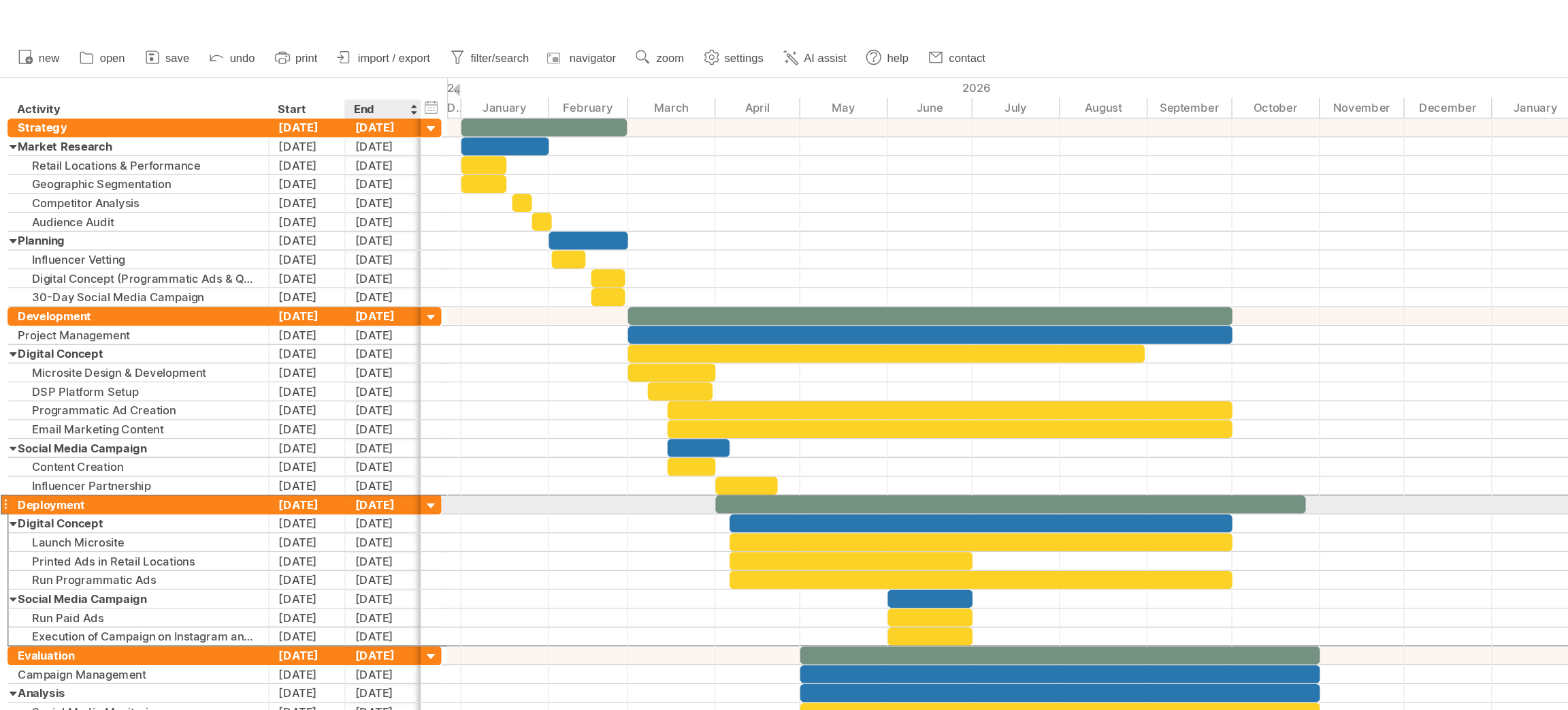
click at [262, 370] on div "[DATE]" at bounding box center [277, 366] width 56 height 13
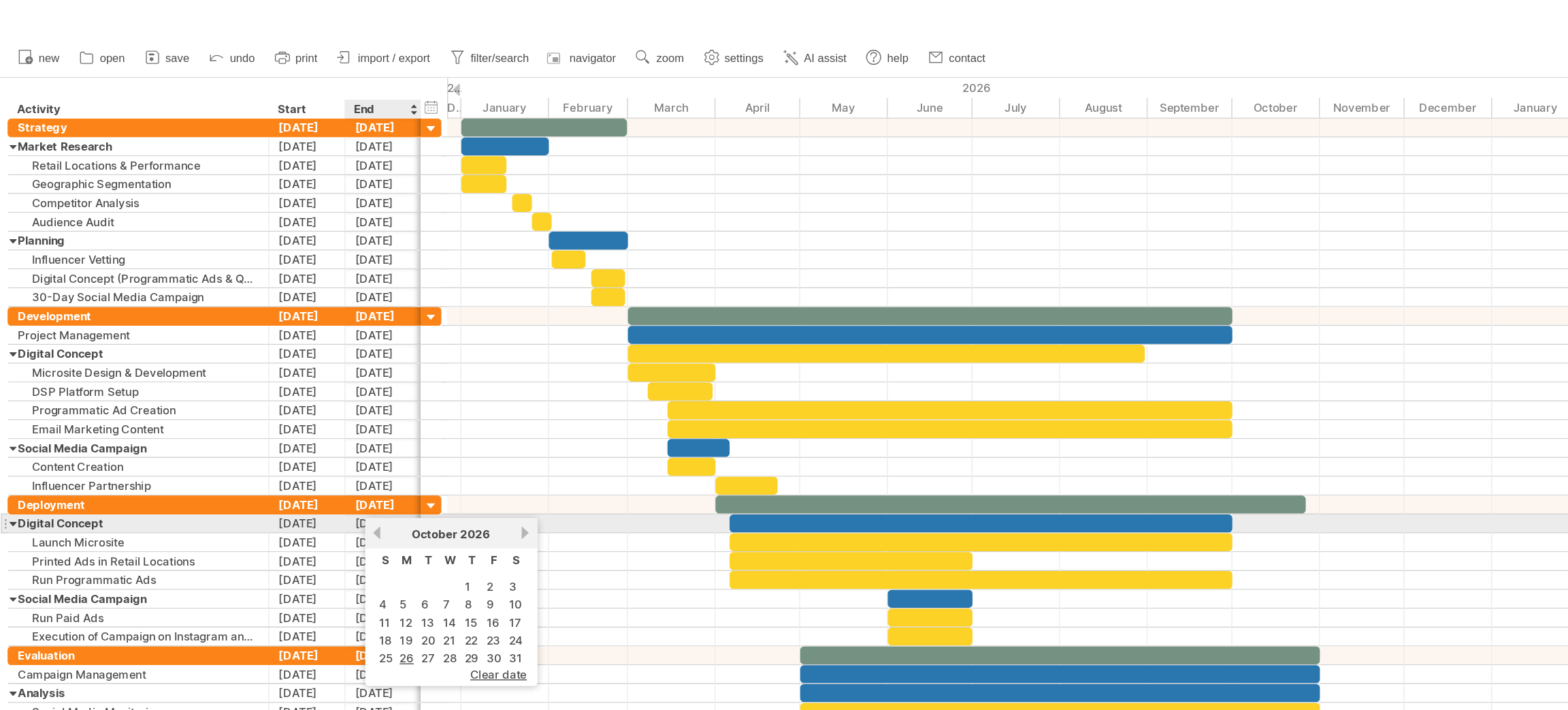
click at [273, 384] on link "previous" at bounding box center [272, 386] width 10 height 10
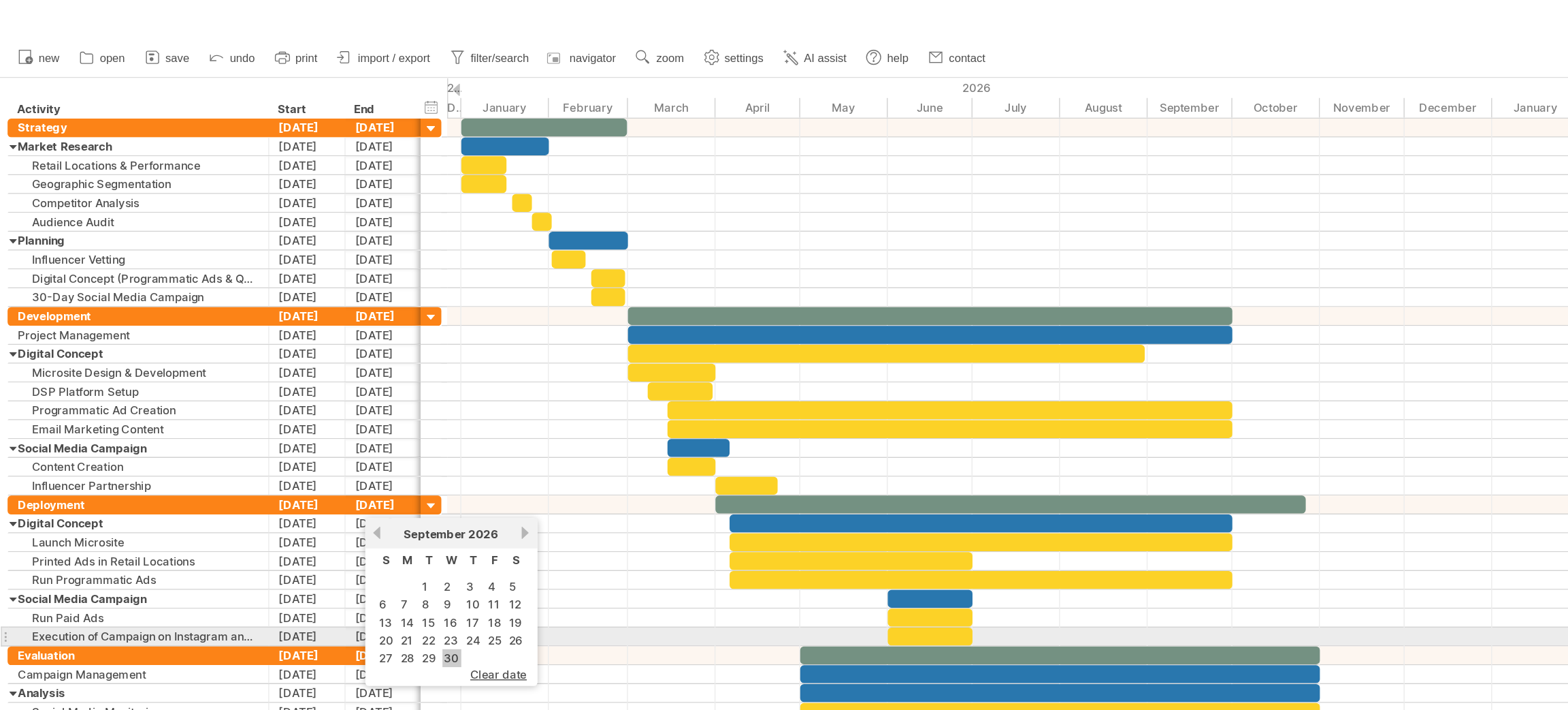
click at [323, 470] on link "30" at bounding box center [327, 476] width 13 height 13
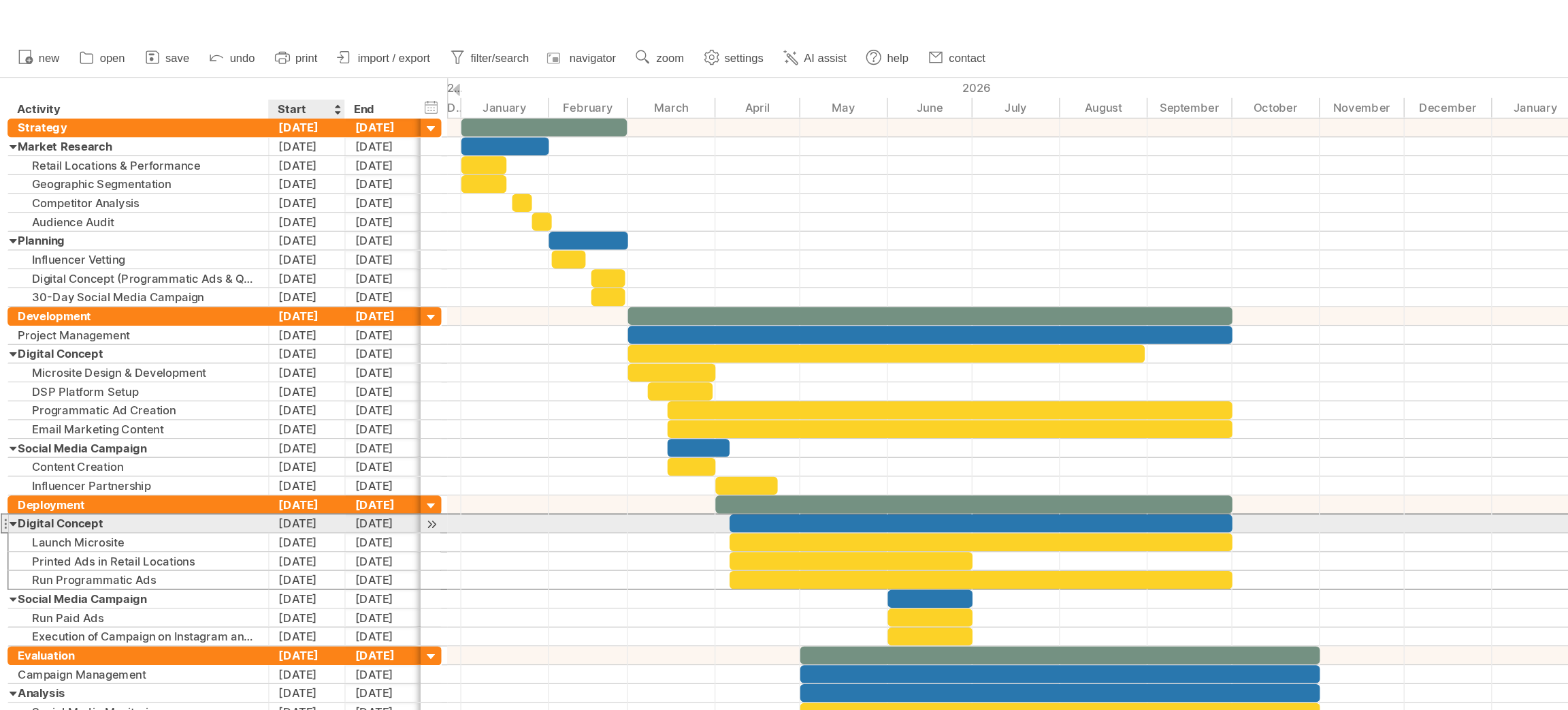
click at [223, 384] on div "[DATE]" at bounding box center [222, 379] width 56 height 13
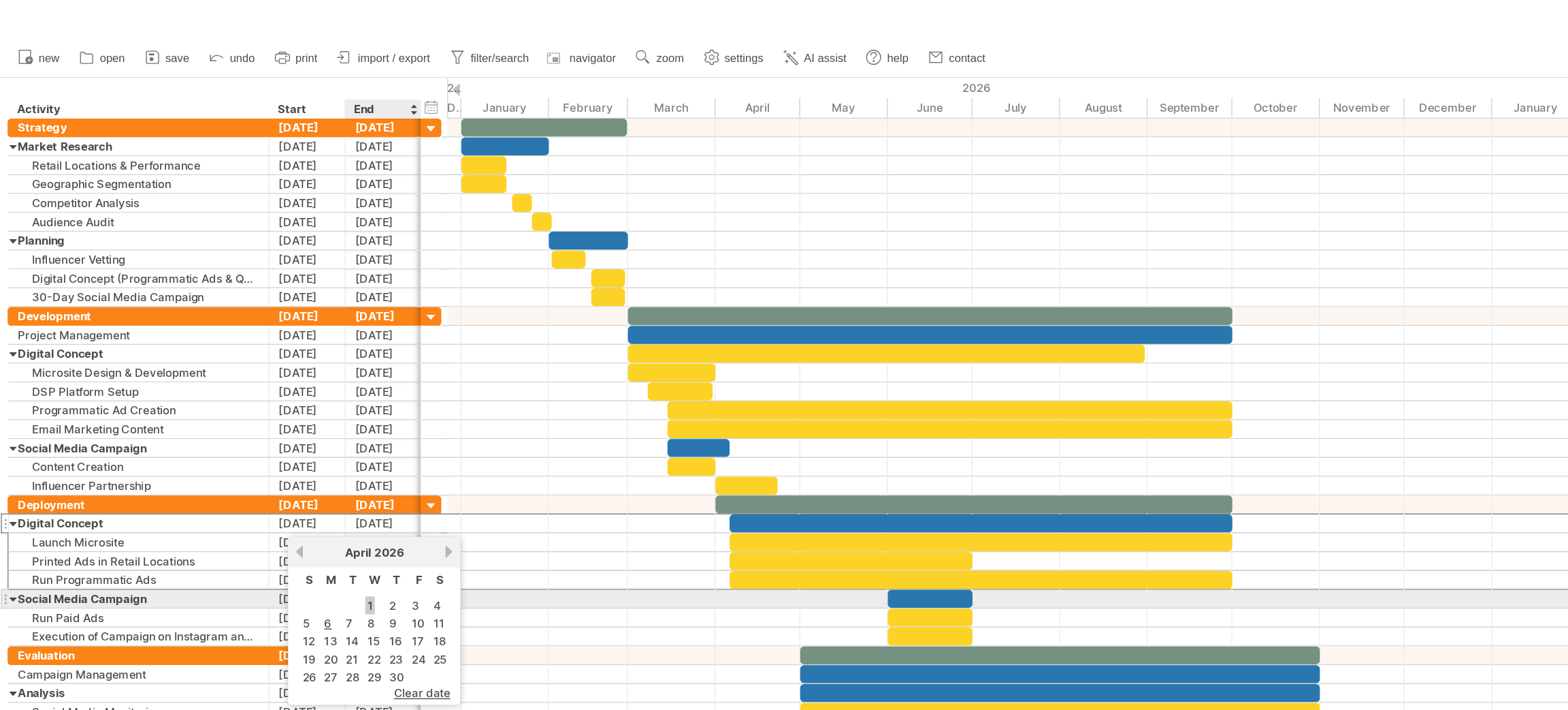
click at [264, 433] on link "1" at bounding box center [267, 438] width 7 height 13
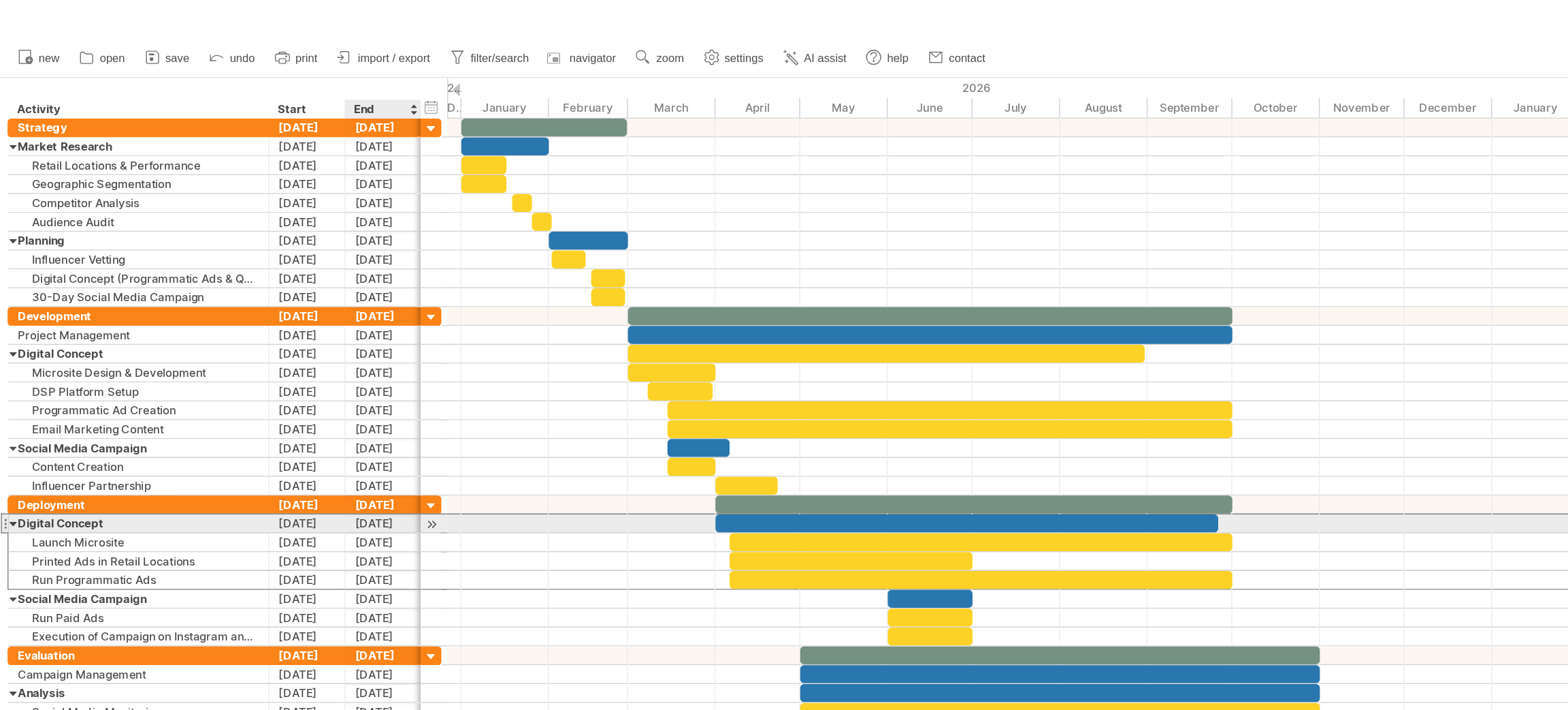
click at [264, 385] on div "[DATE]" at bounding box center [277, 379] width 56 height 13
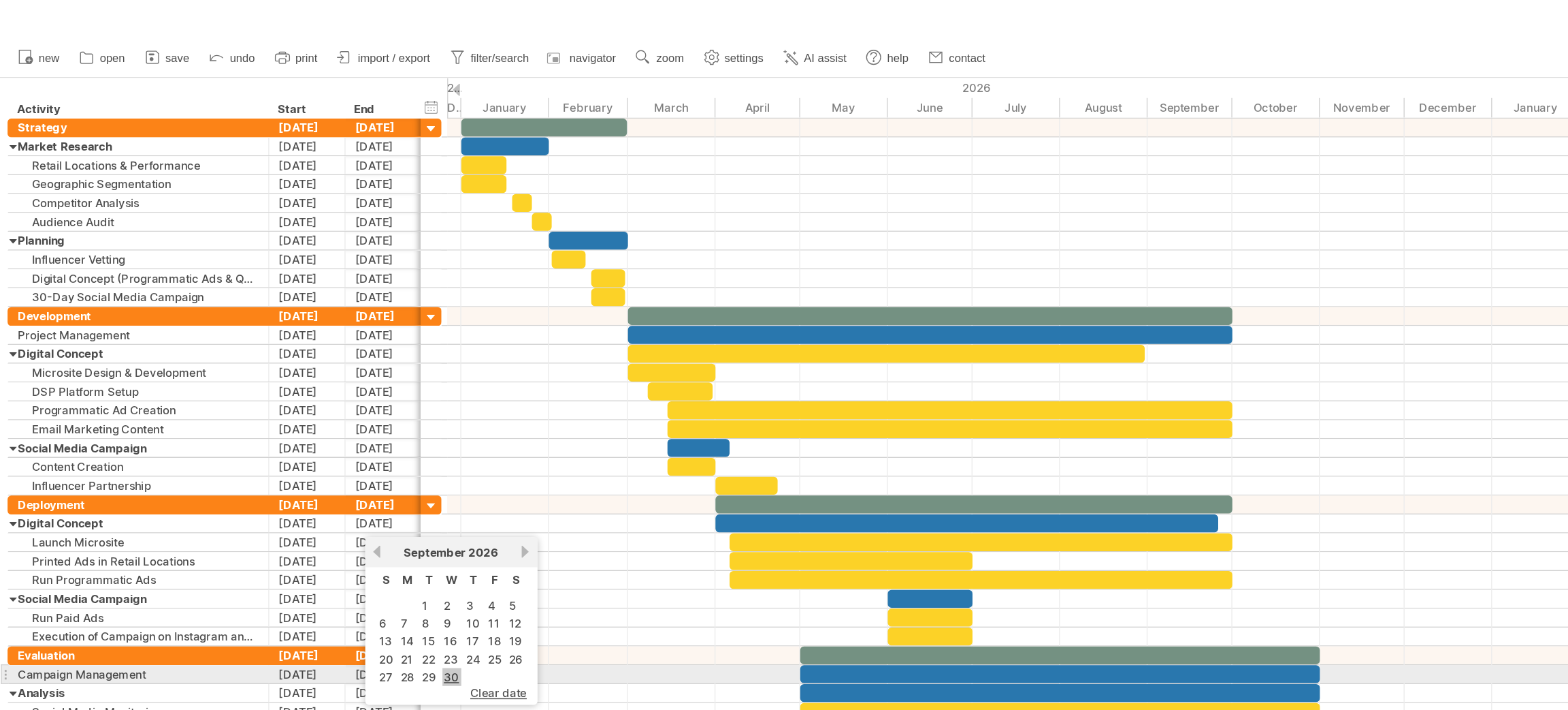
click at [323, 484] on link "30" at bounding box center [327, 490] width 13 height 13
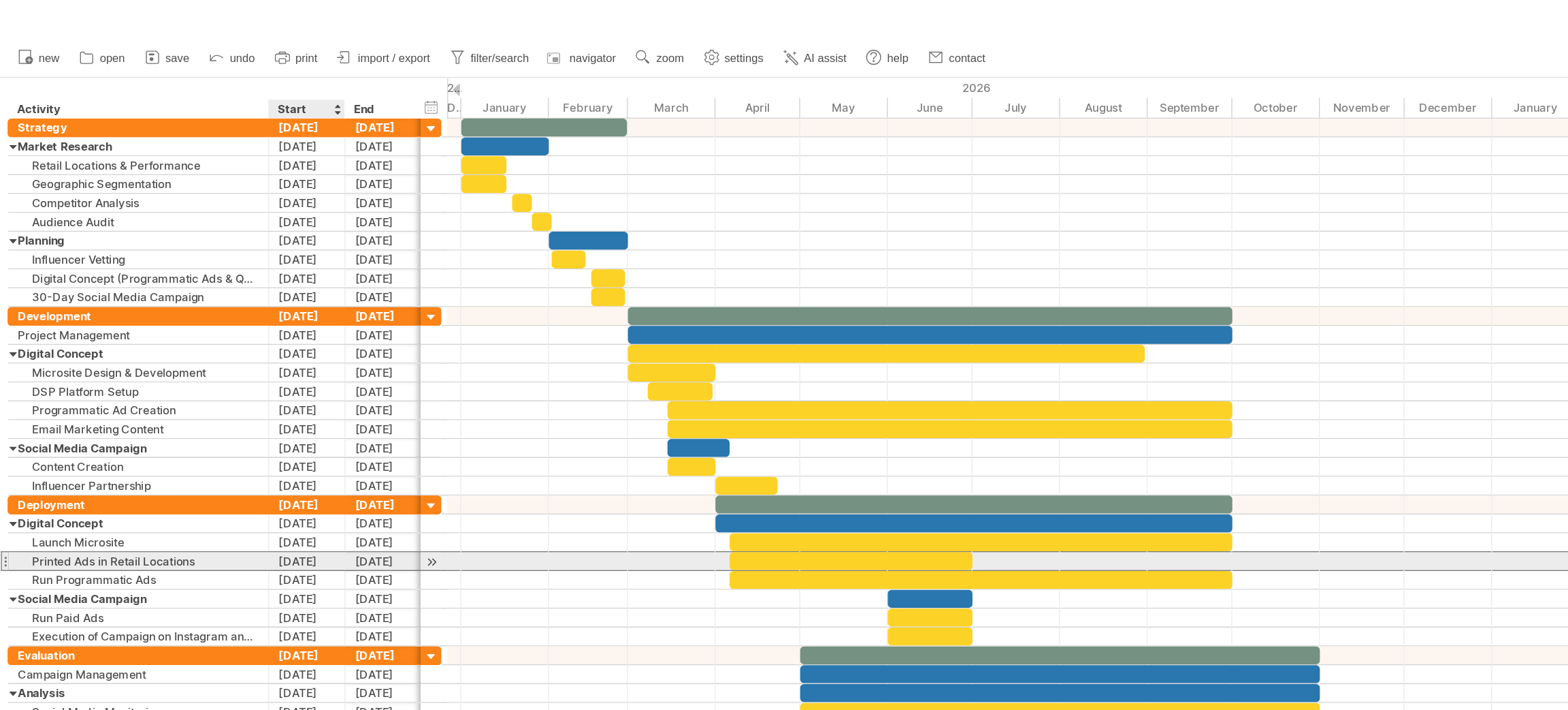
click at [209, 412] on div "[DATE]" at bounding box center [222, 406] width 56 height 13
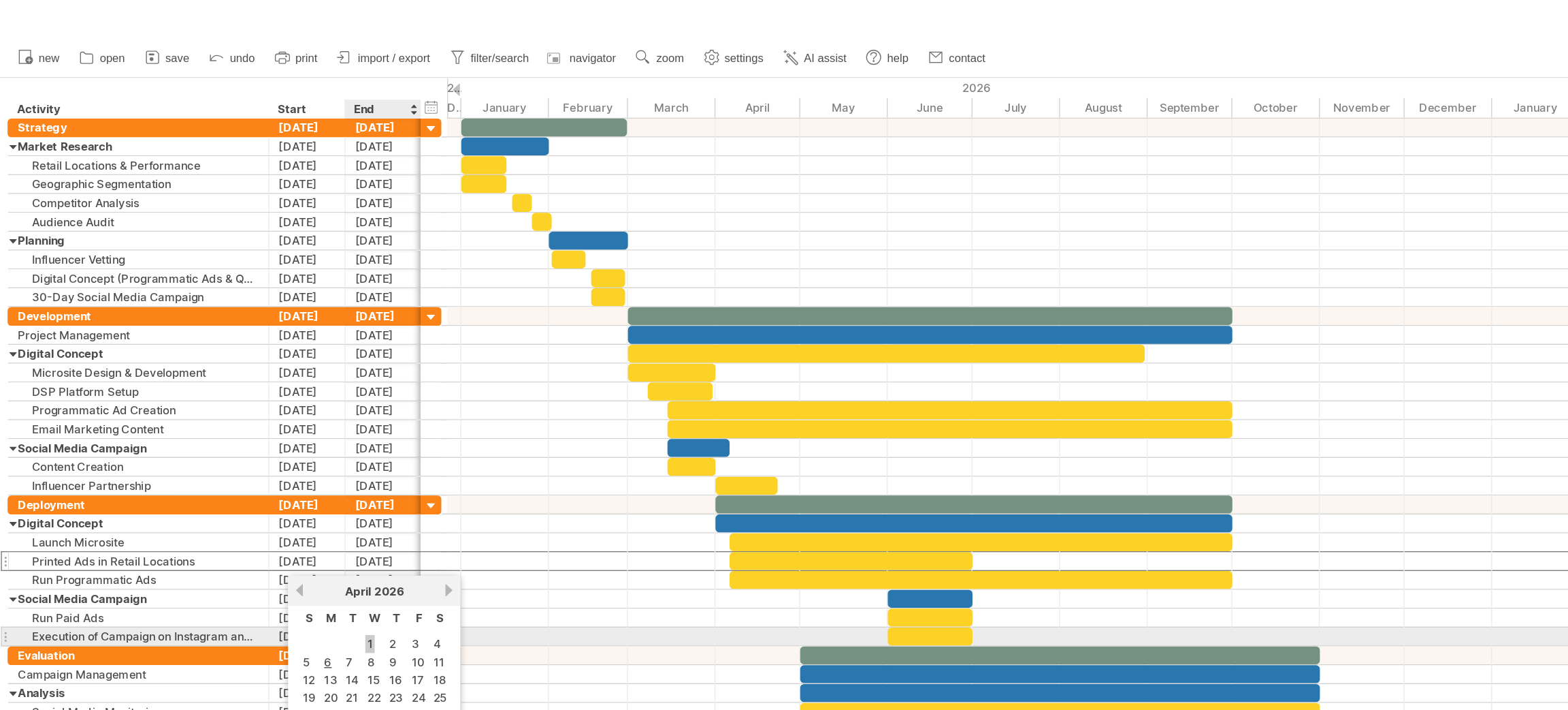
click at [264, 464] on link "1" at bounding box center [267, 467] width 7 height 13
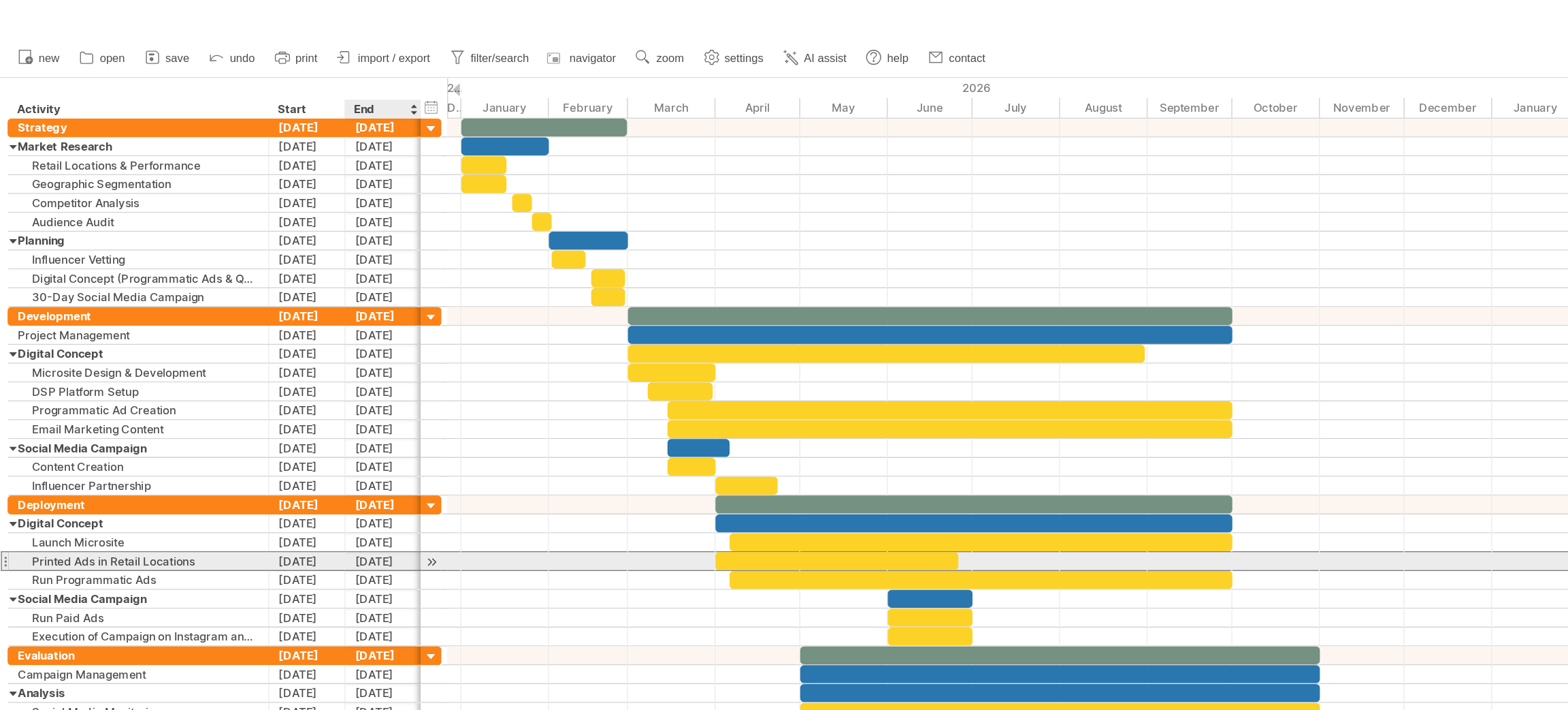
click at [256, 408] on div "[DATE]" at bounding box center [277, 406] width 56 height 13
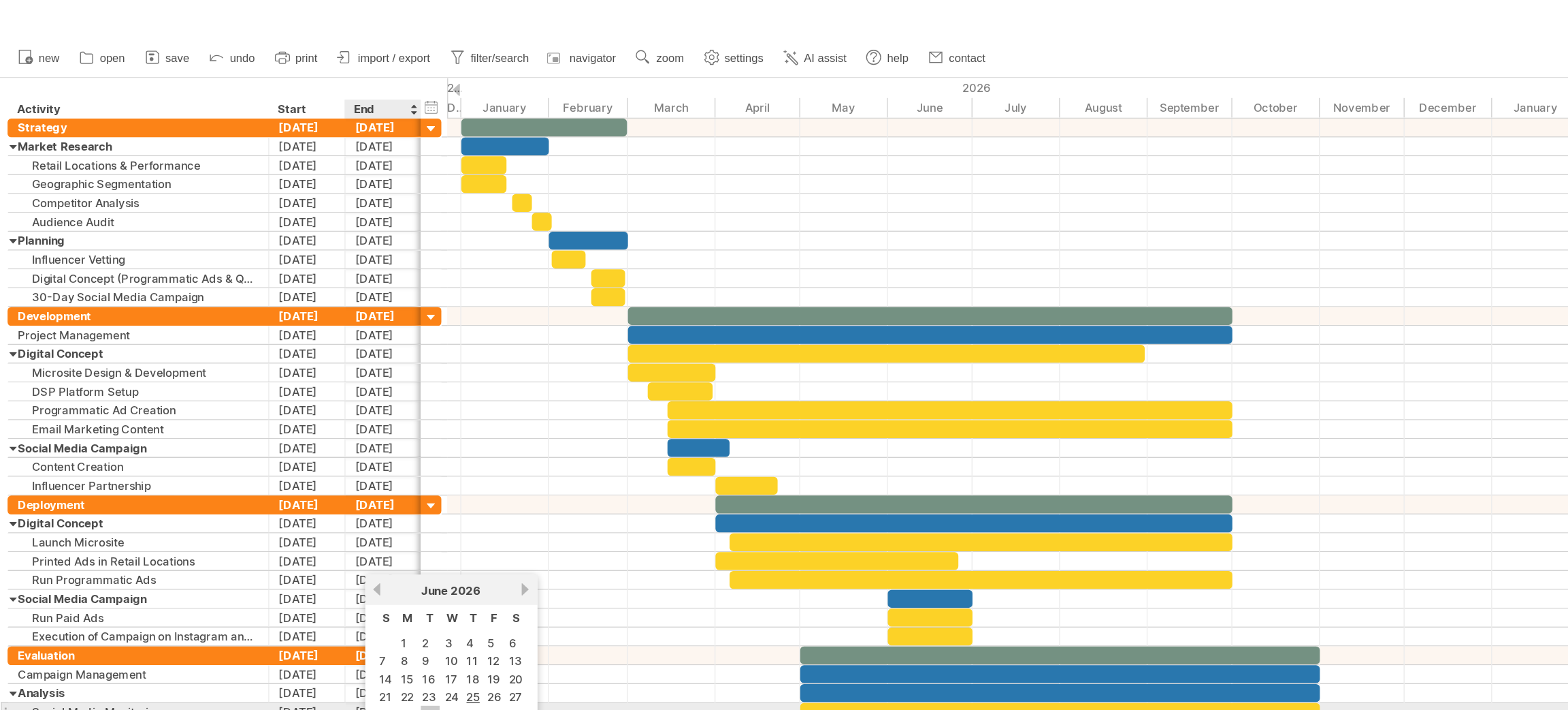
click at [304, 511] on link "30" at bounding box center [311, 518] width 13 height 13
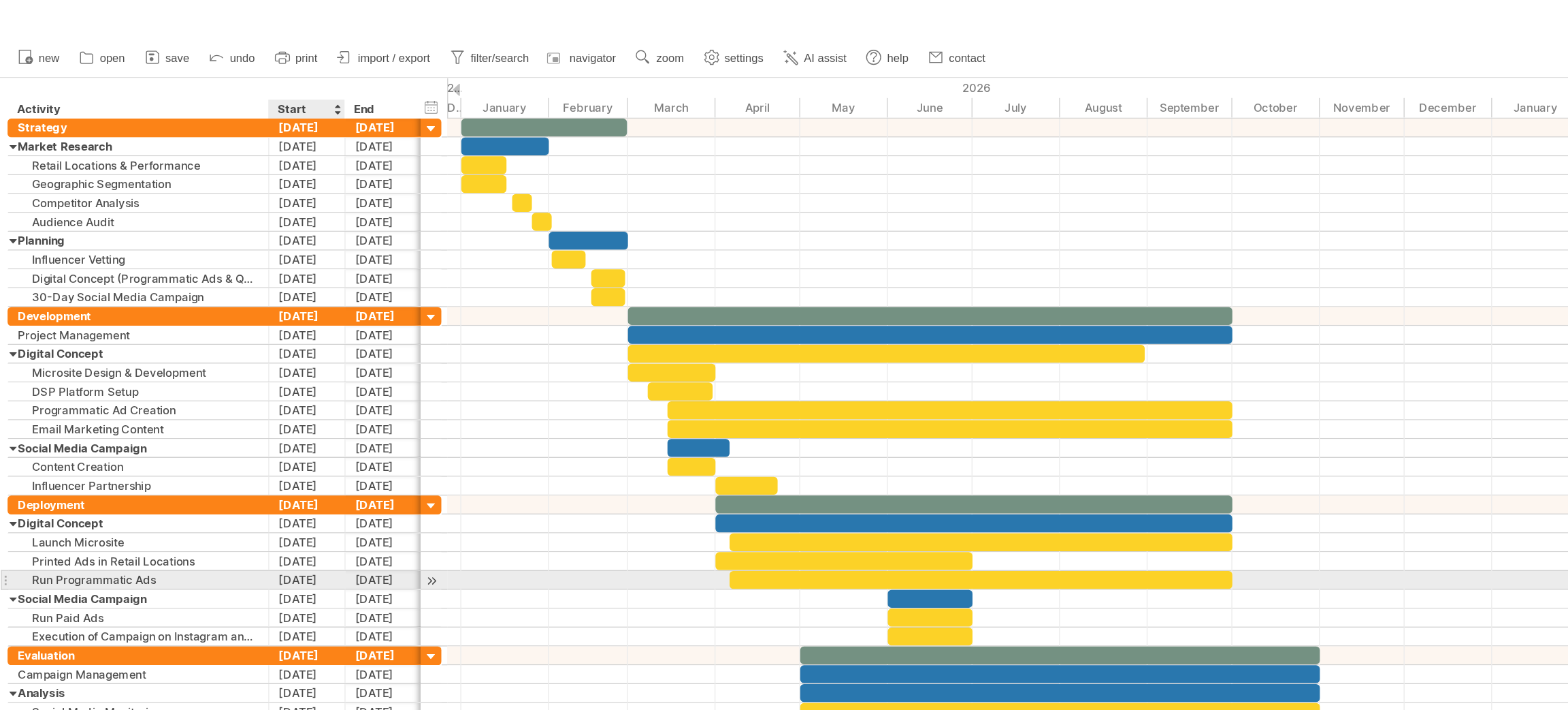
click at [215, 421] on div "[DATE]" at bounding box center [222, 420] width 56 height 13
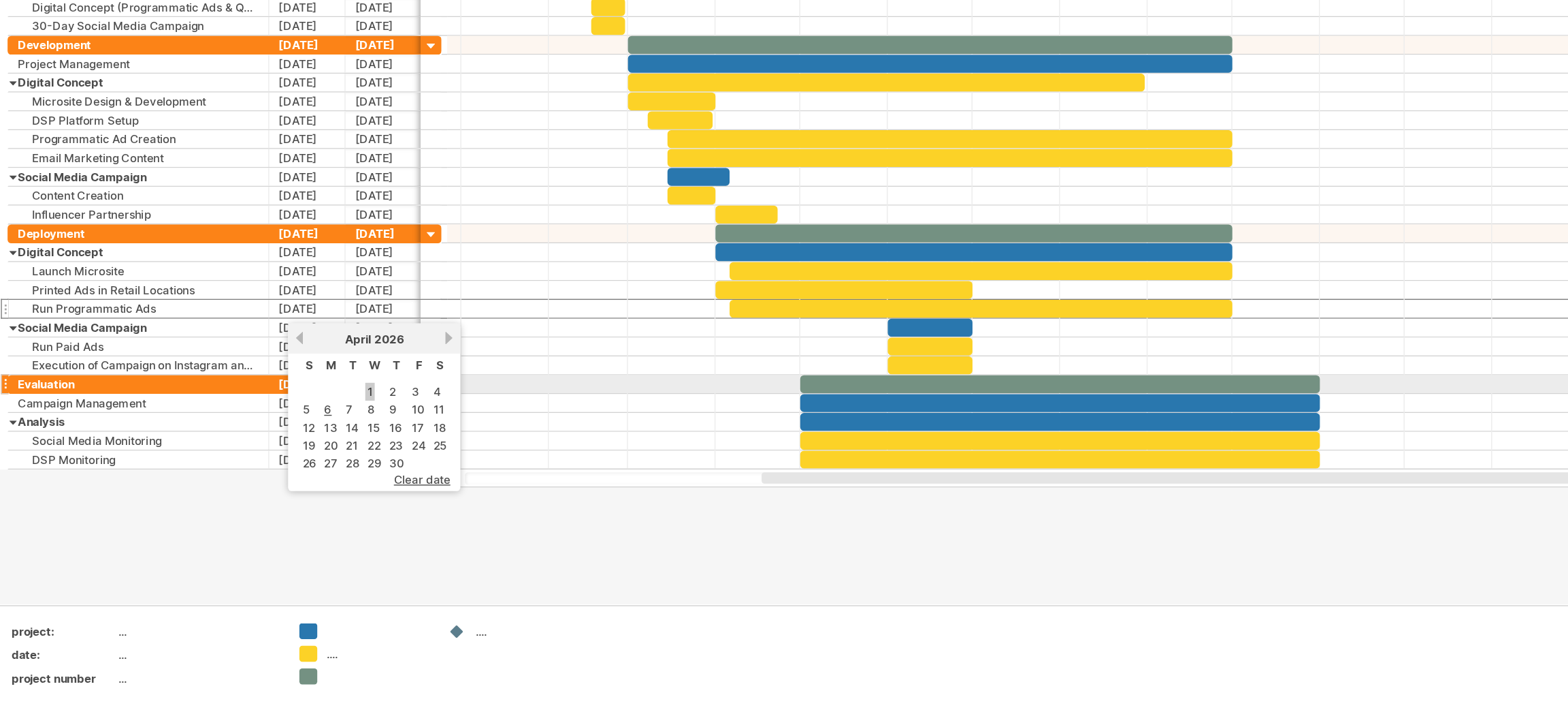
click at [267, 480] on link "1" at bounding box center [267, 480] width 7 height 13
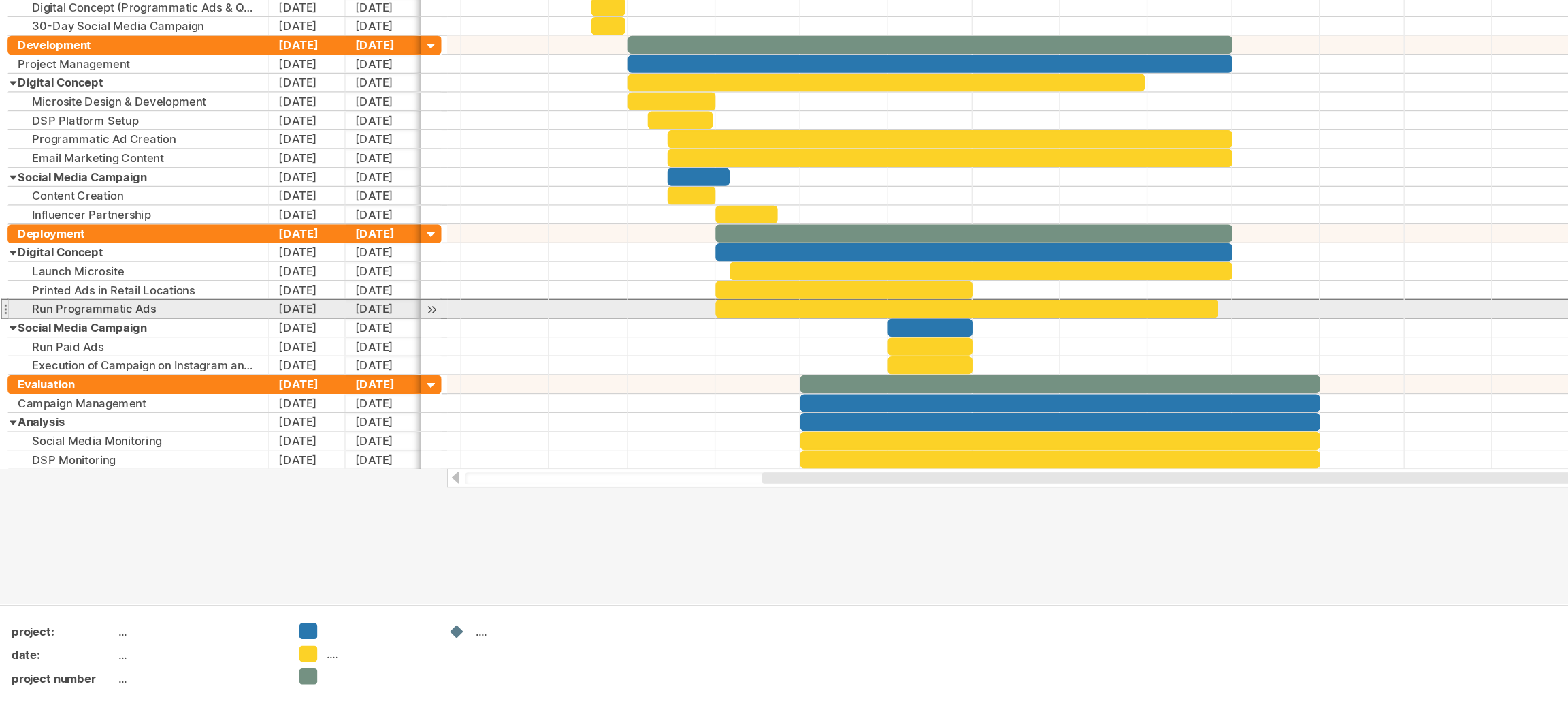
click at [264, 425] on div "[DATE]" at bounding box center [277, 420] width 56 height 13
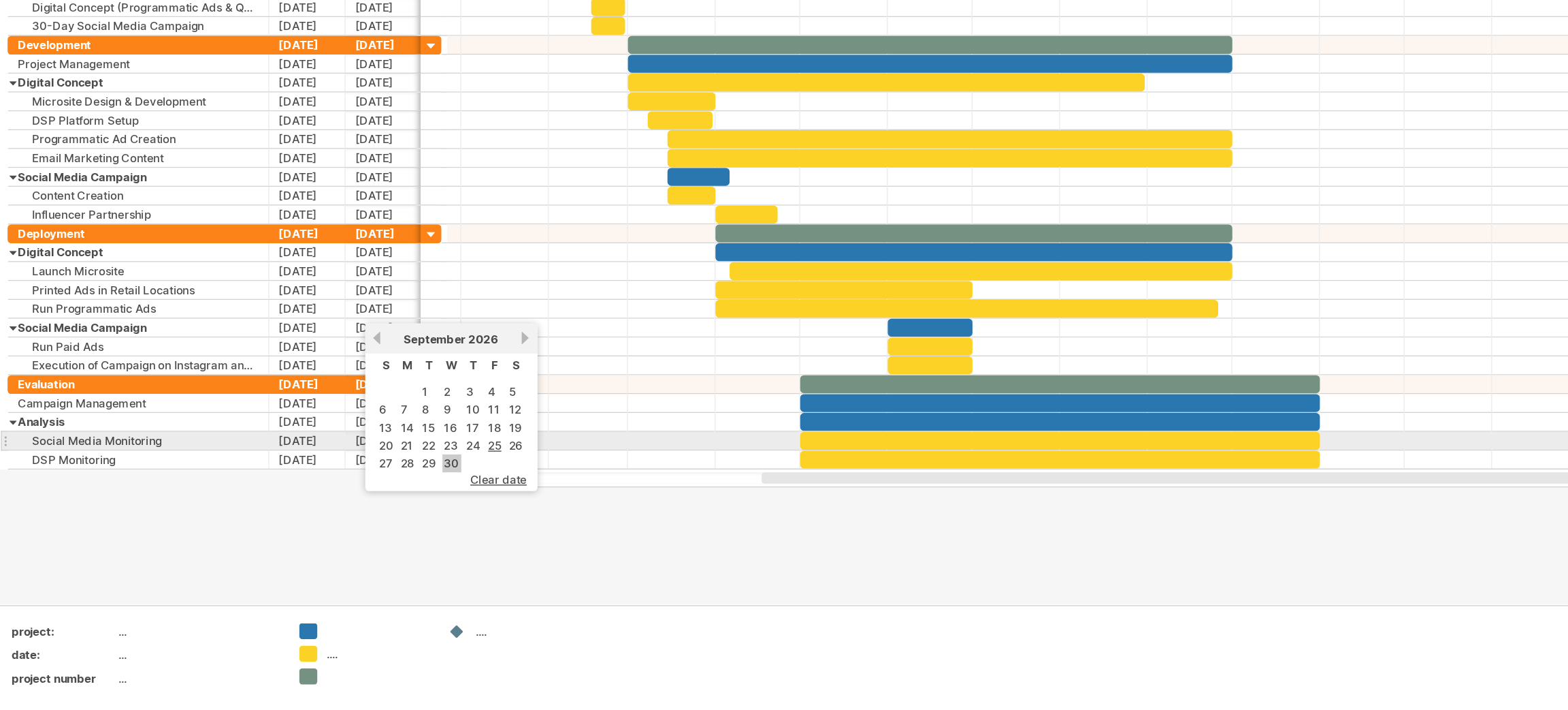
click at [325, 525] on link "30" at bounding box center [327, 532] width 13 height 13
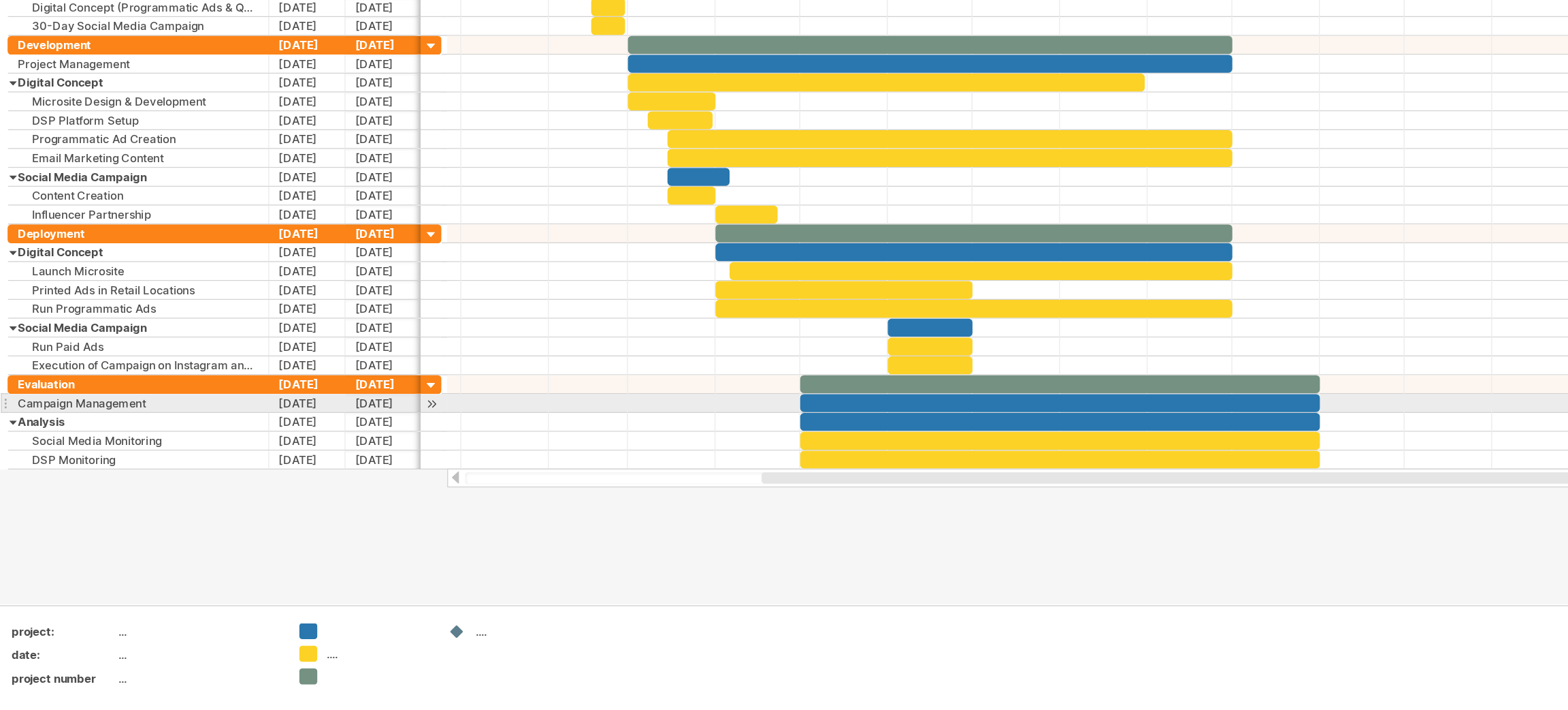
click at [222, 491] on div "[DATE]" at bounding box center [222, 488] width 56 height 13
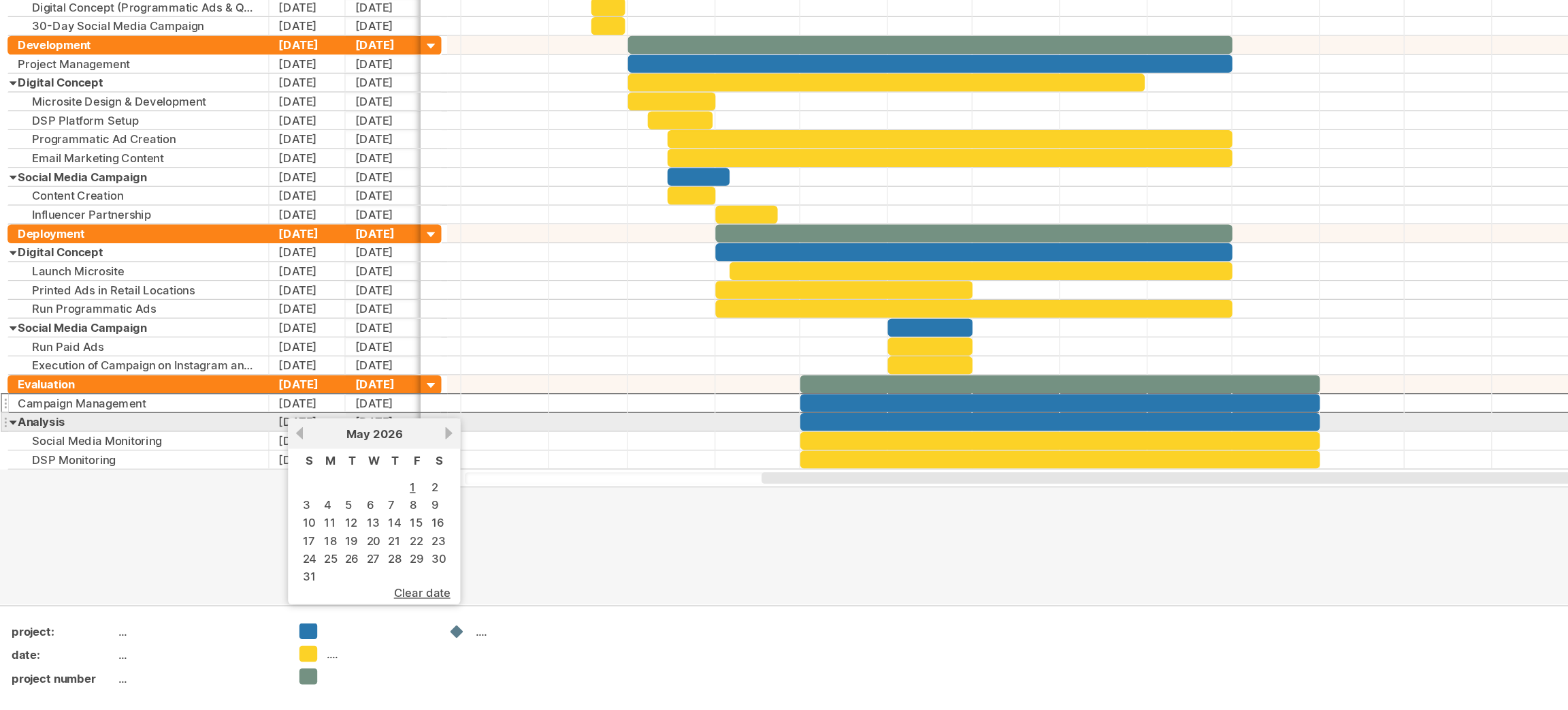
click at [214, 506] on link "previous" at bounding box center [217, 509] width 10 height 10
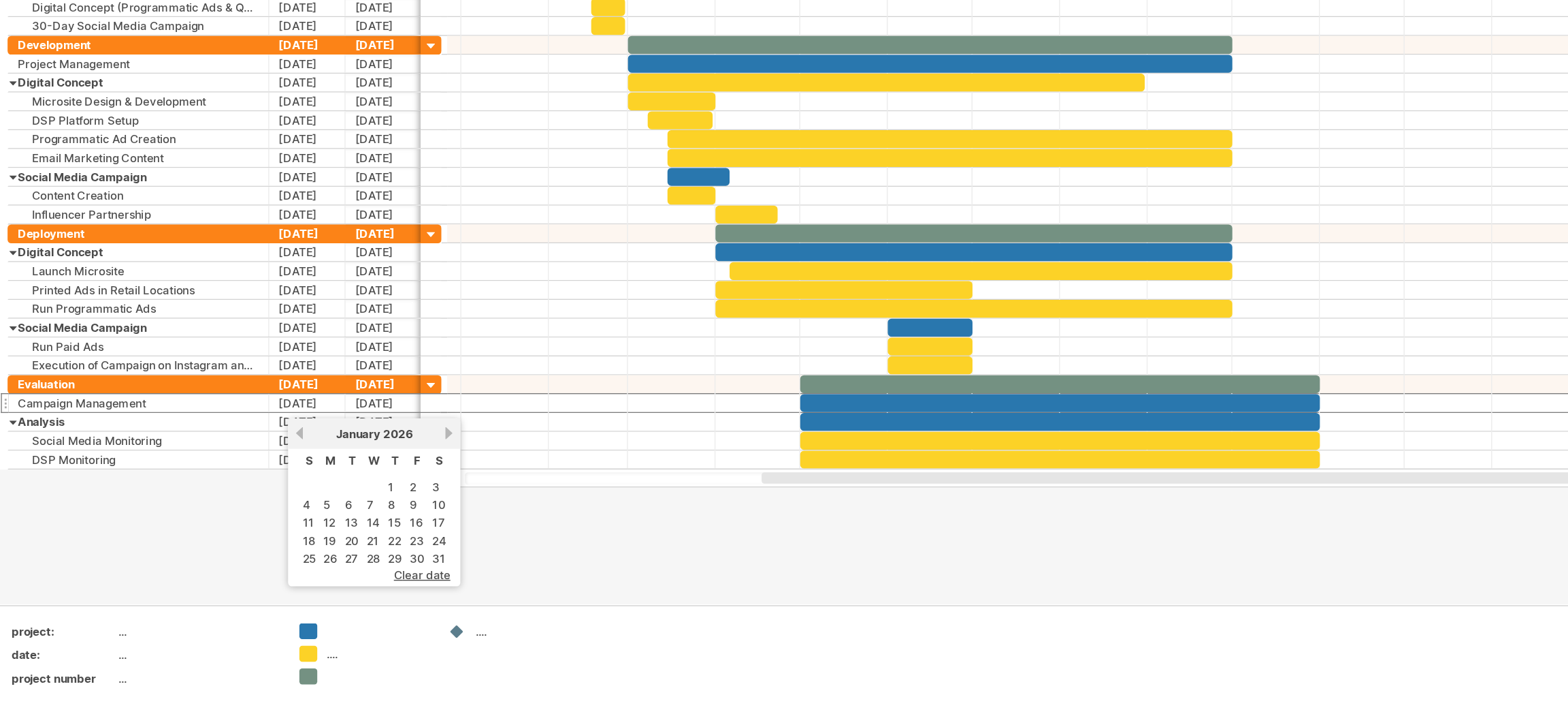
click at [278, 544] on td "1" at bounding box center [285, 549] width 14 height 11
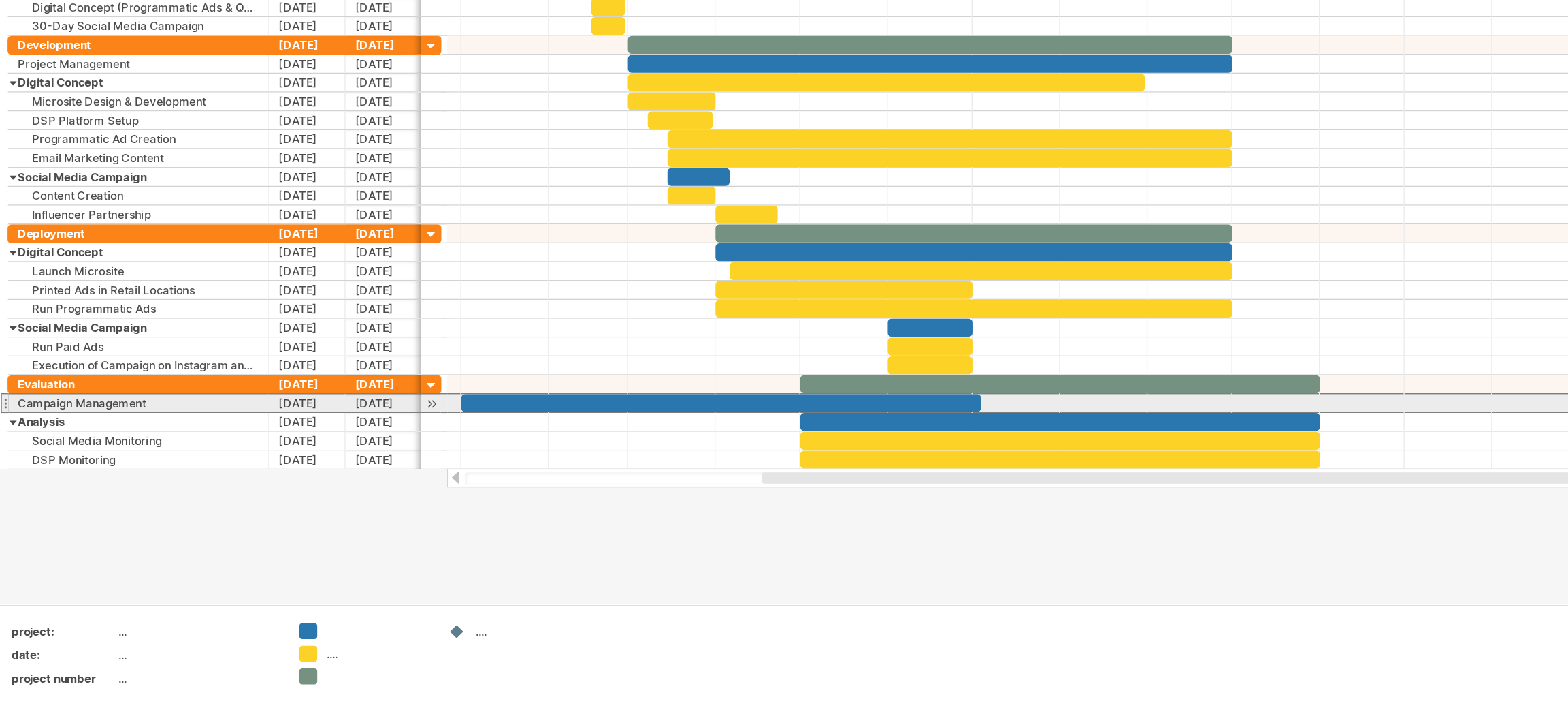
click at [272, 492] on div "[DATE]" at bounding box center [277, 488] width 56 height 13
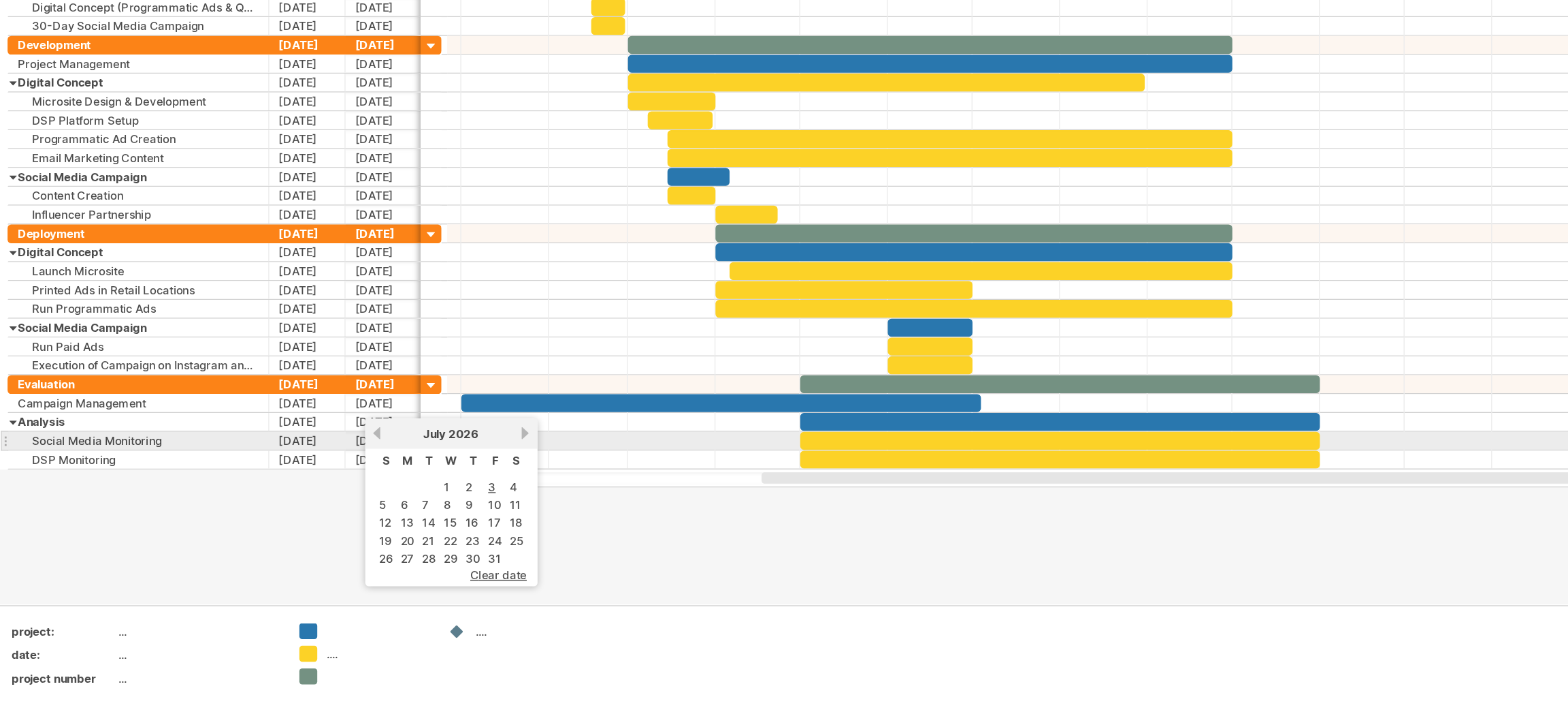
click at [375, 509] on link "next" at bounding box center [380, 509] width 10 height 10
click at [369, 594] on link "31" at bounding box center [372, 601] width 12 height 13
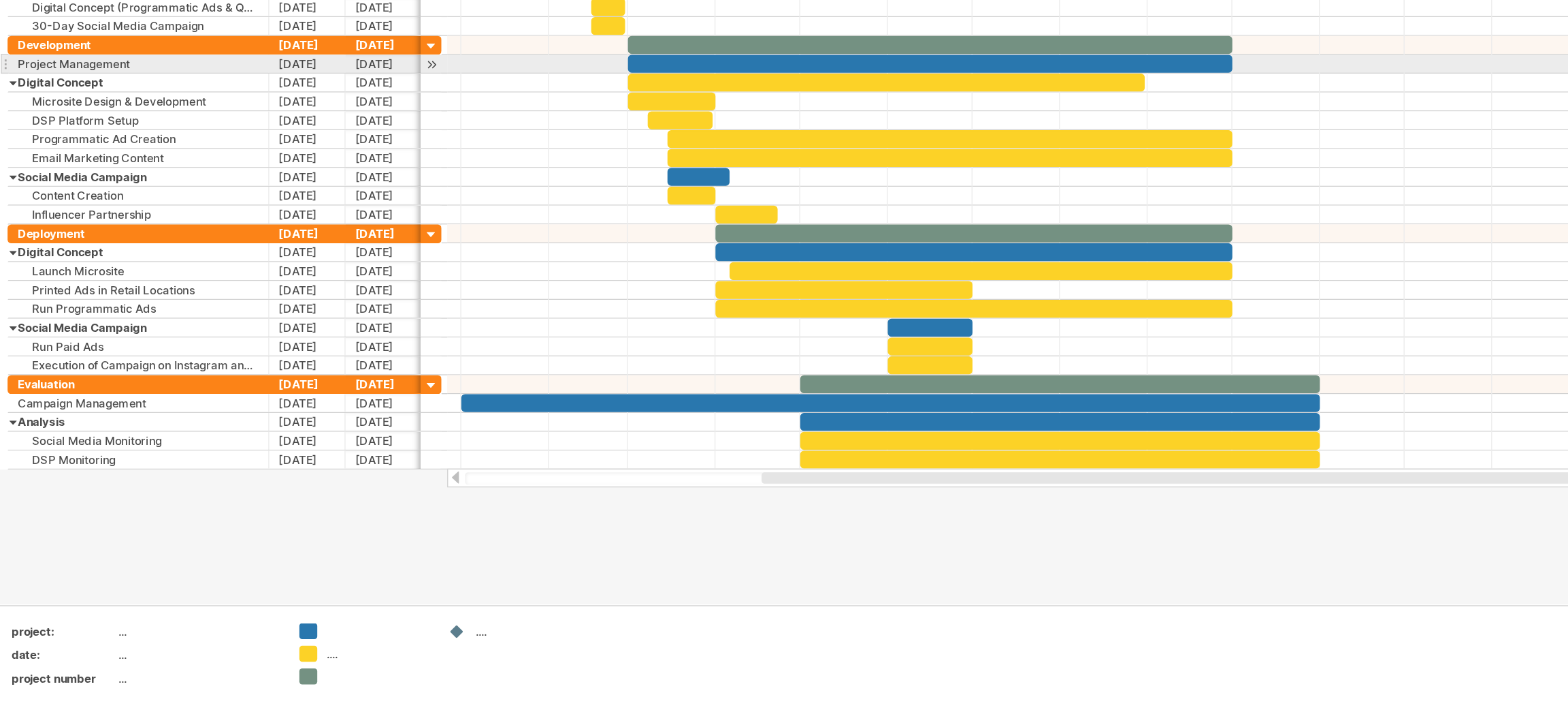
click at [224, 244] on div "[DATE]" at bounding box center [222, 243] width 56 height 13
click at [217, 241] on div "[DATE]" at bounding box center [222, 243] width 56 height 13
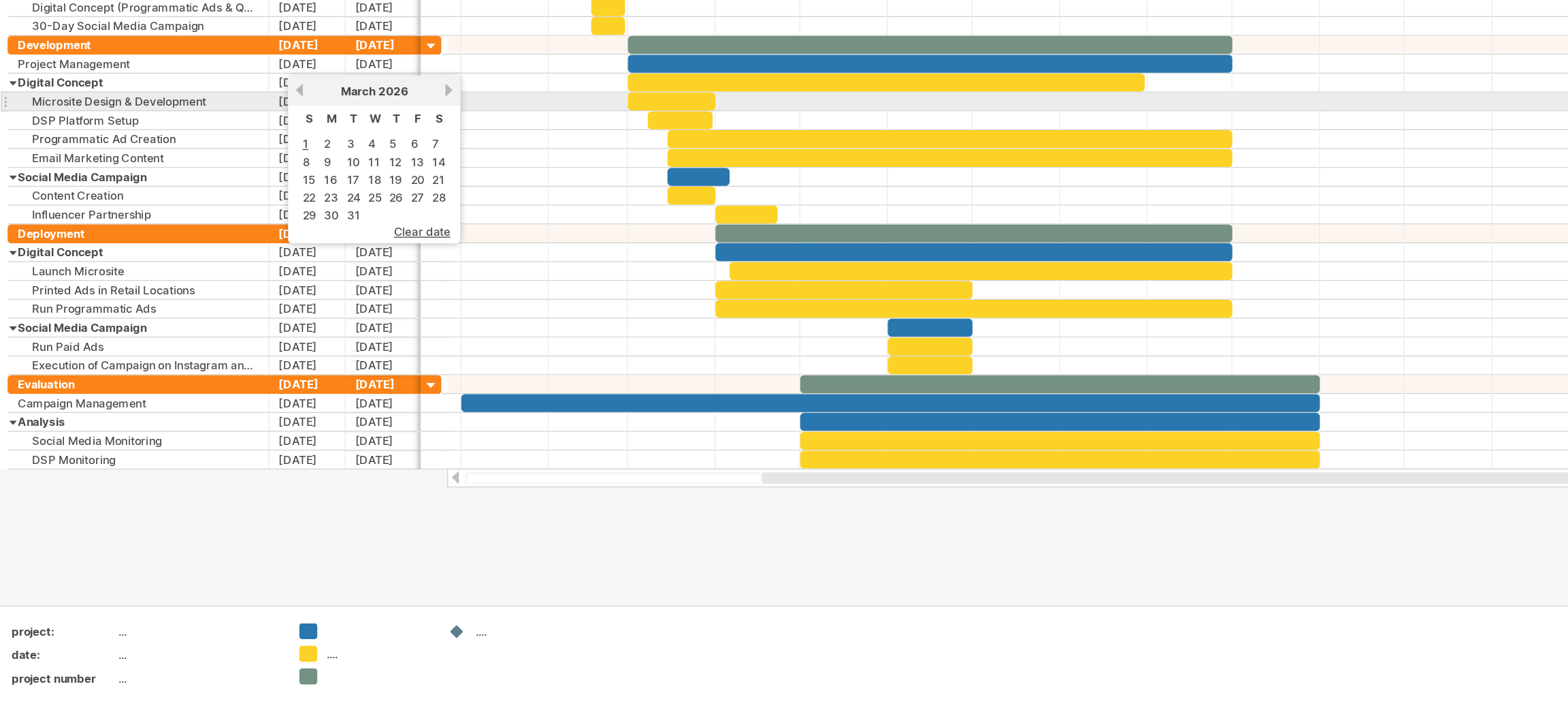
click at [218, 264] on link "previous" at bounding box center [217, 261] width 10 height 10
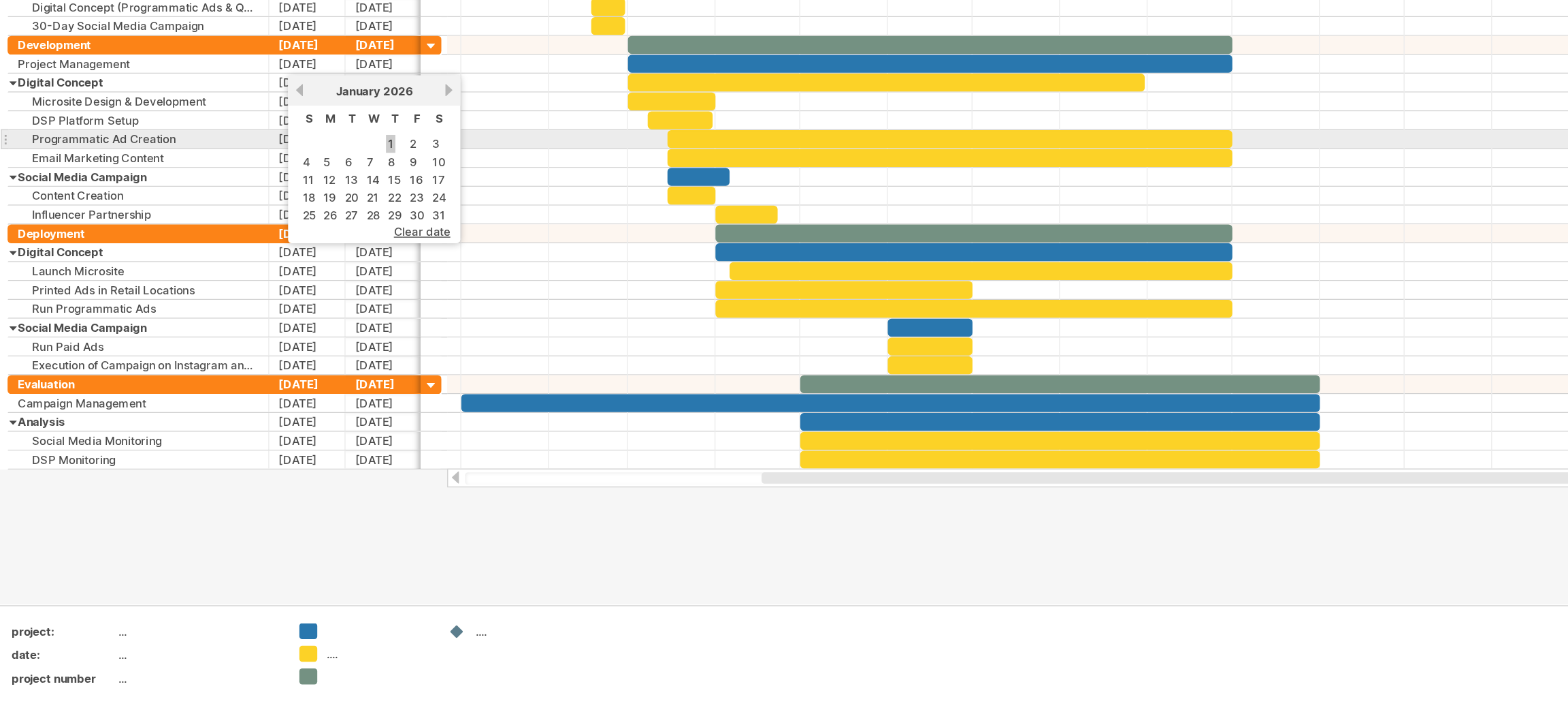
click at [281, 299] on link "1" at bounding box center [282, 301] width 7 height 13
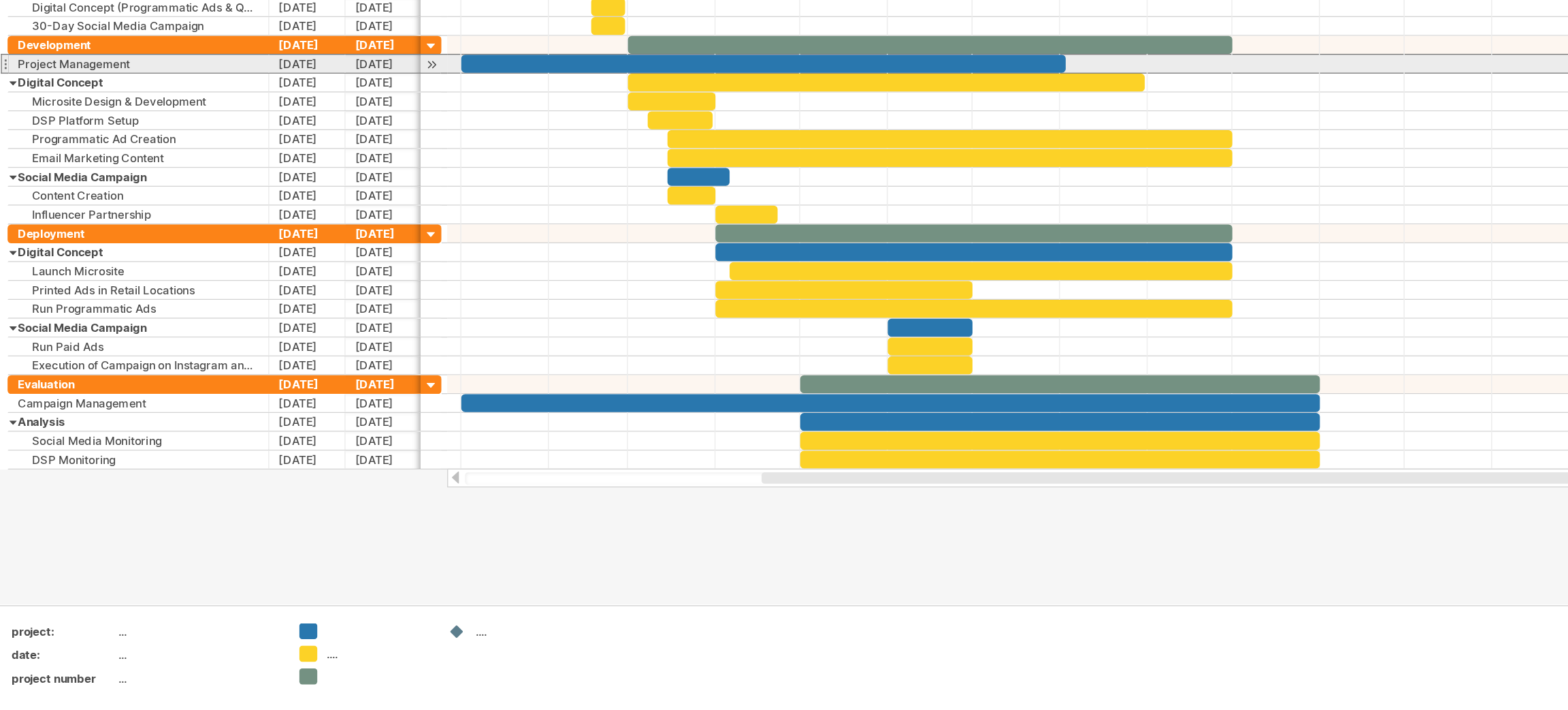
click at [266, 244] on div "[DATE]" at bounding box center [277, 243] width 56 height 13
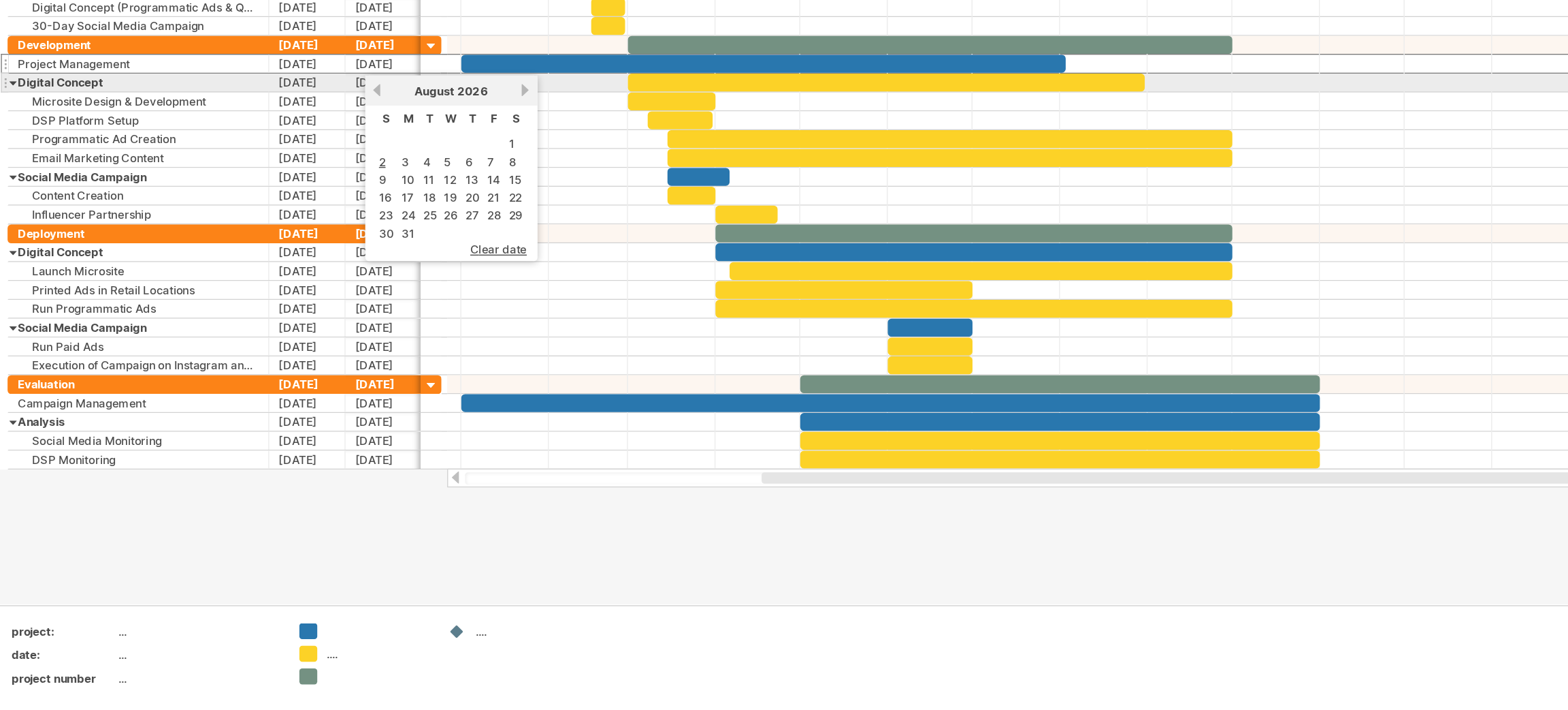
click at [369, 261] on div "[DATE]" at bounding box center [326, 262] width 99 height 10
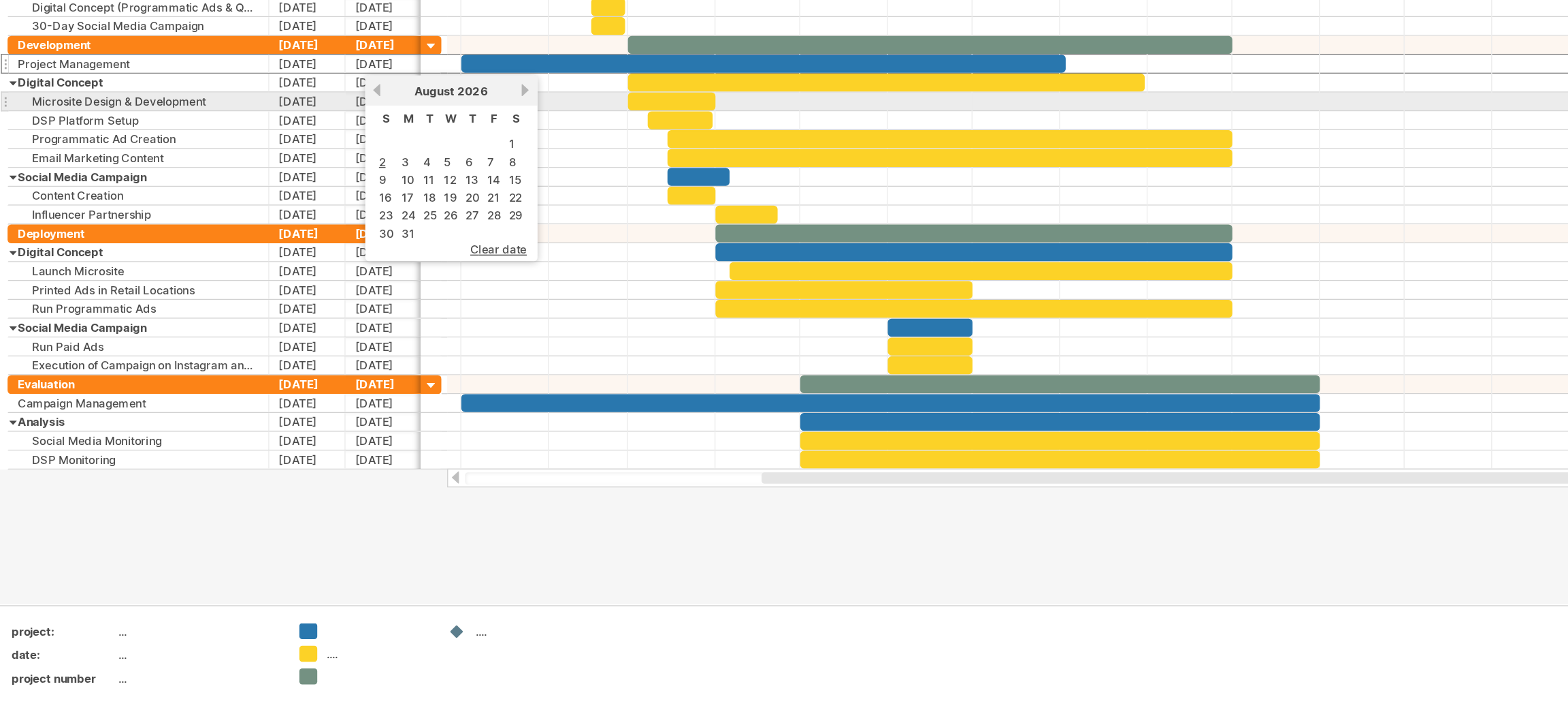
click at [375, 264] on link "next" at bounding box center [380, 261] width 10 height 10
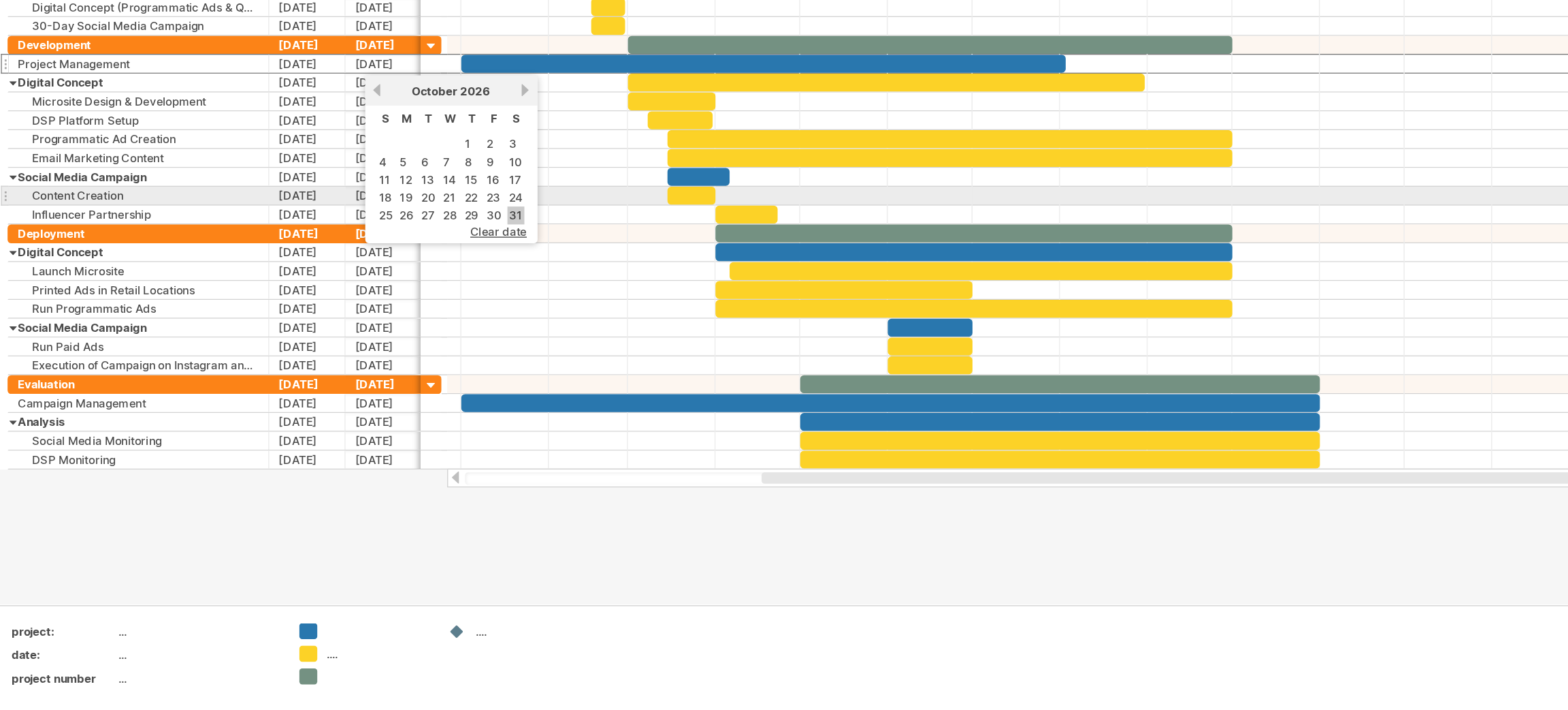
click at [369, 346] on link "31" at bounding box center [372, 353] width 12 height 13
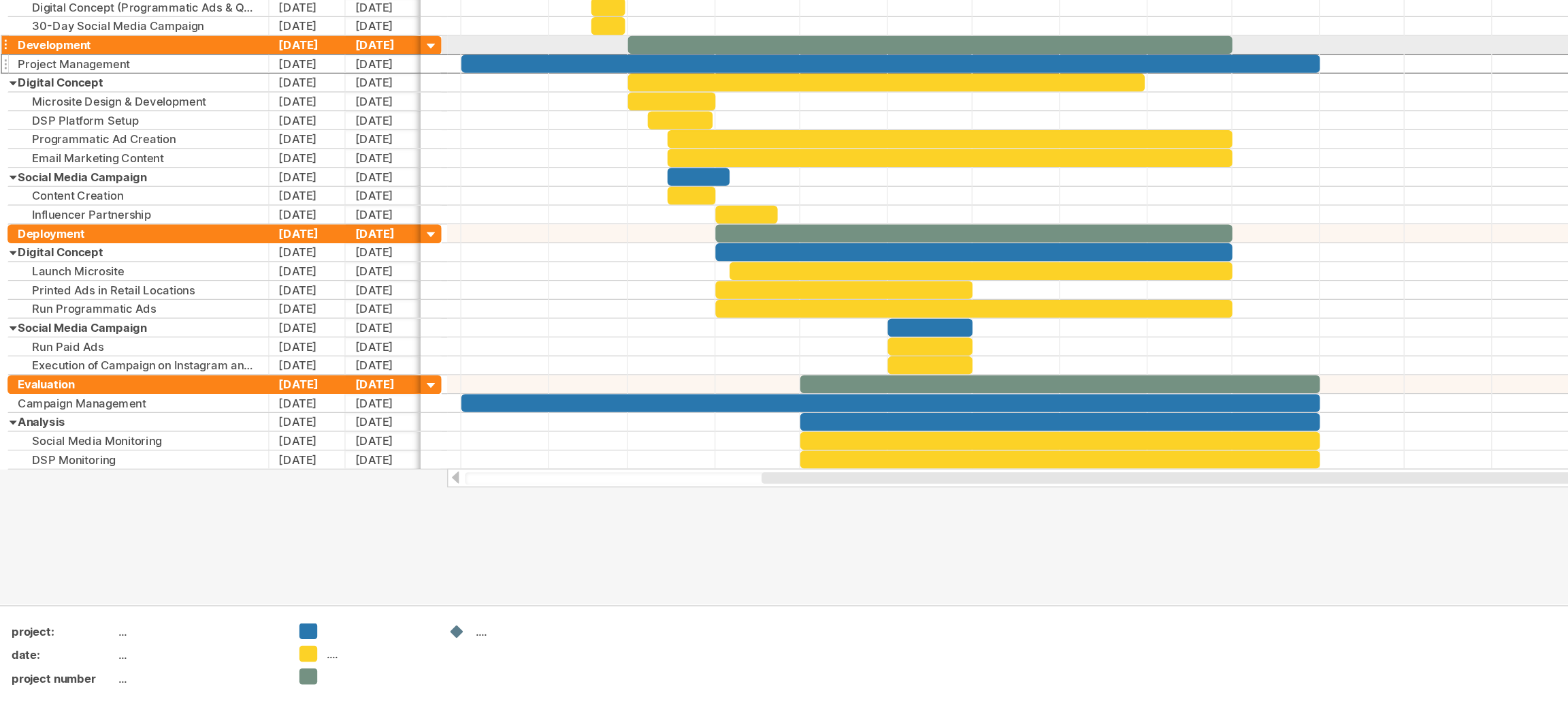
click at [276, 229] on div "[DATE]" at bounding box center [277, 229] width 56 height 13
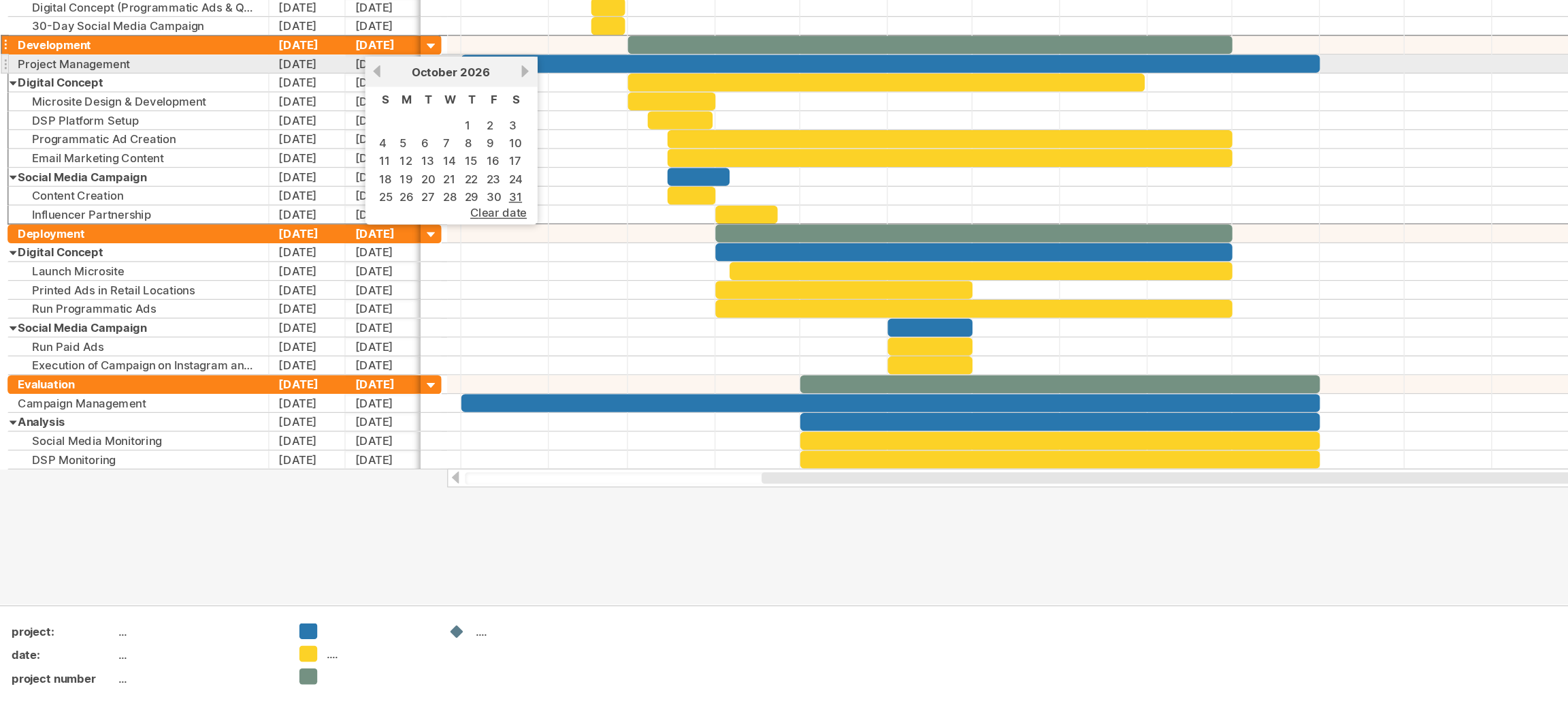
click at [272, 247] on link "previous" at bounding box center [272, 248] width 10 height 10
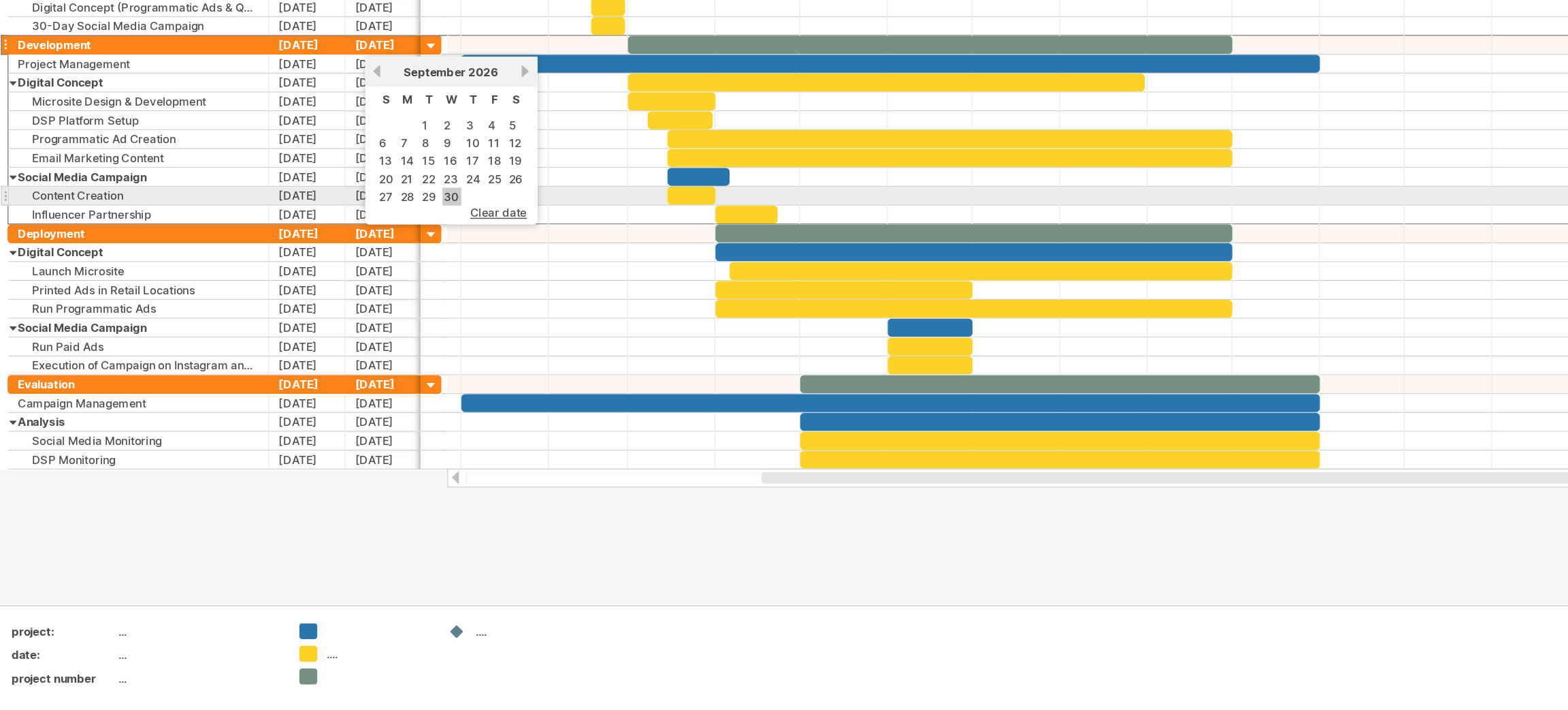
click at [324, 335] on link "30" at bounding box center [327, 339] width 13 height 13
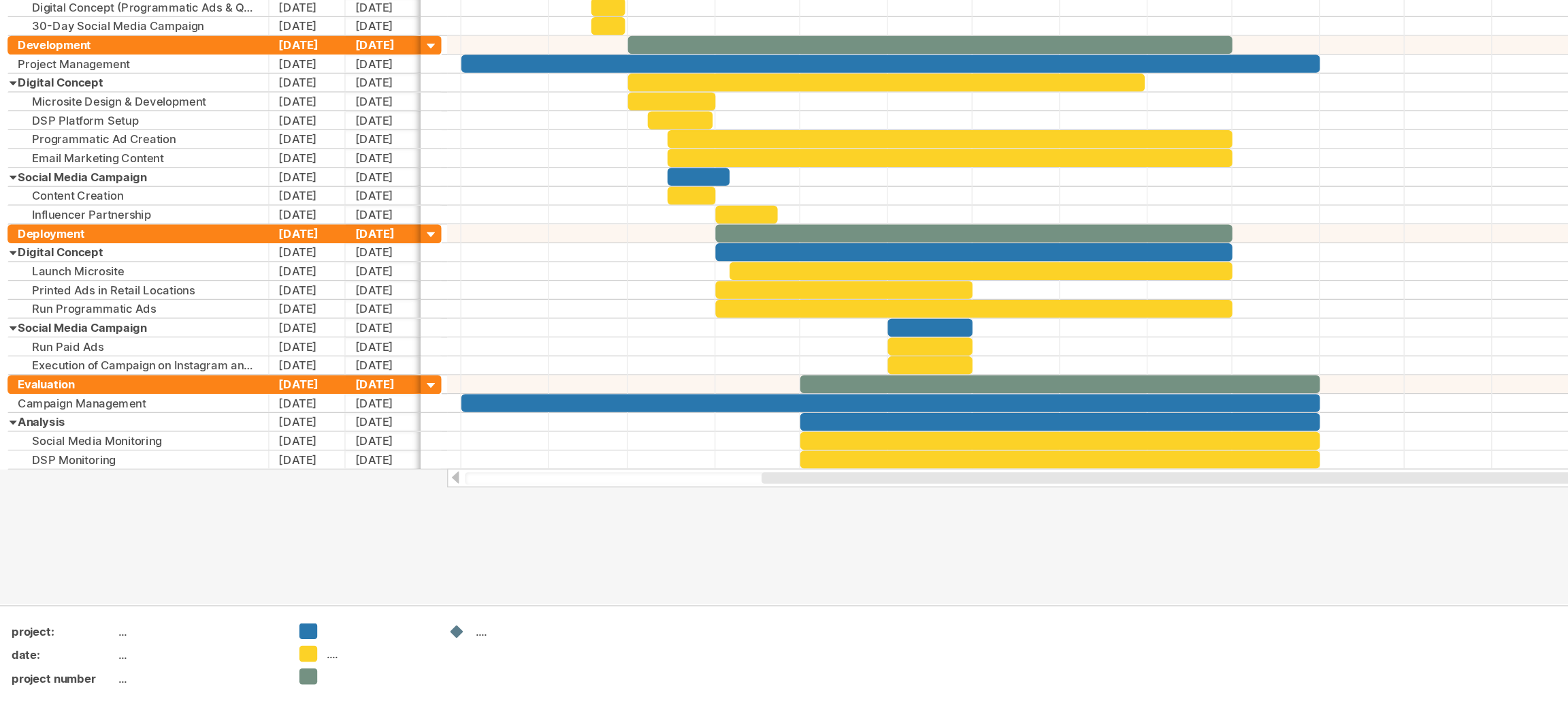
drag, startPoint x: 286, startPoint y: 578, endPoint x: 288, endPoint y: 570, distance: 8.2
click at [288, 570] on div at bounding box center [784, 345] width 1568 height 576
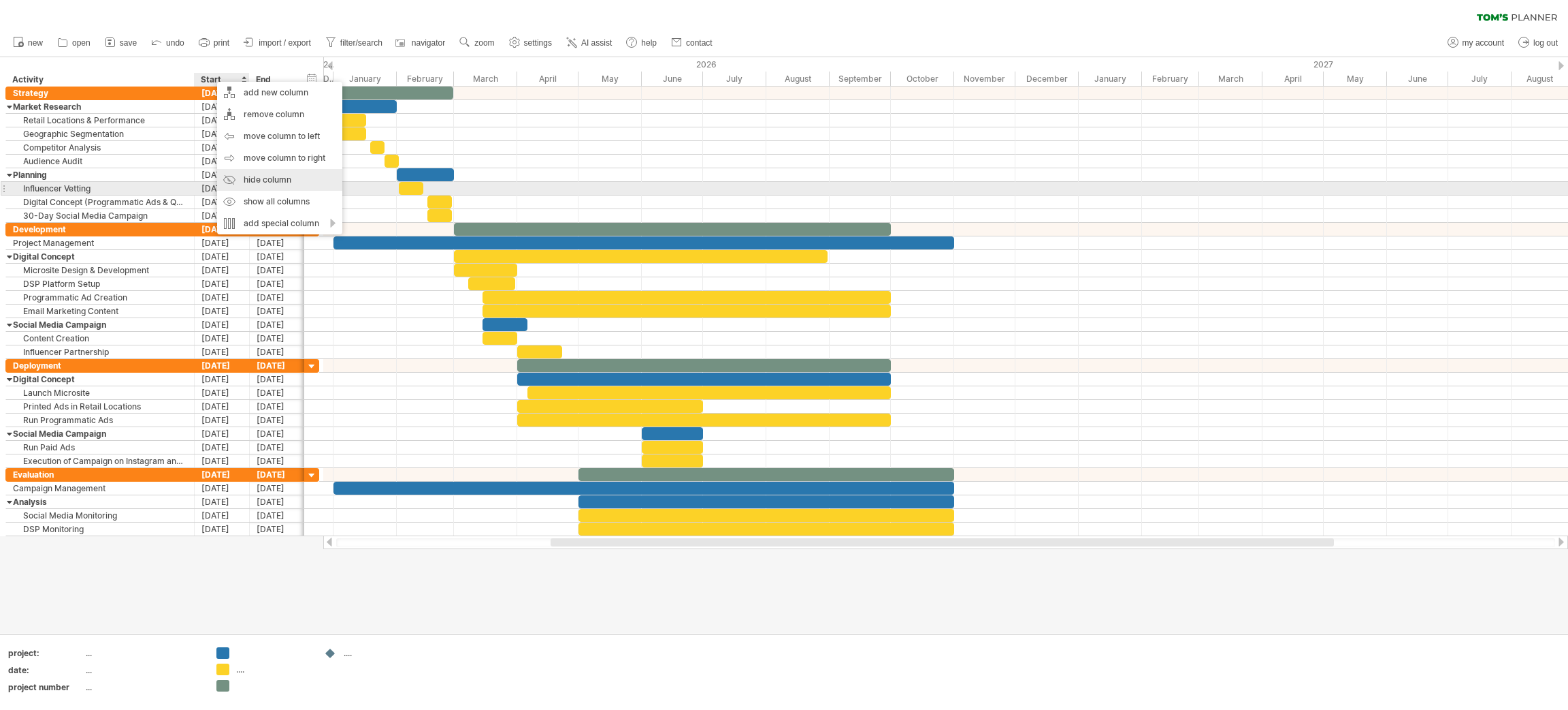
click at [241, 188] on div "hide column" at bounding box center [279, 179] width 125 height 22
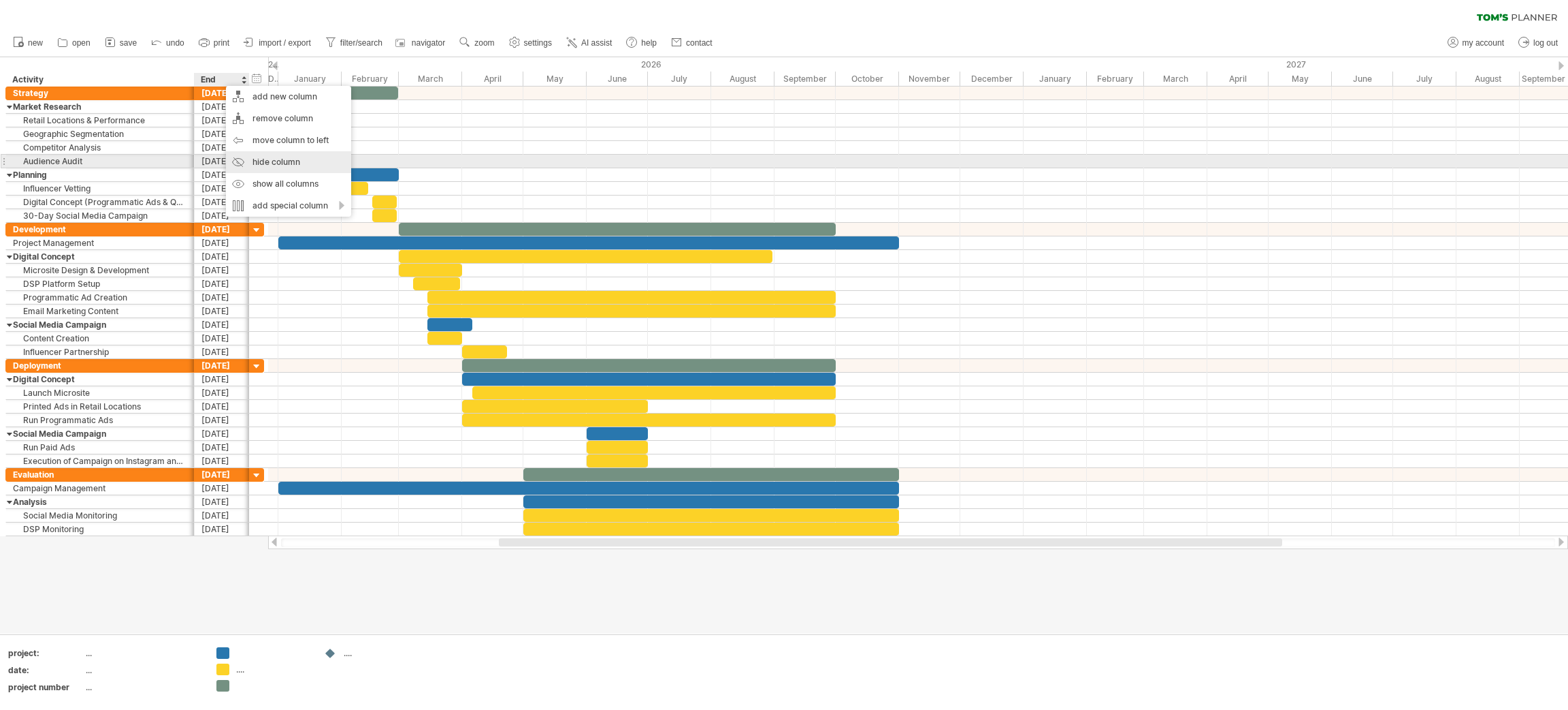
click at [275, 163] on div "hide column" at bounding box center [288, 161] width 125 height 22
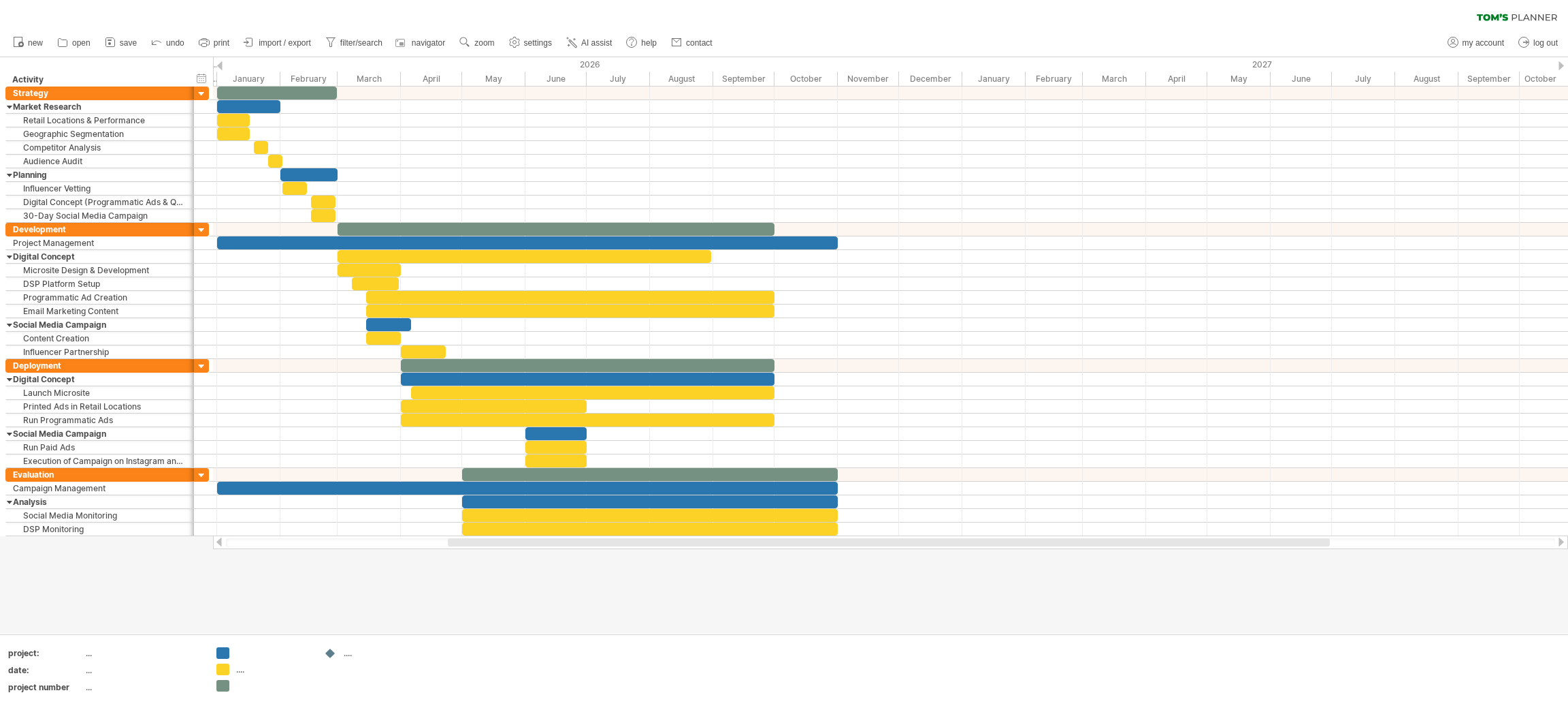
drag, startPoint x: 401, startPoint y: 59, endPoint x: 396, endPoint y: 53, distance: 7.8
click at [396, 53] on div "Trying to reach [DOMAIN_NAME] Connected again... 0% clear filter new" at bounding box center [784, 355] width 1568 height 710
